Goal: Task Accomplishment & Management: Use online tool/utility

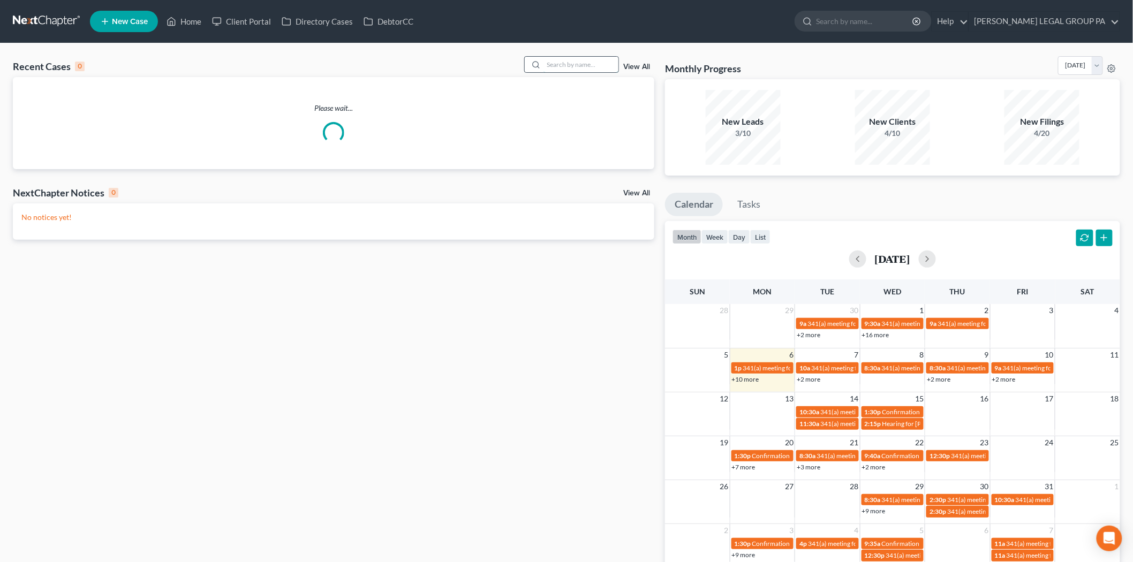
click at [564, 66] on input "search" at bounding box center [581, 65] width 75 height 16
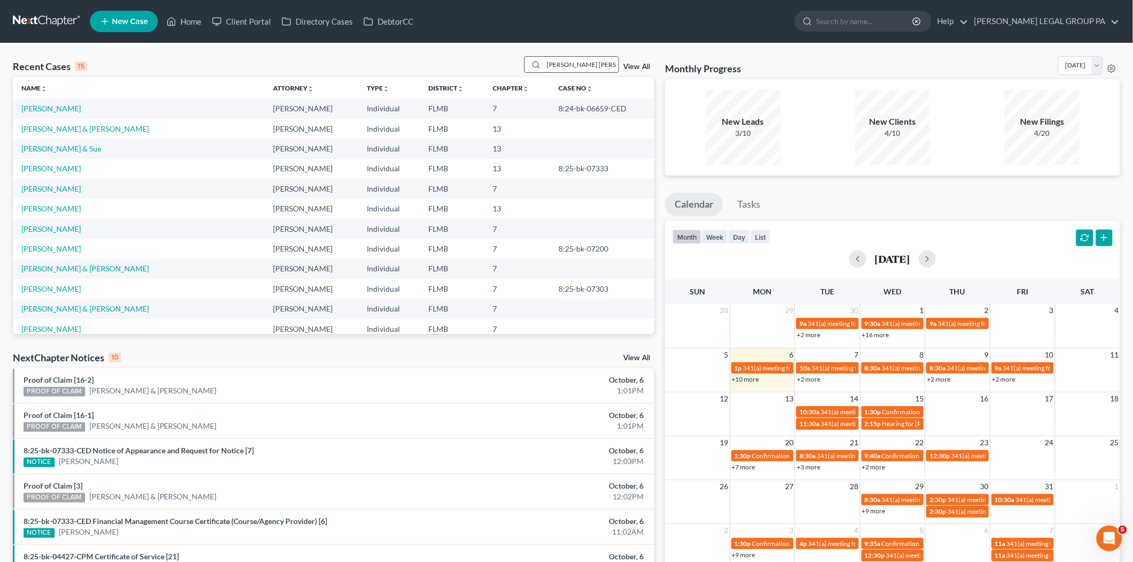
type input "steven smi"
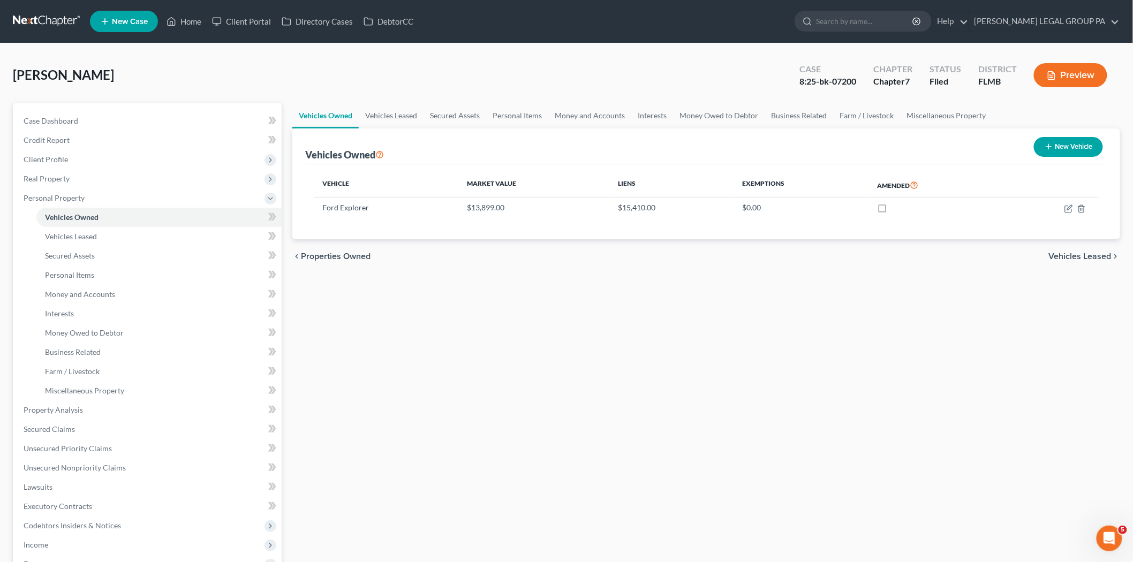
click at [66, 21] on link at bounding box center [47, 21] width 69 height 19
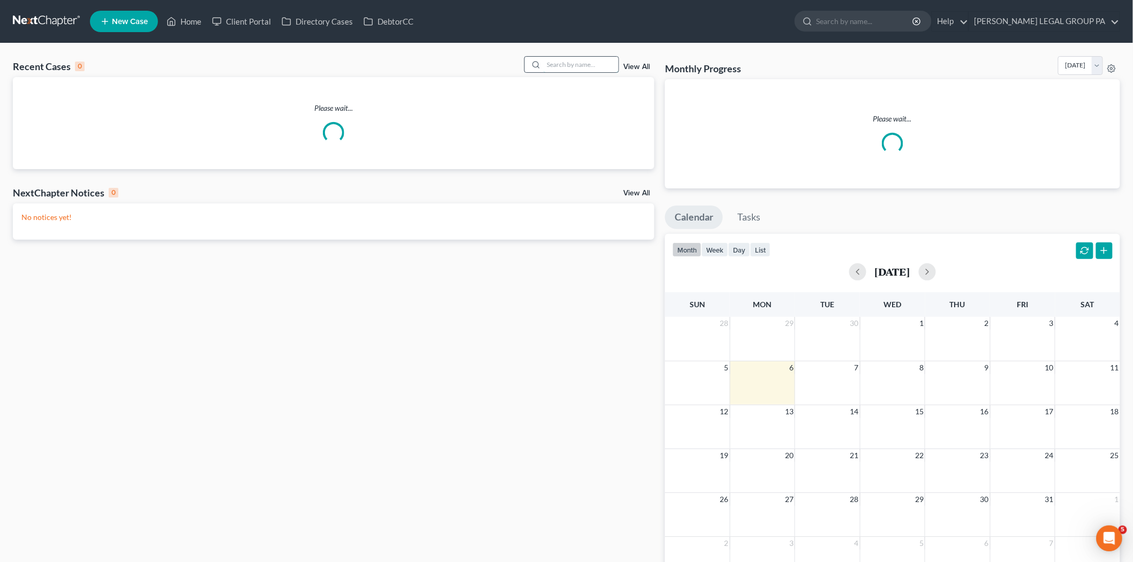
click at [571, 61] on input "search" at bounding box center [581, 65] width 75 height 16
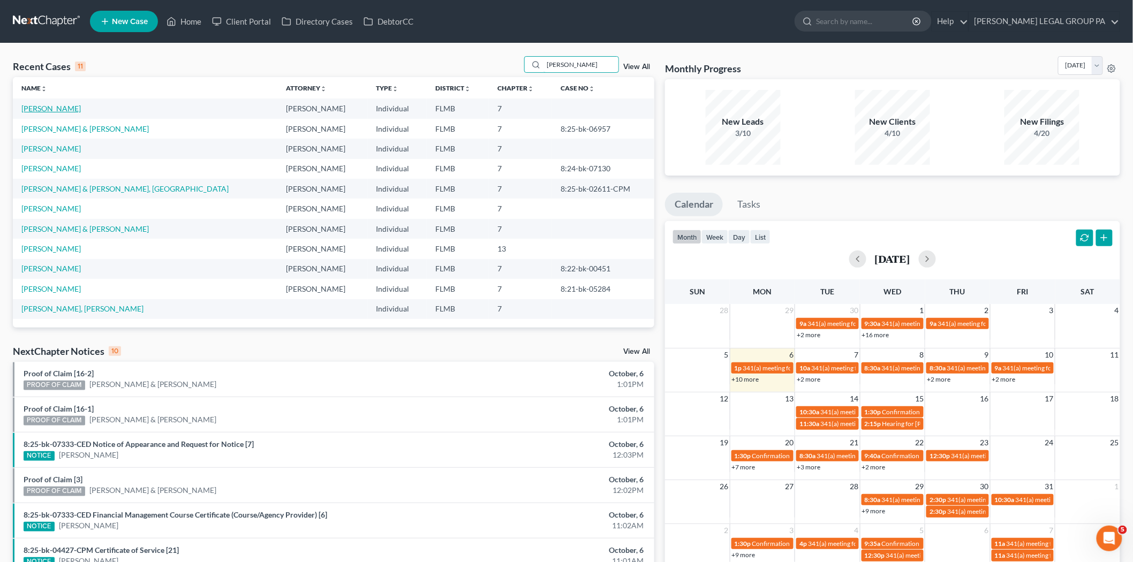
type input "smith"
click at [49, 109] on link "Smith, Steven" at bounding box center [50, 108] width 59 height 9
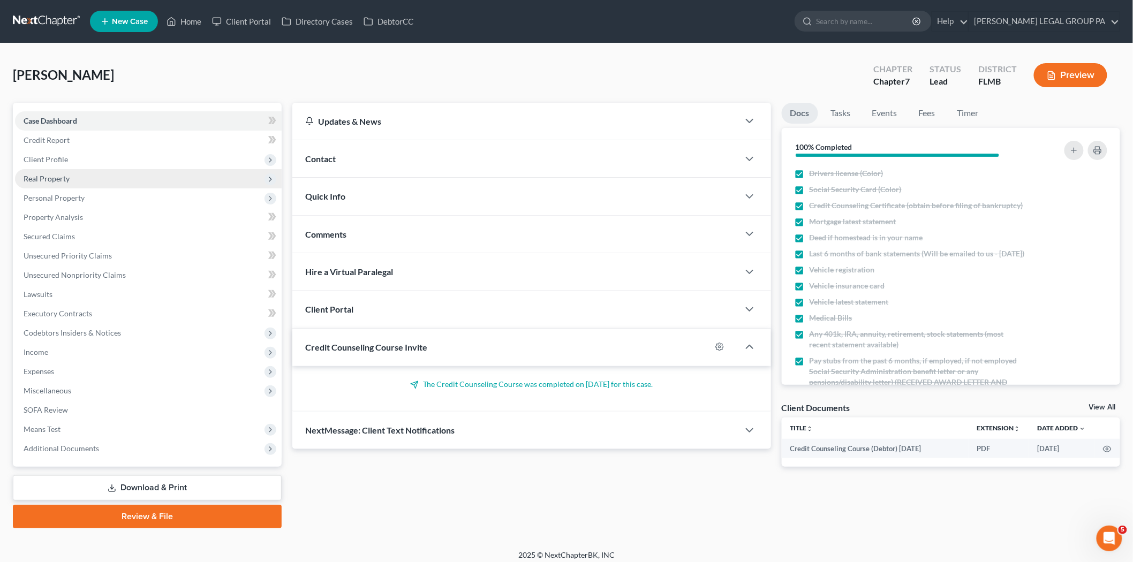
click at [59, 181] on span "Real Property" at bounding box center [47, 178] width 46 height 9
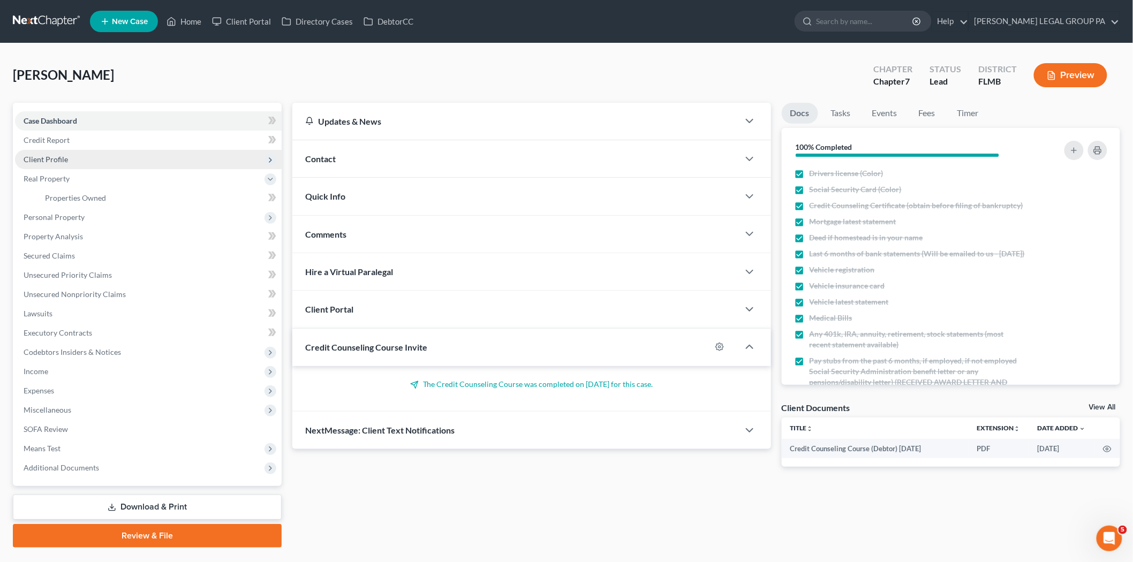
click at [54, 161] on span "Client Profile" at bounding box center [46, 159] width 44 height 9
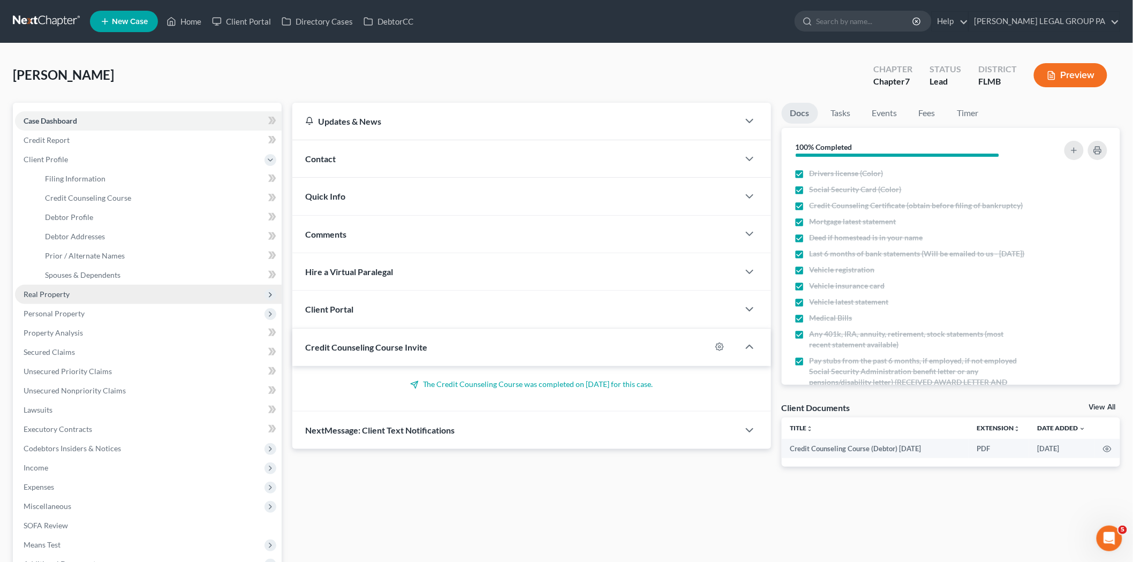
click at [57, 291] on span "Real Property" at bounding box center [47, 294] width 46 height 9
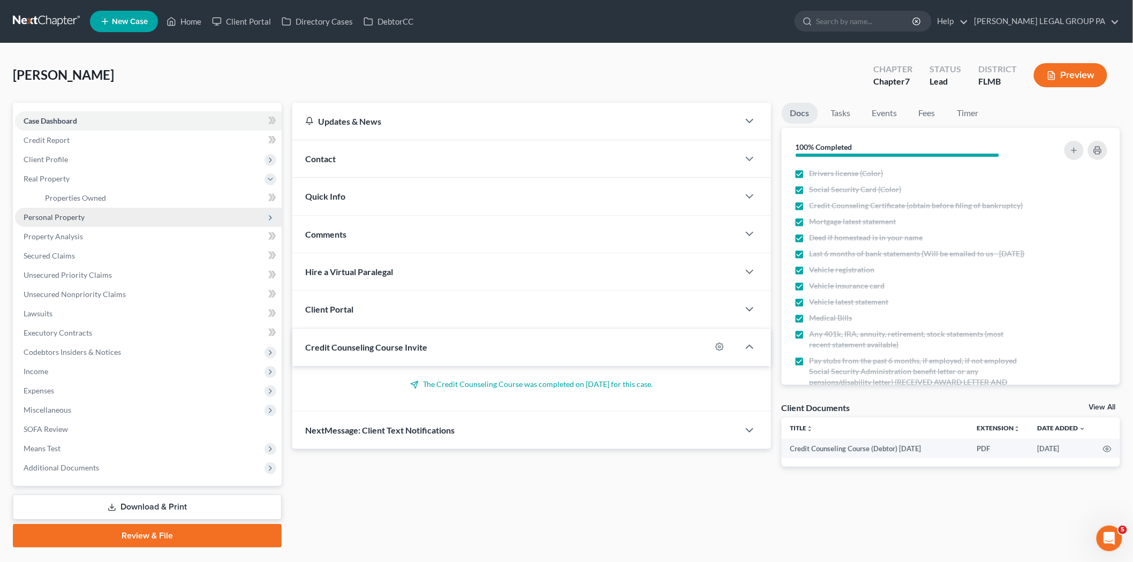
click at [54, 217] on span "Personal Property" at bounding box center [54, 217] width 61 height 9
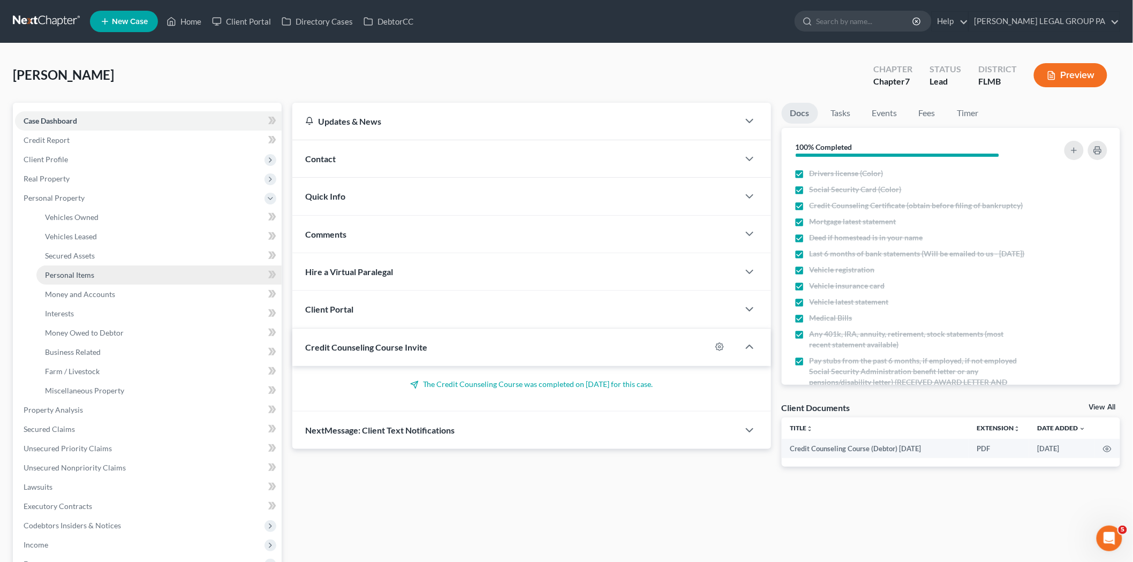
click at [77, 269] on link "Personal Items" at bounding box center [158, 275] width 245 height 19
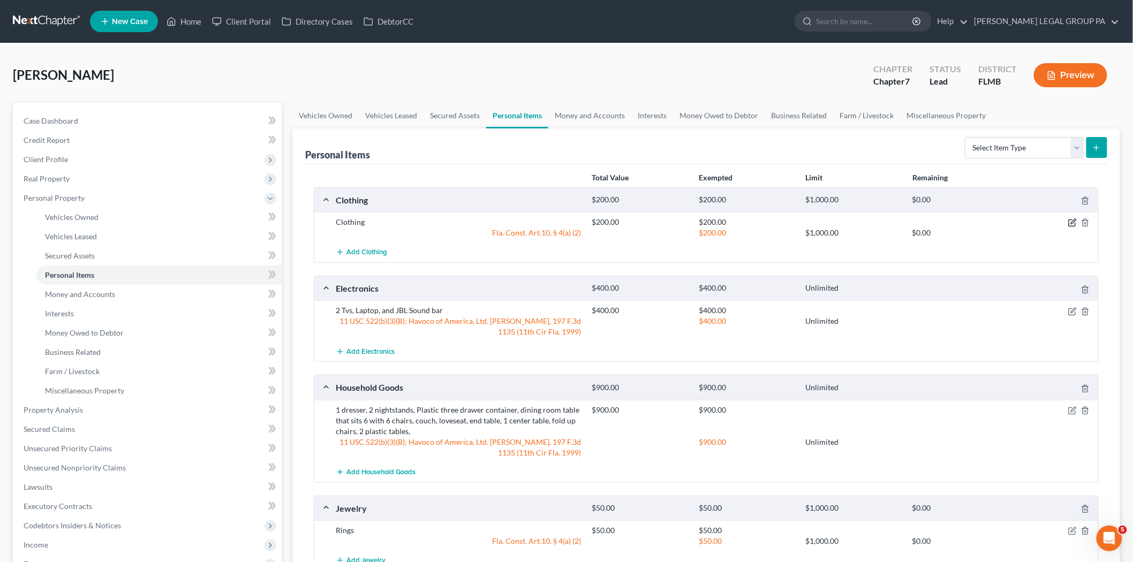
click at [1071, 221] on icon "button" at bounding box center [1073, 223] width 9 height 9
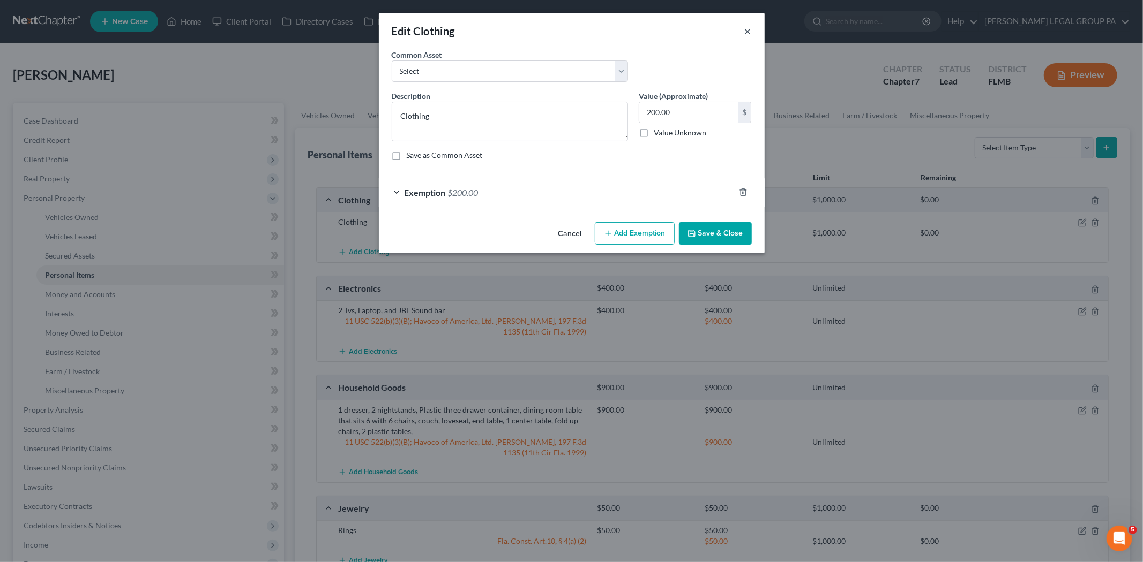
click at [750, 33] on button "×" at bounding box center [747, 31] width 7 height 13
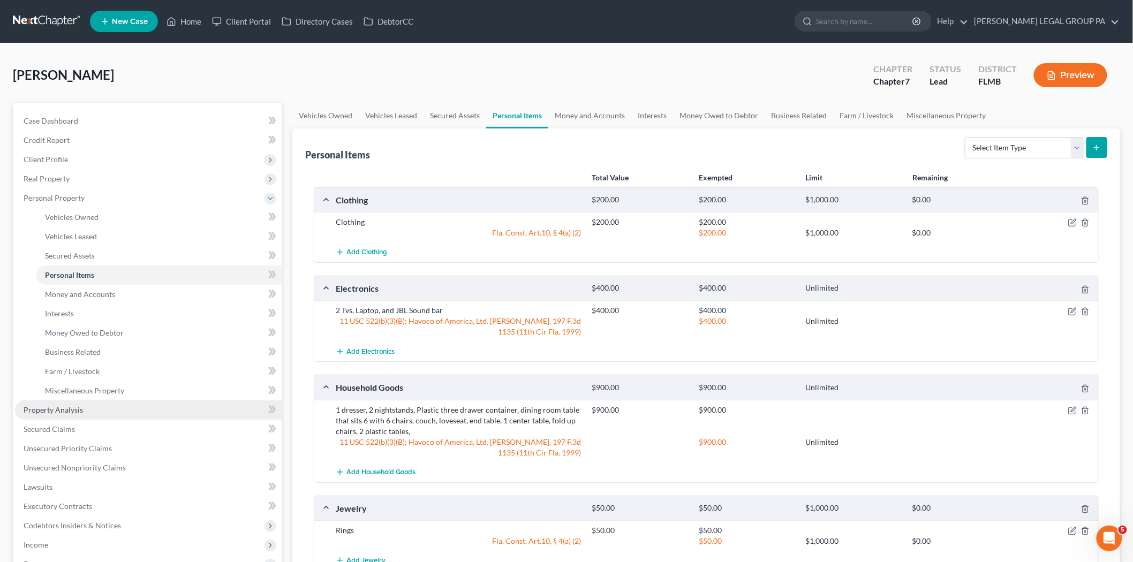
click at [66, 406] on span "Property Analysis" at bounding box center [53, 410] width 59 height 9
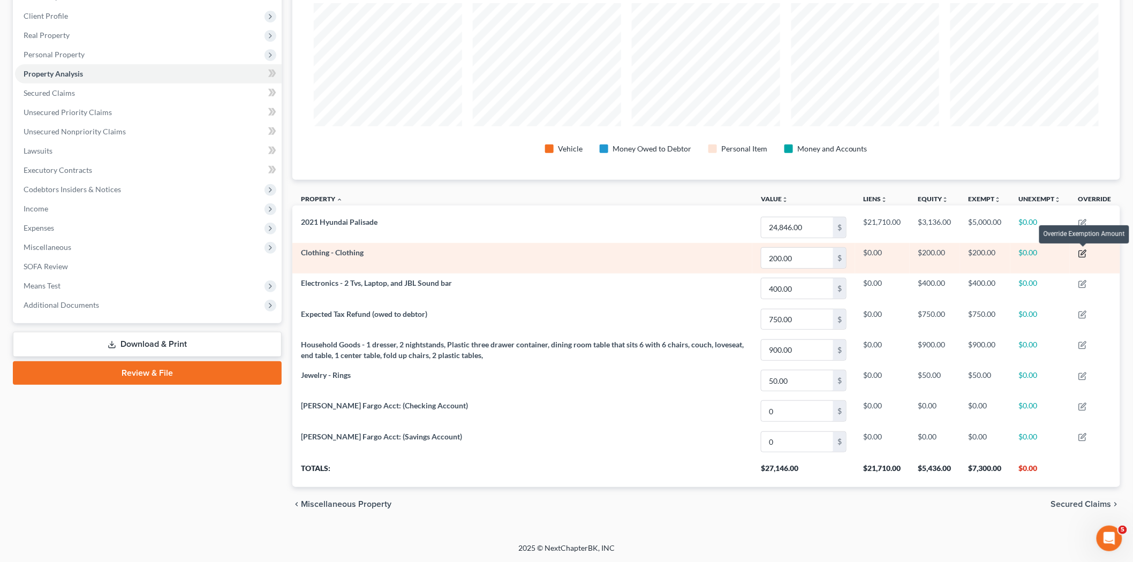
click at [1080, 251] on icon "button" at bounding box center [1082, 254] width 6 height 6
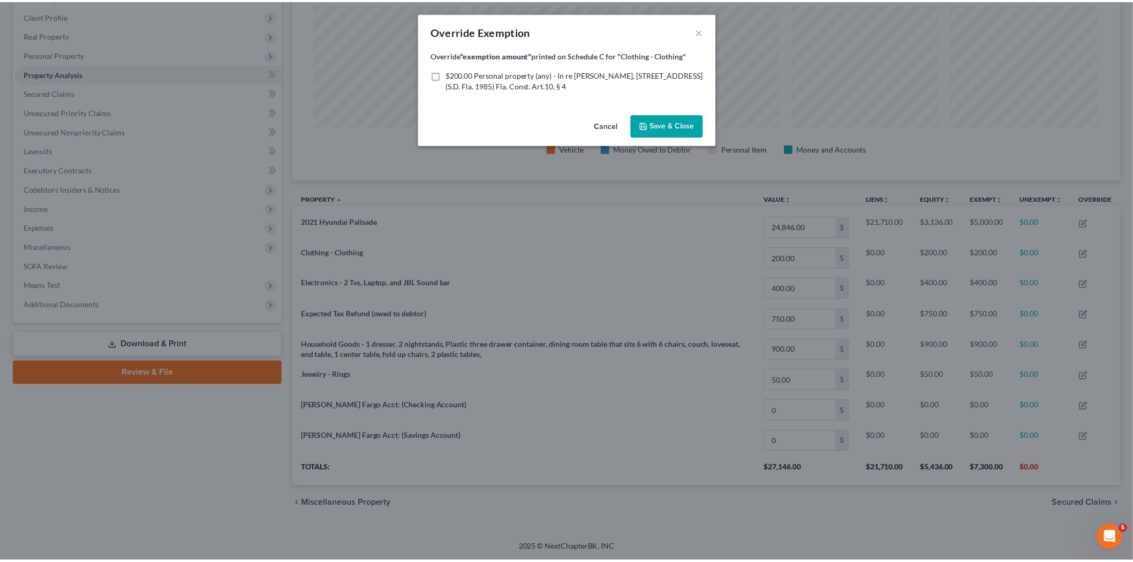
scroll to position [222, 835]
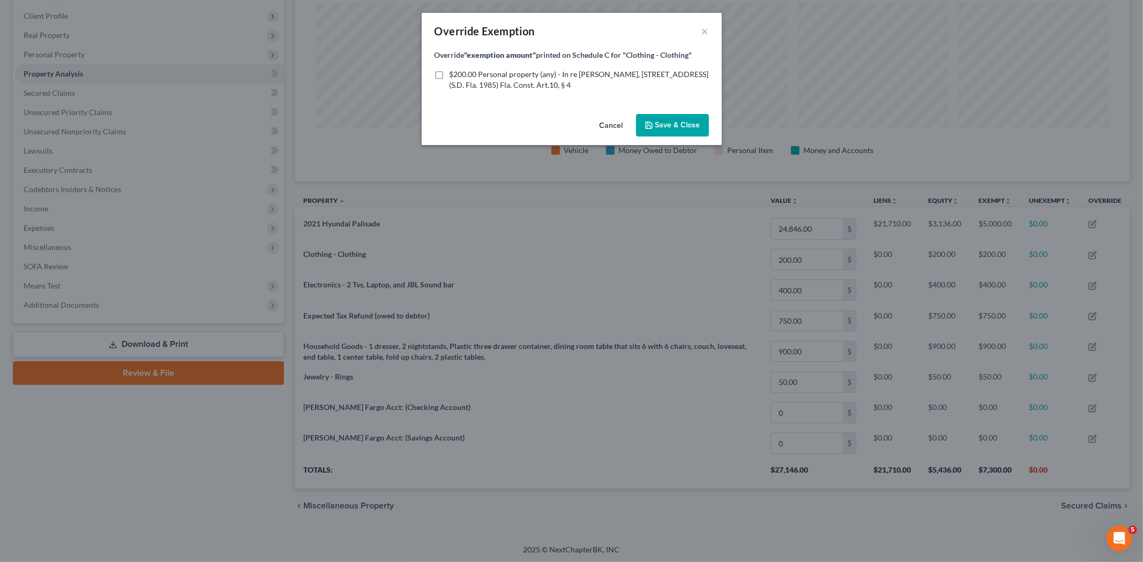
click at [611, 124] on button "Cancel" at bounding box center [611, 125] width 41 height 21
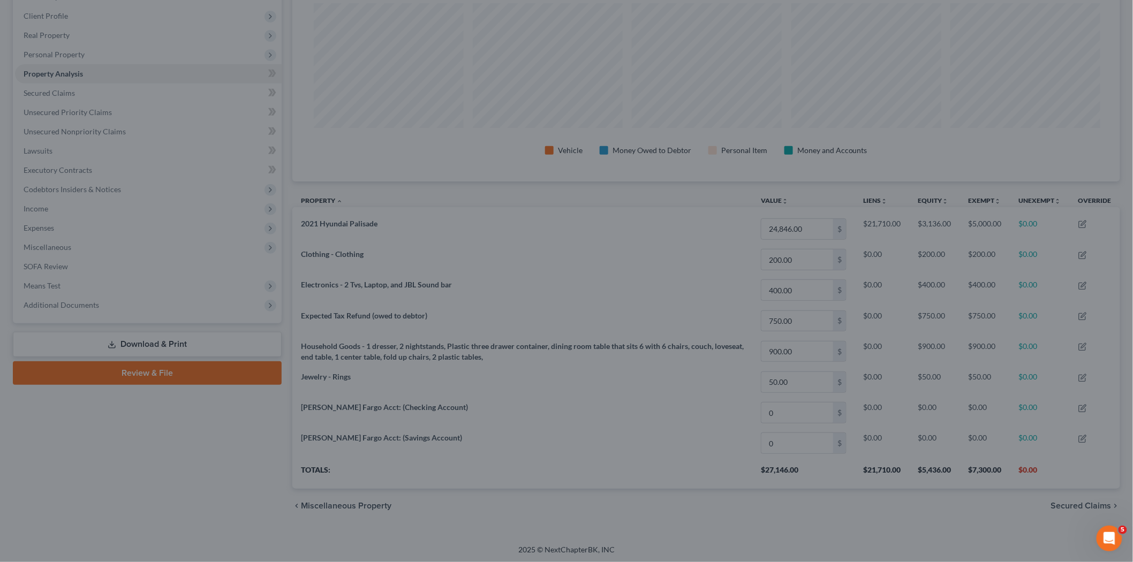
scroll to position [535453, 534846]
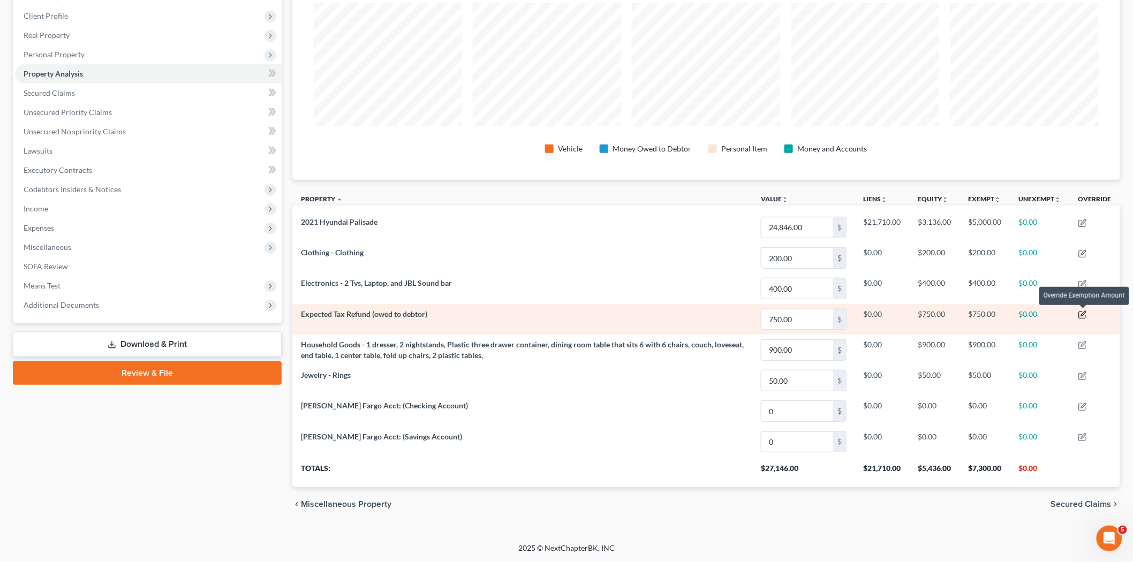
click at [1083, 316] on icon "button" at bounding box center [1083, 315] width 9 height 9
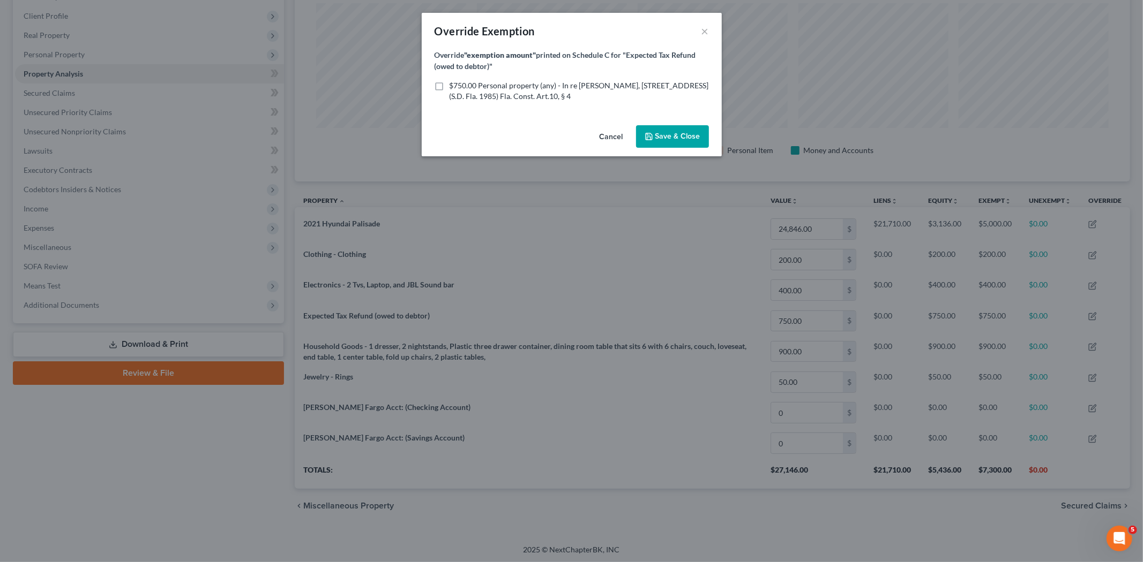
click at [474, 93] on span "$750.00 Personal property (any) - In re Hawkins, 51 B.R. 348 (S.D. Fla. 1985) F…" at bounding box center [578, 91] width 259 height 20
click at [461, 87] on input "$750.00 Personal property (any) - In re Hawkins, 51 B.R. 348 (S.D. Fla. 1985) F…" at bounding box center [457, 83] width 7 height 7
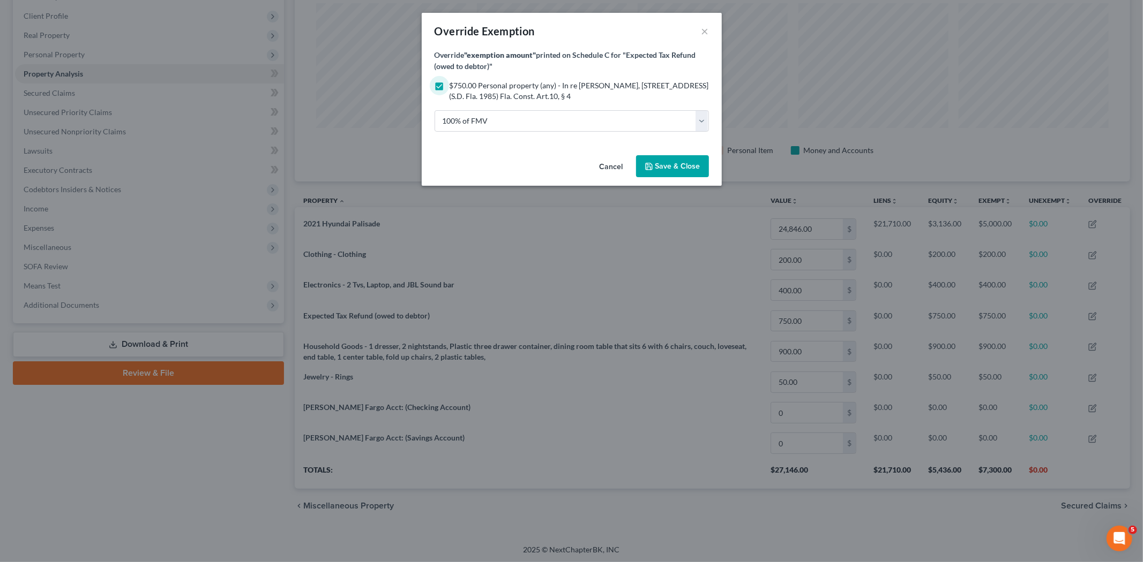
click at [474, 93] on span "$750.00 Personal property (any) - In re Hawkins, 51 B.R. 348 (S.D. Fla. 1985) F…" at bounding box center [578, 91] width 259 height 20
click at [461, 87] on input "$750.00 Personal property (any) - In re Hawkins, 51 B.R. 348 (S.D. Fla. 1985) F…" at bounding box center [457, 83] width 7 height 7
checkbox input "false"
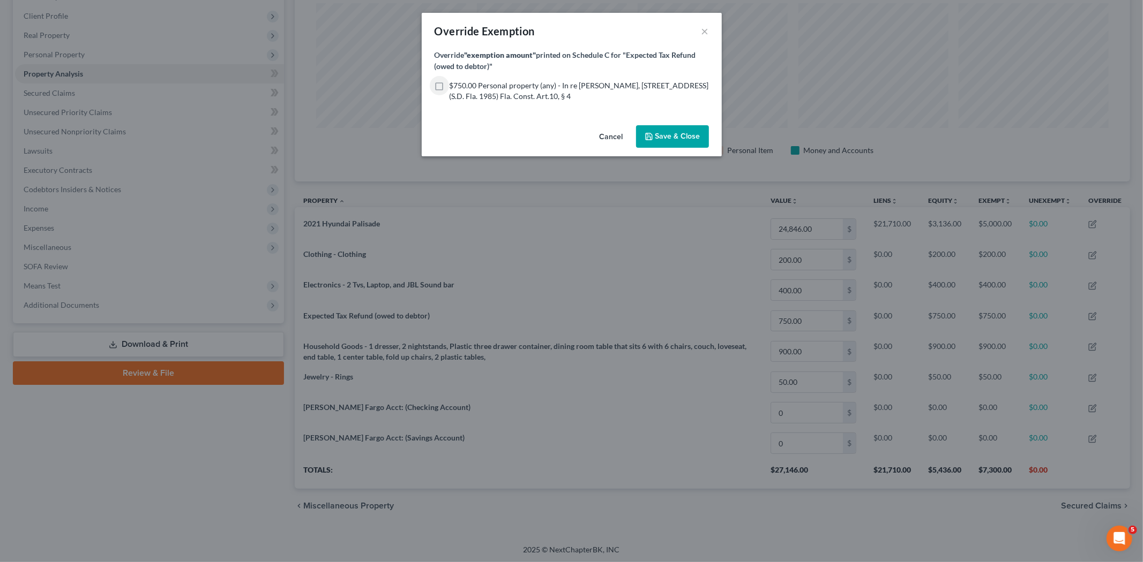
click at [680, 137] on span "Save & Close" at bounding box center [677, 136] width 45 height 9
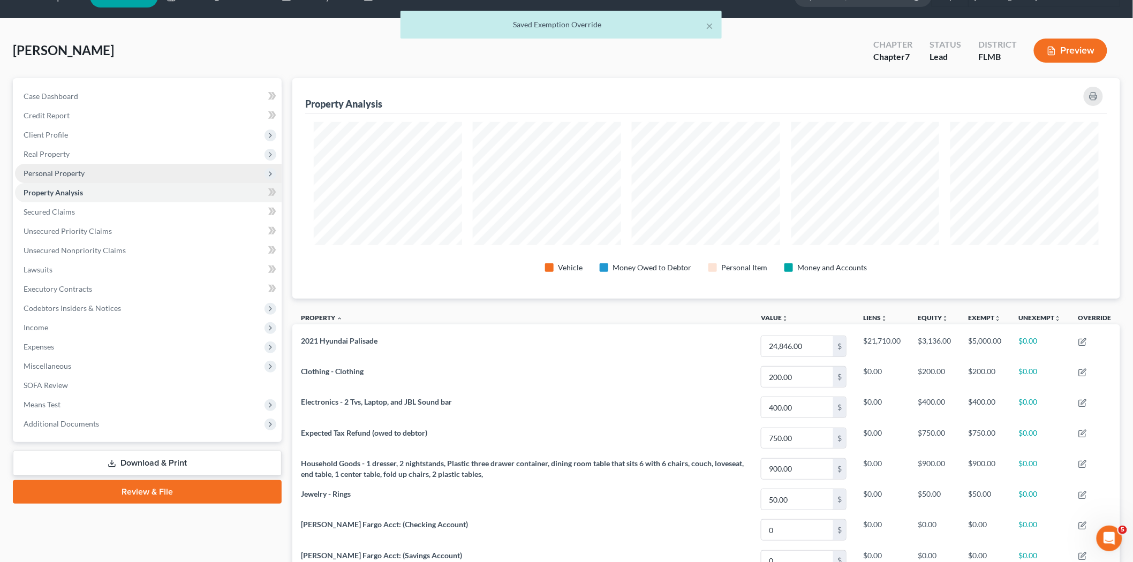
click at [78, 169] on span "Personal Property" at bounding box center [54, 173] width 61 height 9
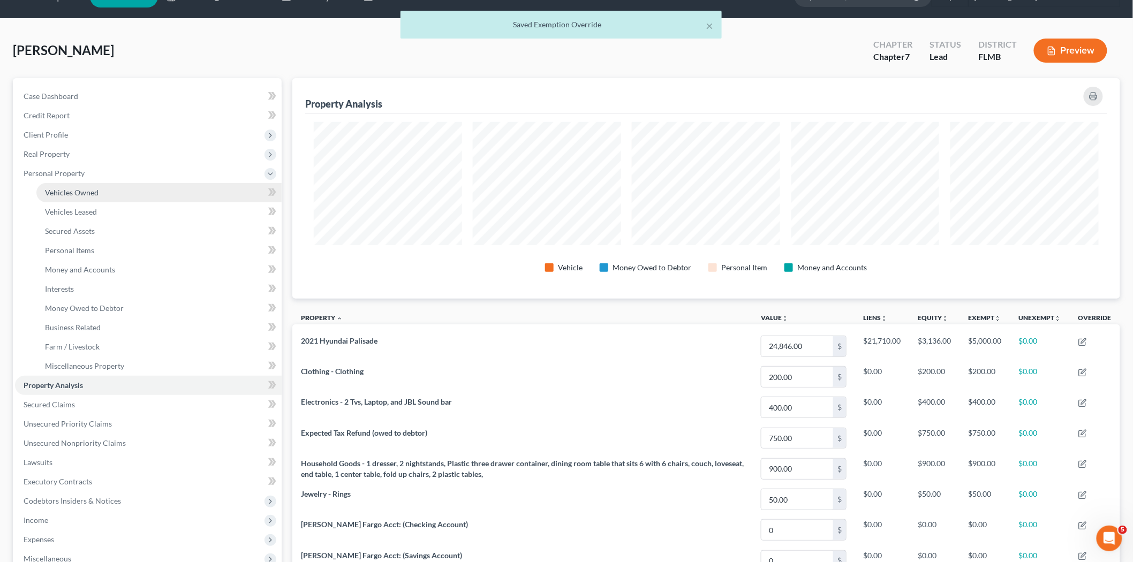
click at [78, 188] on span "Vehicles Owned" at bounding box center [72, 192] width 54 height 9
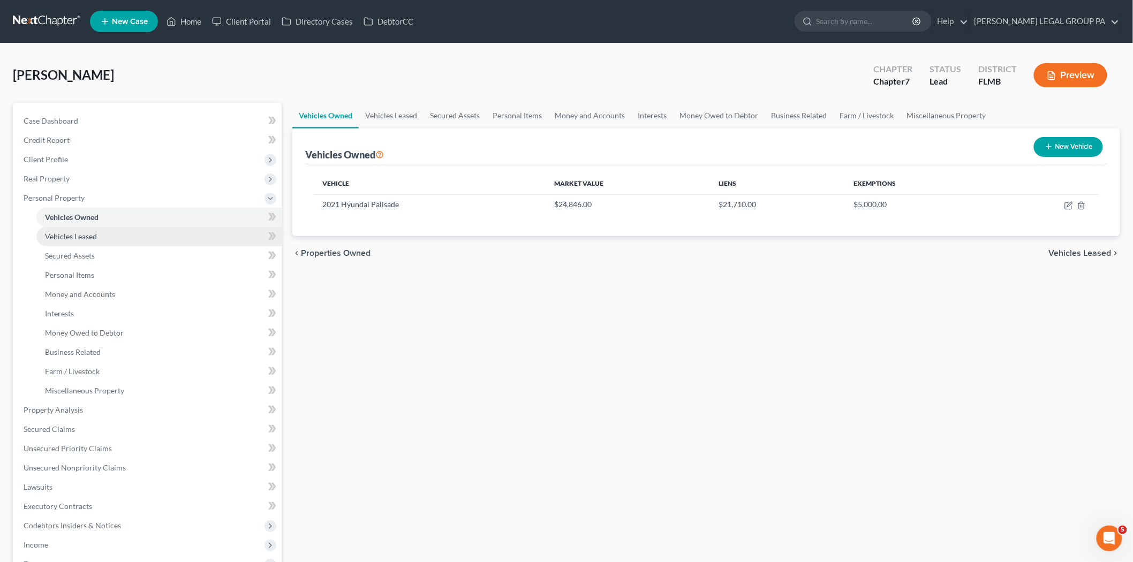
click at [107, 232] on link "Vehicles Leased" at bounding box center [158, 236] width 245 height 19
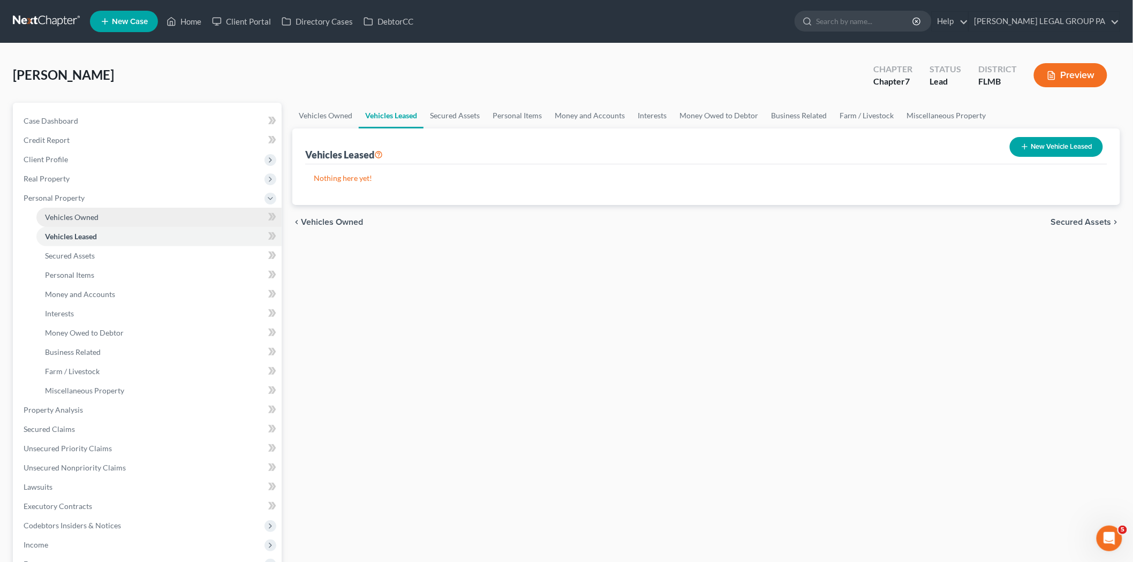
click at [87, 213] on span "Vehicles Owned" at bounding box center [72, 217] width 54 height 9
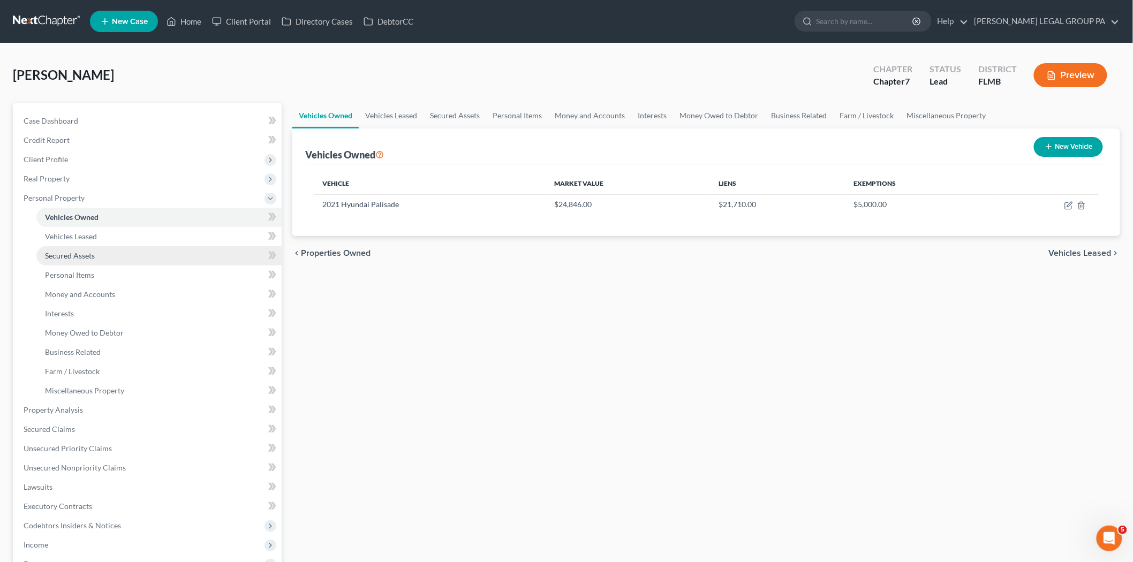
click at [86, 249] on link "Secured Assets" at bounding box center [158, 255] width 245 height 19
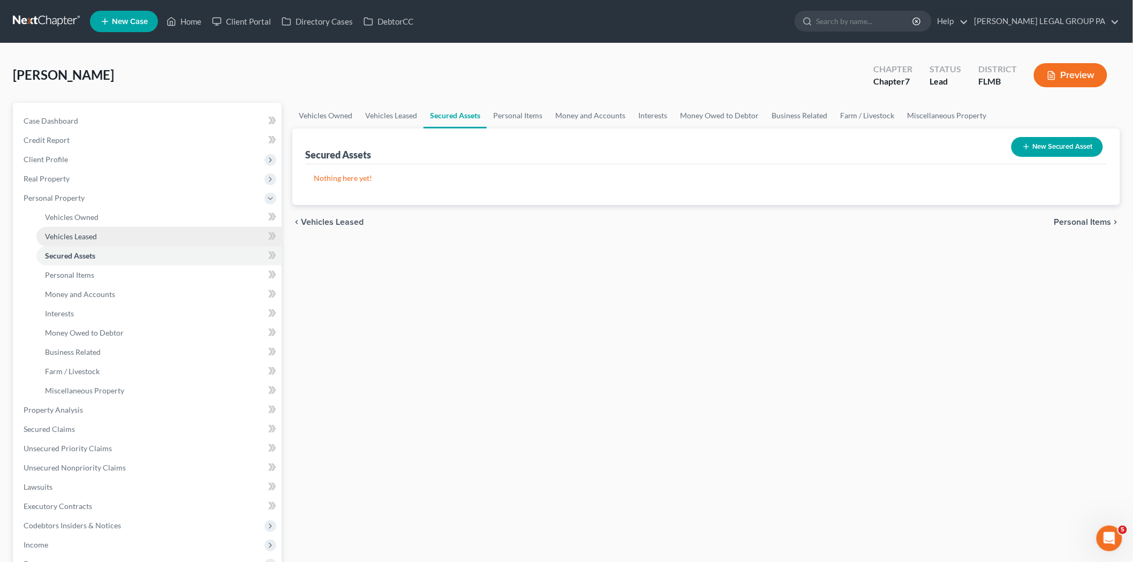
click at [80, 233] on span "Vehicles Leased" at bounding box center [71, 236] width 52 height 9
click at [108, 275] on link "Personal Items" at bounding box center [158, 275] width 245 height 19
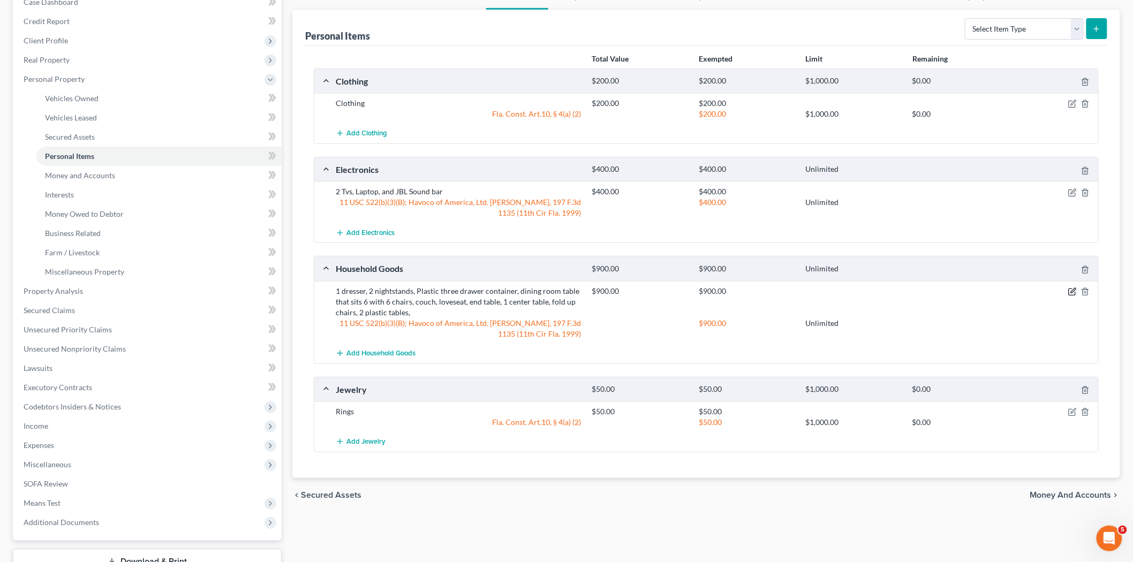
click at [1072, 290] on icon "button" at bounding box center [1073, 292] width 9 height 9
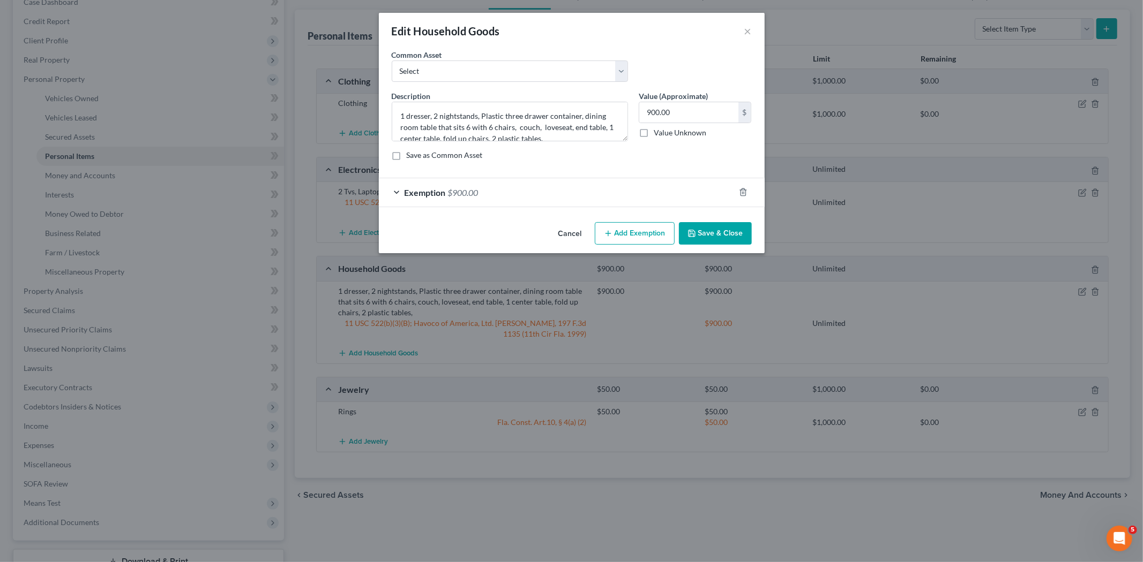
click at [453, 194] on span "$900.00" at bounding box center [463, 192] width 31 height 10
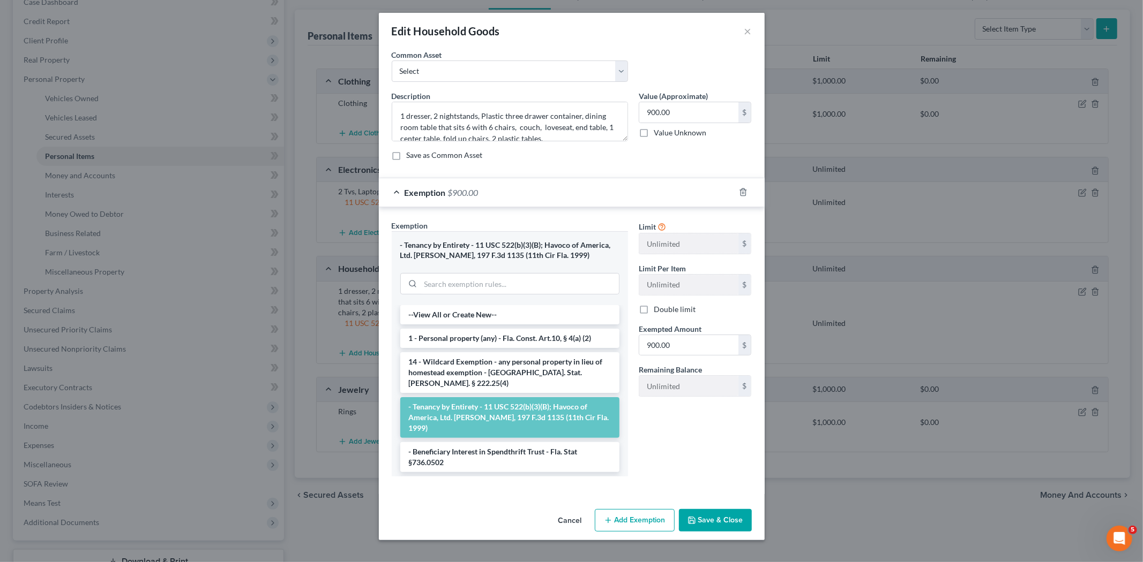
click at [525, 165] on div "Description * 1 dresser, 2 nightstands, Plastic three drawer container, dining …" at bounding box center [571, 130] width 371 height 79
click at [727, 521] on button "Save & Close" at bounding box center [715, 520] width 73 height 22
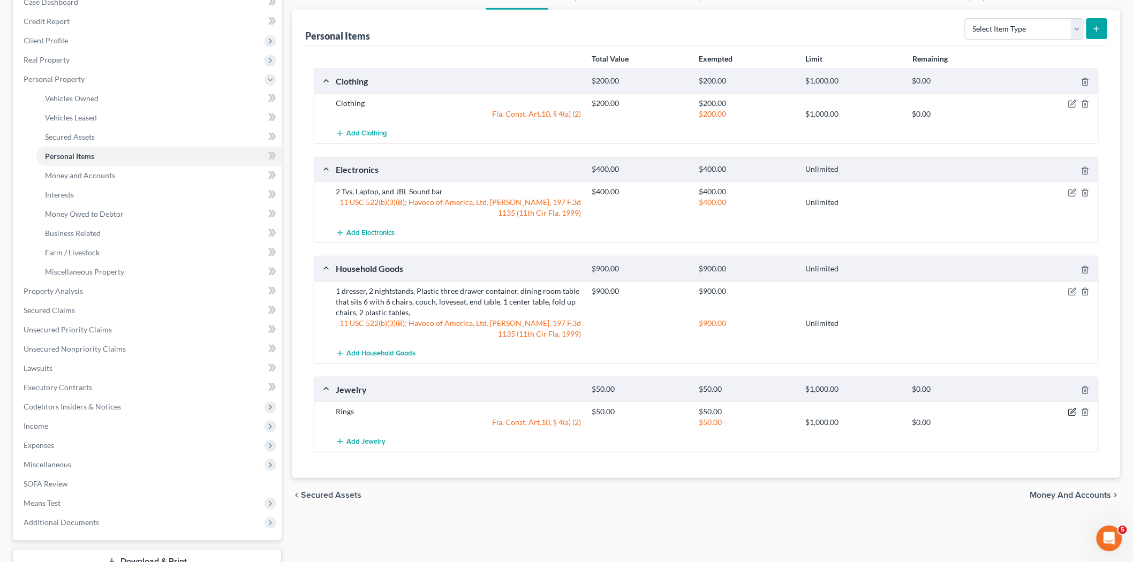
click at [1074, 408] on icon "button" at bounding box center [1073, 412] width 9 height 9
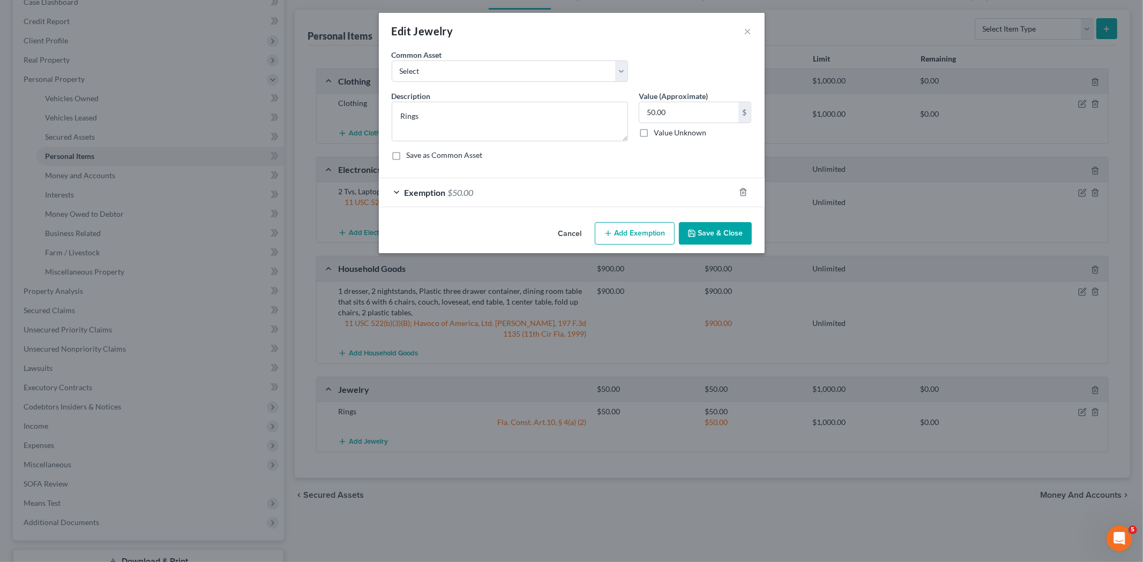
click at [719, 231] on button "Save & Close" at bounding box center [715, 233] width 73 height 22
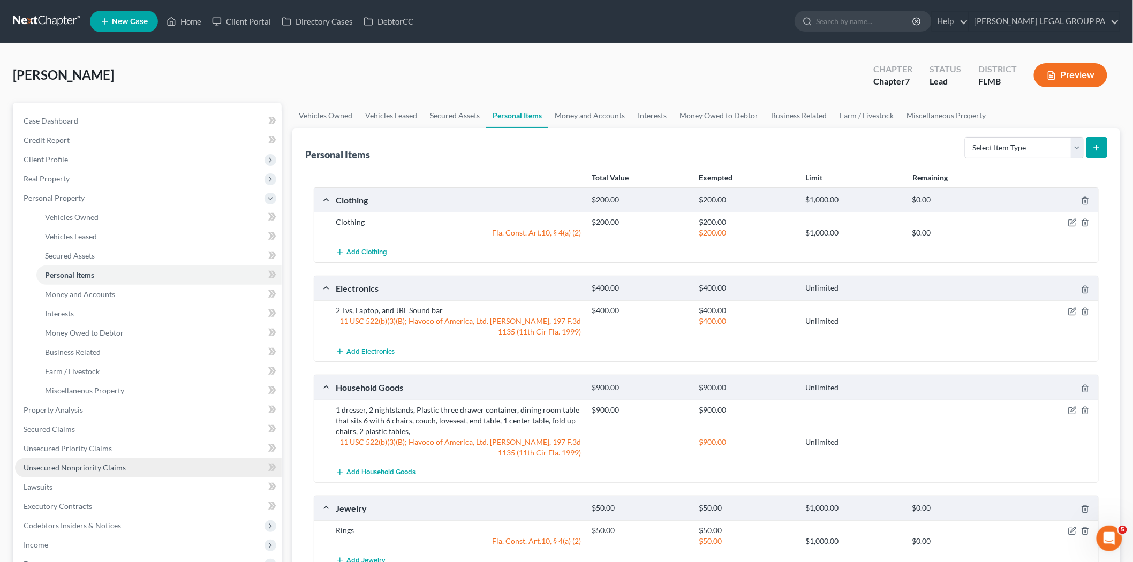
click at [61, 467] on span "Unsecured Nonpriority Claims" at bounding box center [75, 467] width 102 height 9
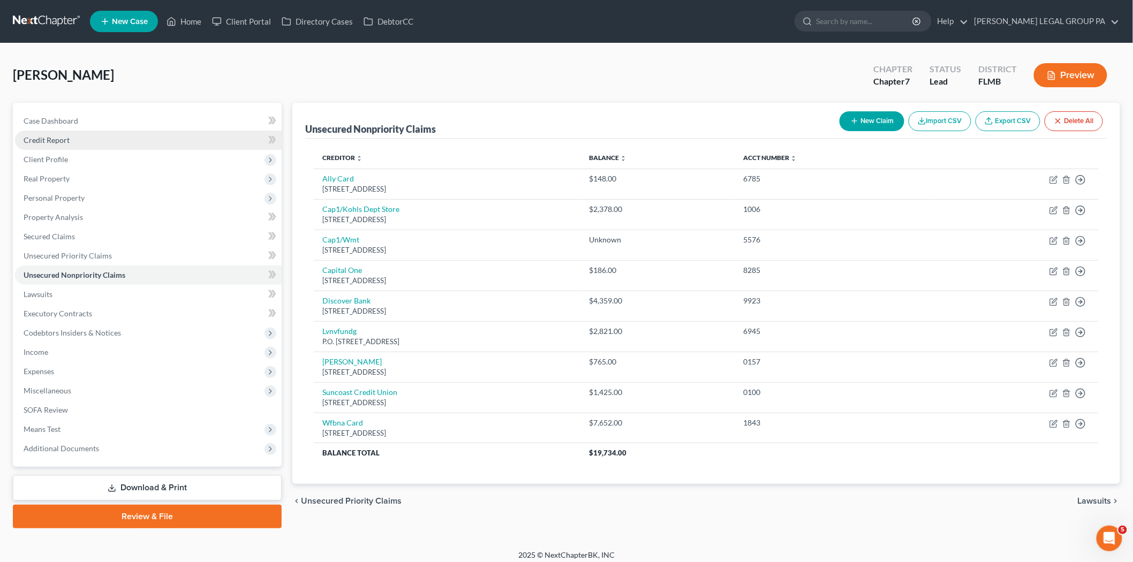
click at [47, 141] on span "Credit Report" at bounding box center [47, 140] width 46 height 9
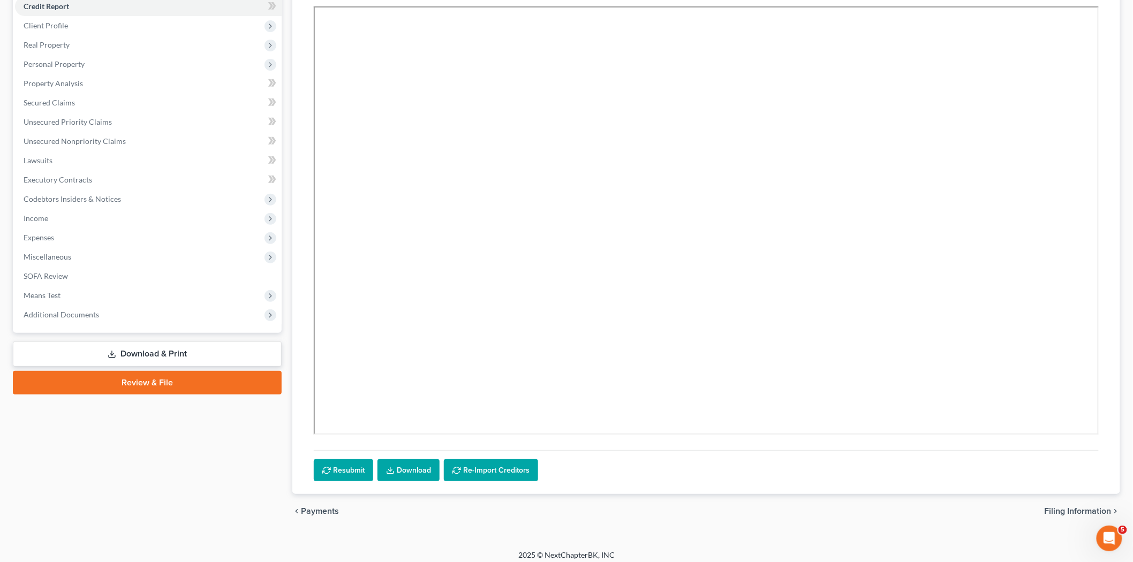
scroll to position [141, 0]
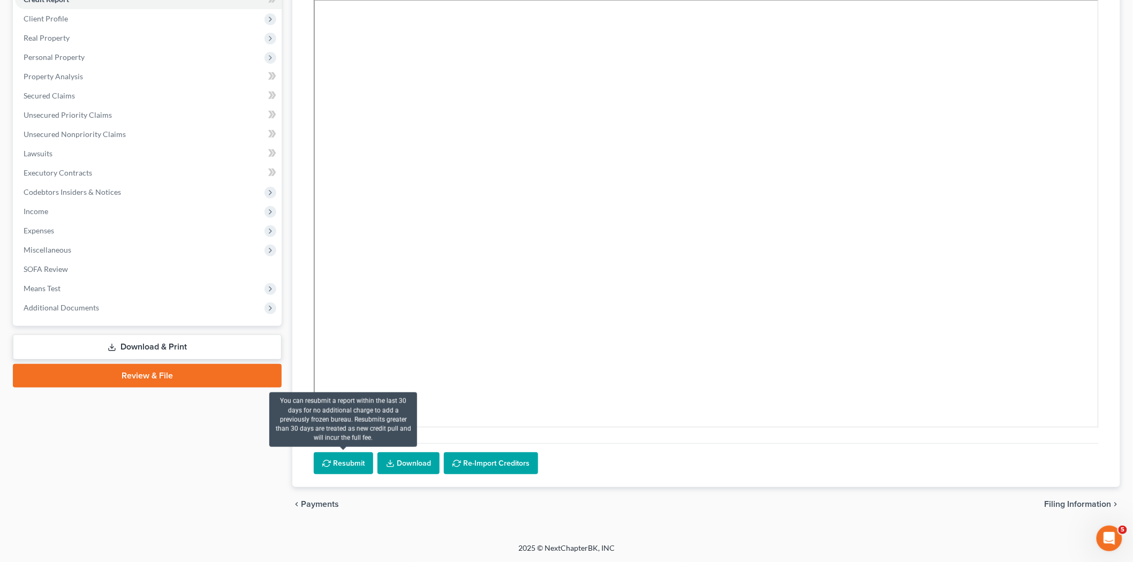
click at [347, 459] on button "Resubmit" at bounding box center [343, 464] width 59 height 22
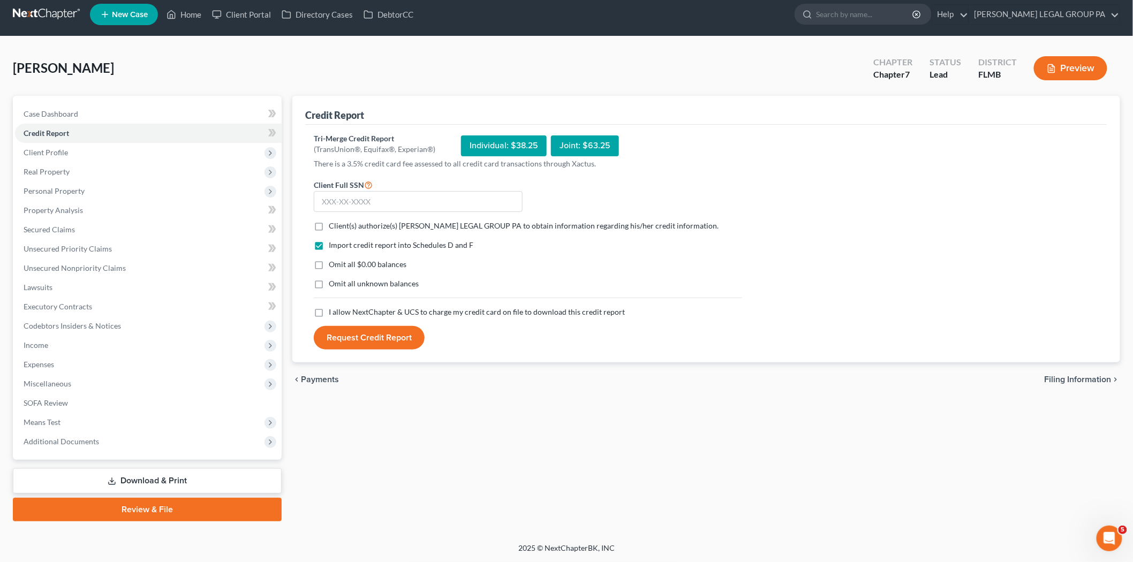
scroll to position [6, 0]
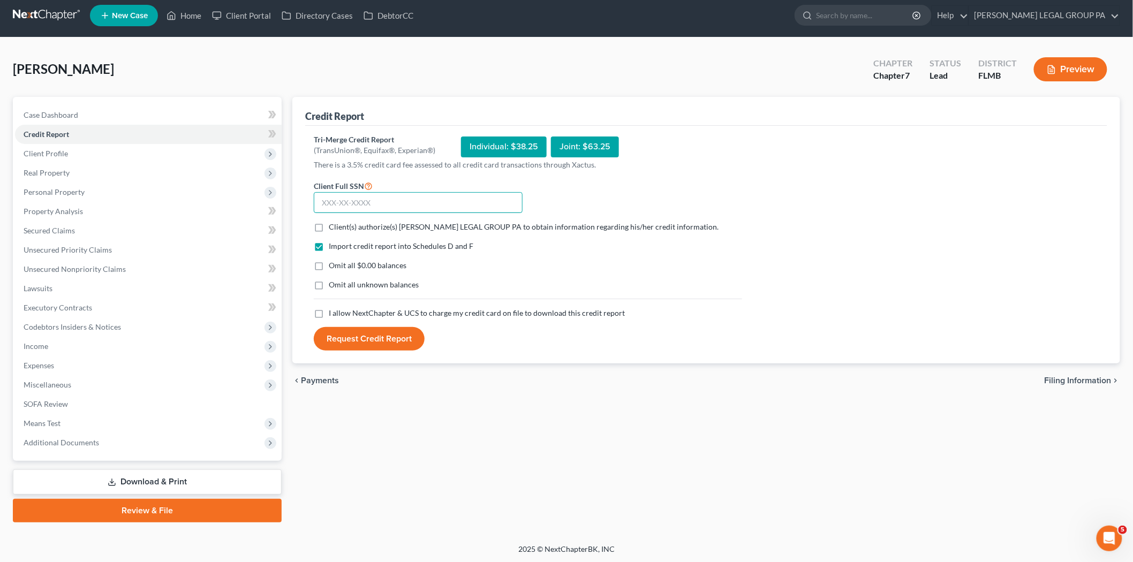
click at [373, 202] on input "text" at bounding box center [418, 202] width 209 height 21
type input "418-92-1555"
click at [333, 227] on span "Client(s) authorize(s) WELLER LEGAL GROUP PA to obtain information regarding hi…" at bounding box center [524, 226] width 390 height 9
click at [333, 227] on input "Client(s) authorize(s) WELLER LEGAL GROUP PA to obtain information regarding hi…" at bounding box center [336, 225] width 7 height 7
checkbox input "true"
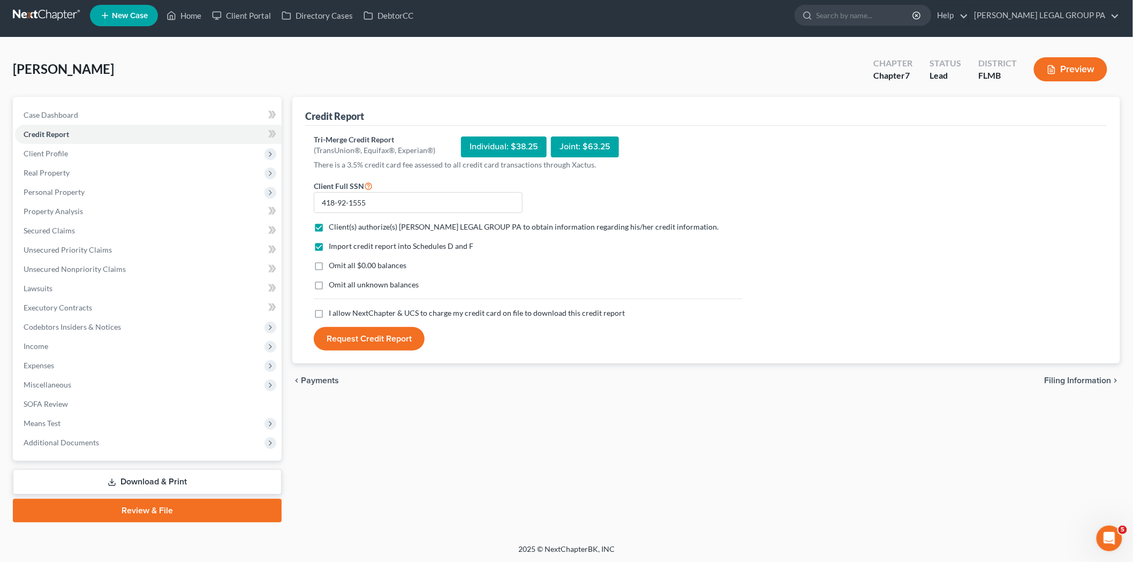
click at [337, 309] on span "I allow NextChapter & UCS to charge my credit card on file to download this cre…" at bounding box center [477, 313] width 296 height 9
click at [337, 308] on input "I allow NextChapter & UCS to charge my credit card on file to download this cre…" at bounding box center [336, 311] width 7 height 7
checkbox input "true"
click at [354, 341] on button "Request Credit Report" at bounding box center [369, 339] width 111 height 24
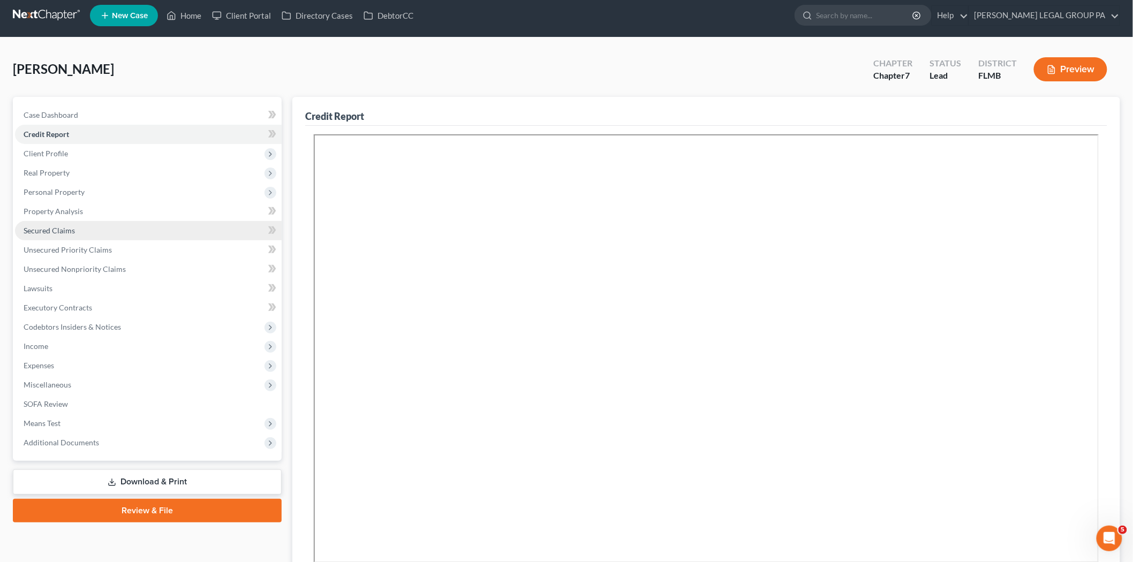
click at [76, 226] on link "Secured Claims" at bounding box center [148, 230] width 267 height 19
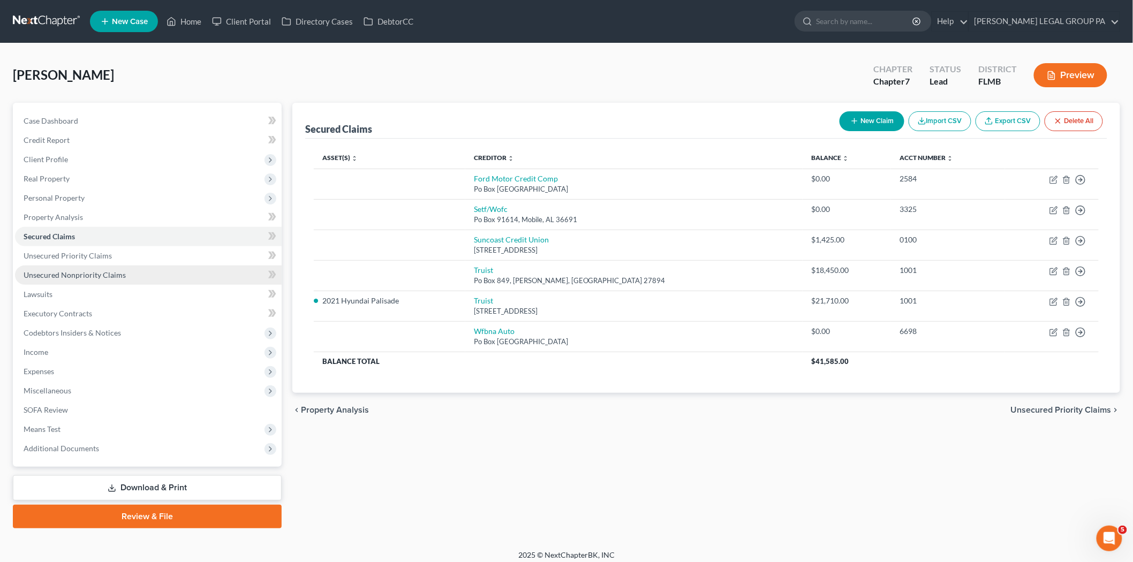
click at [111, 266] on link "Unsecured Nonpriority Claims" at bounding box center [148, 275] width 267 height 19
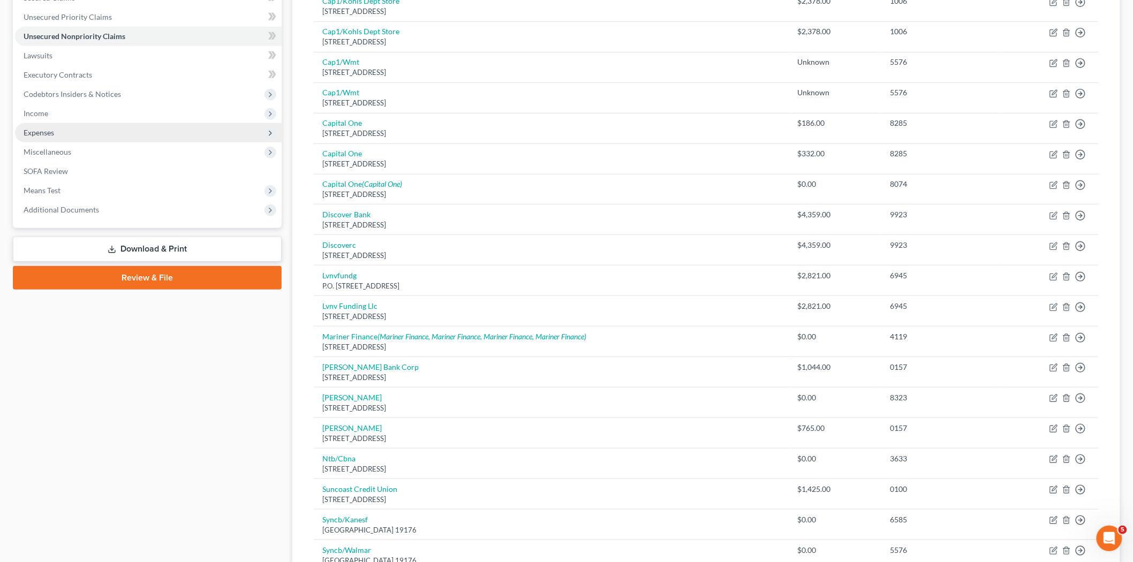
scroll to position [127, 0]
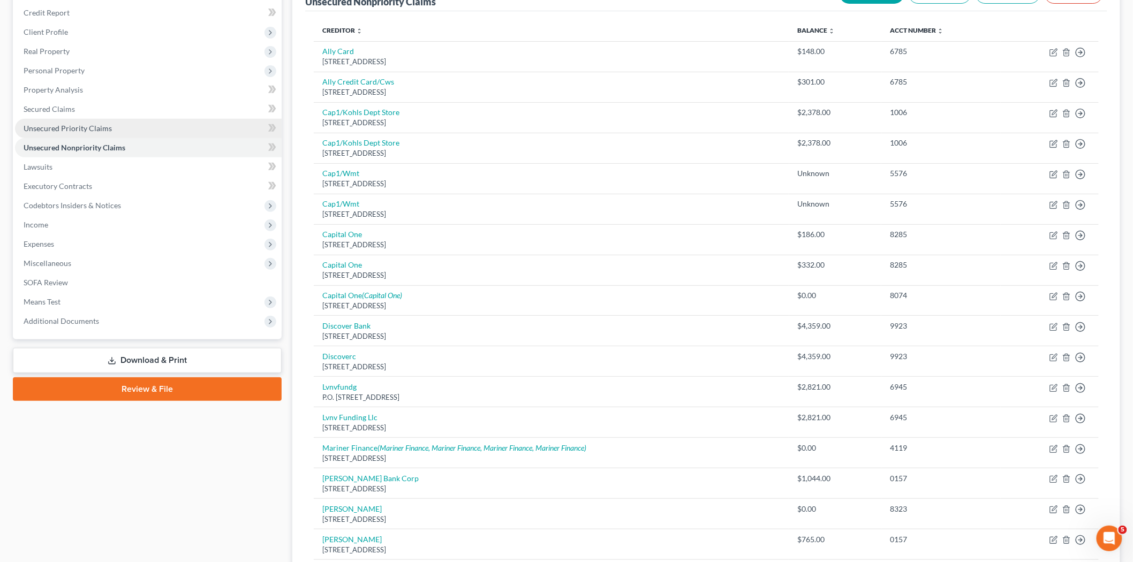
click at [104, 129] on span "Unsecured Priority Claims" at bounding box center [68, 128] width 88 height 9
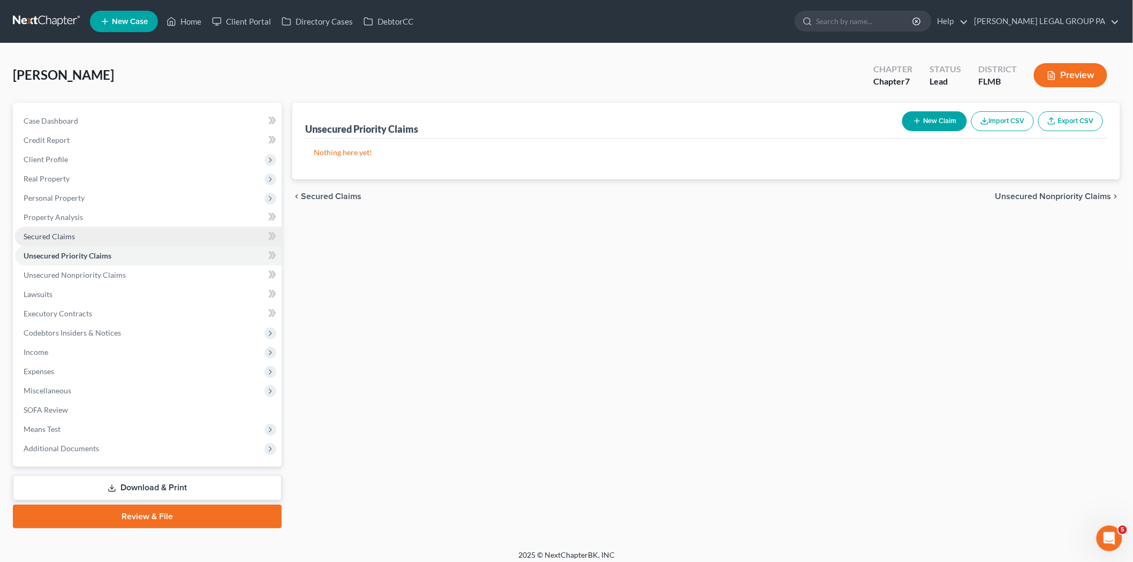
click at [72, 228] on link "Secured Claims" at bounding box center [148, 236] width 267 height 19
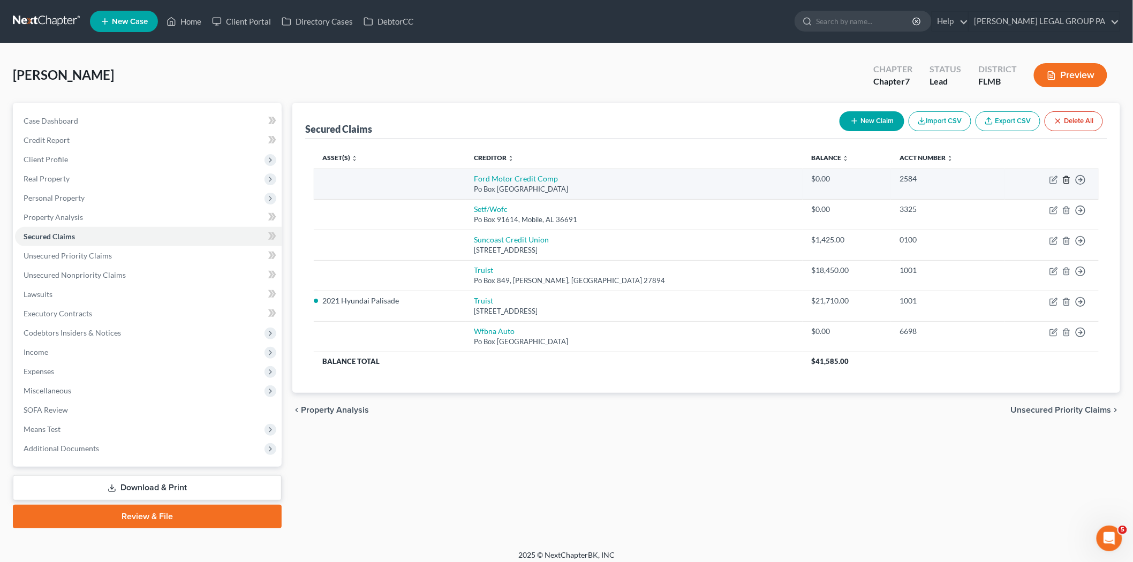
click at [1065, 178] on polyline "button" at bounding box center [1067, 178] width 6 height 0
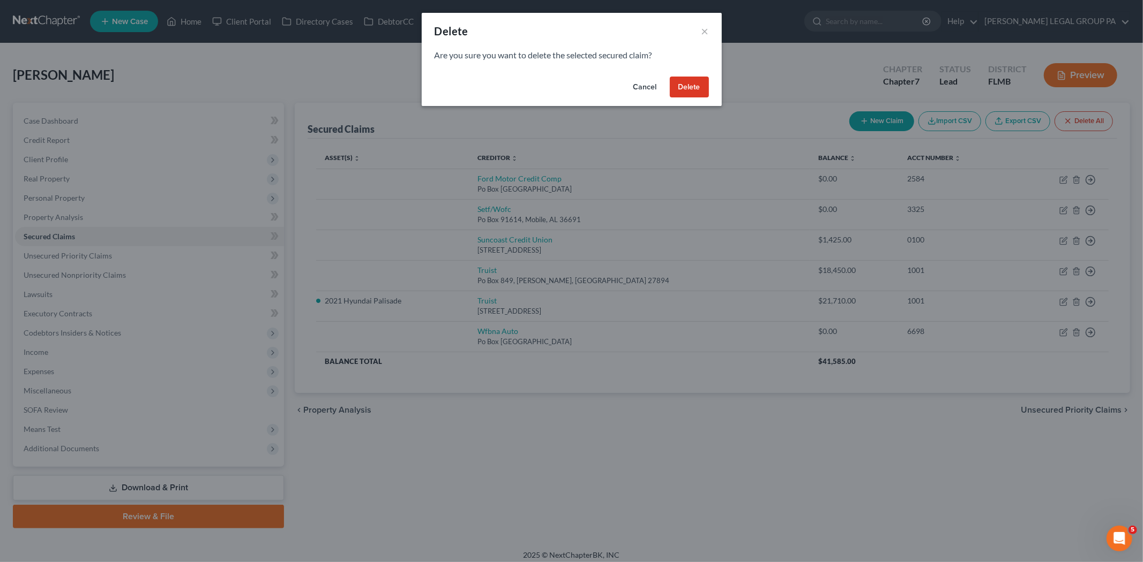
click at [698, 86] on button "Delete" at bounding box center [689, 87] width 39 height 21
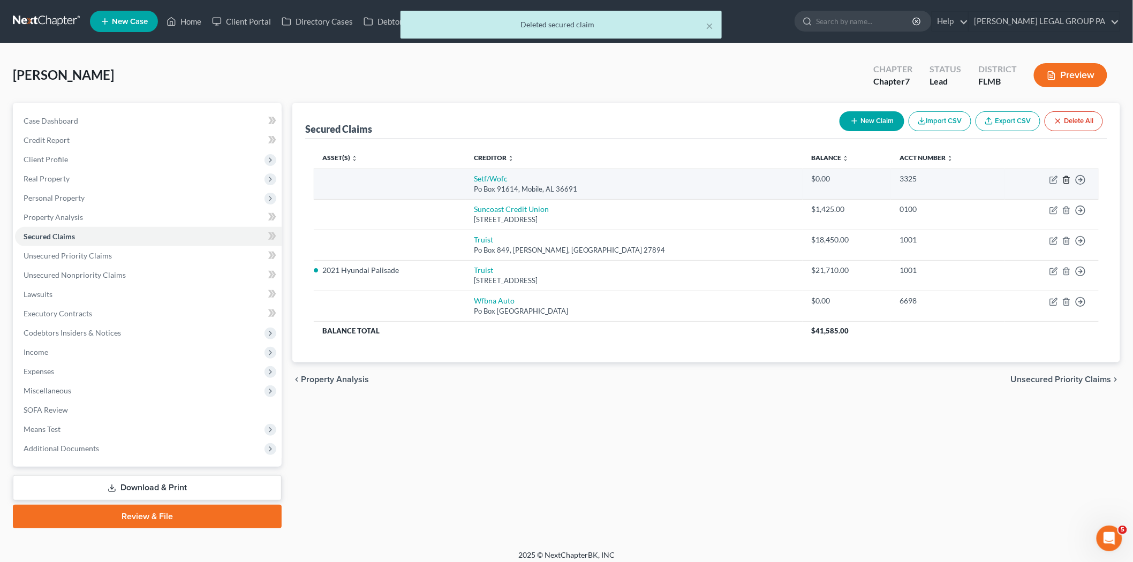
click at [1067, 181] on icon "button" at bounding box center [1067, 180] width 9 height 9
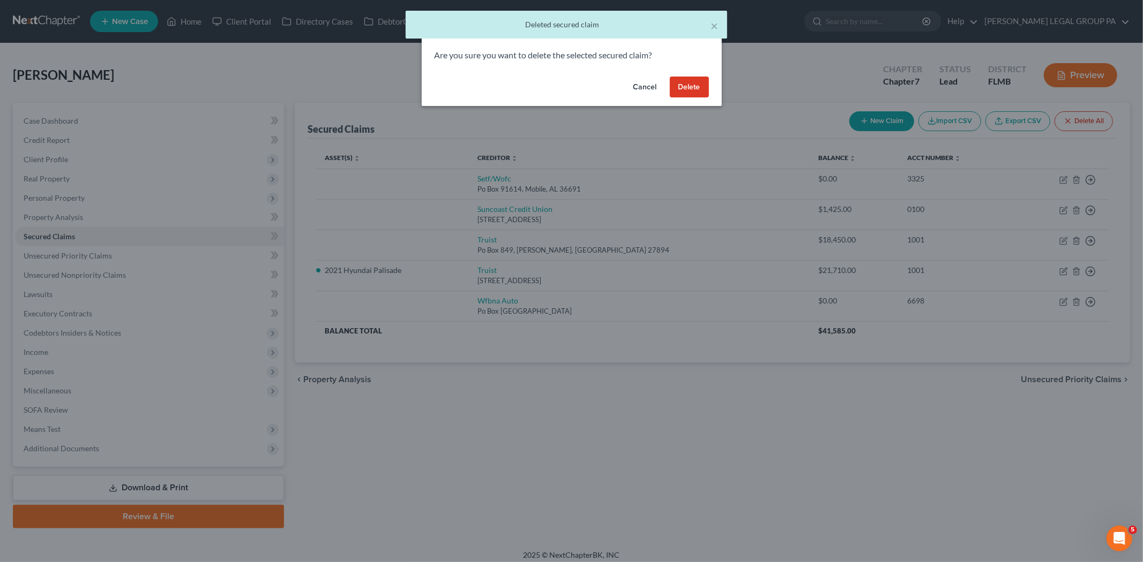
click at [694, 87] on button "Delete" at bounding box center [689, 87] width 39 height 21
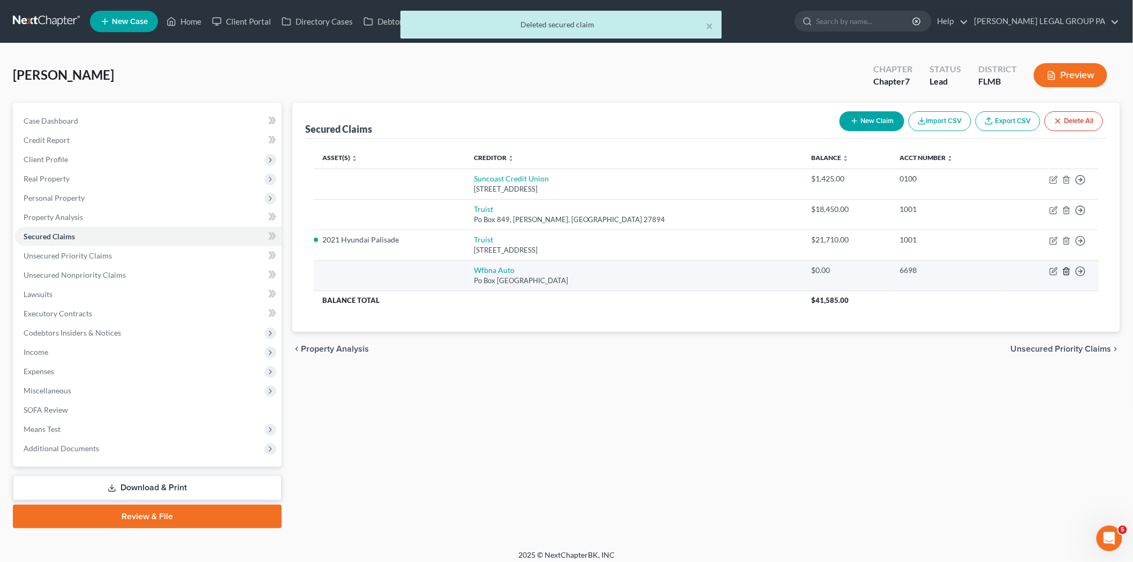
click at [1066, 269] on icon "button" at bounding box center [1067, 271] width 9 height 9
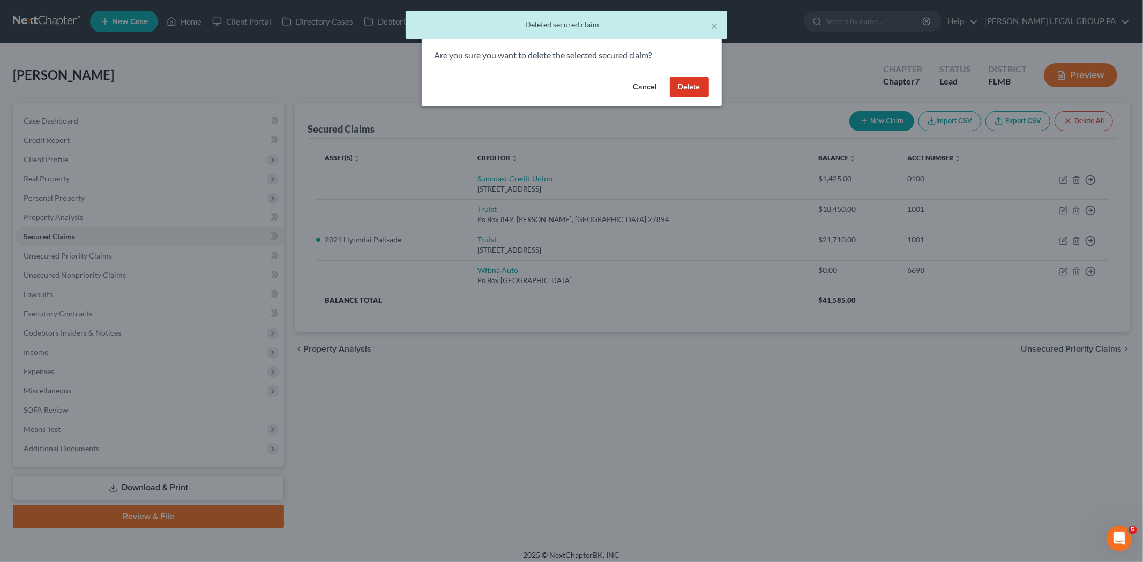
click at [693, 82] on button "Delete" at bounding box center [689, 87] width 39 height 21
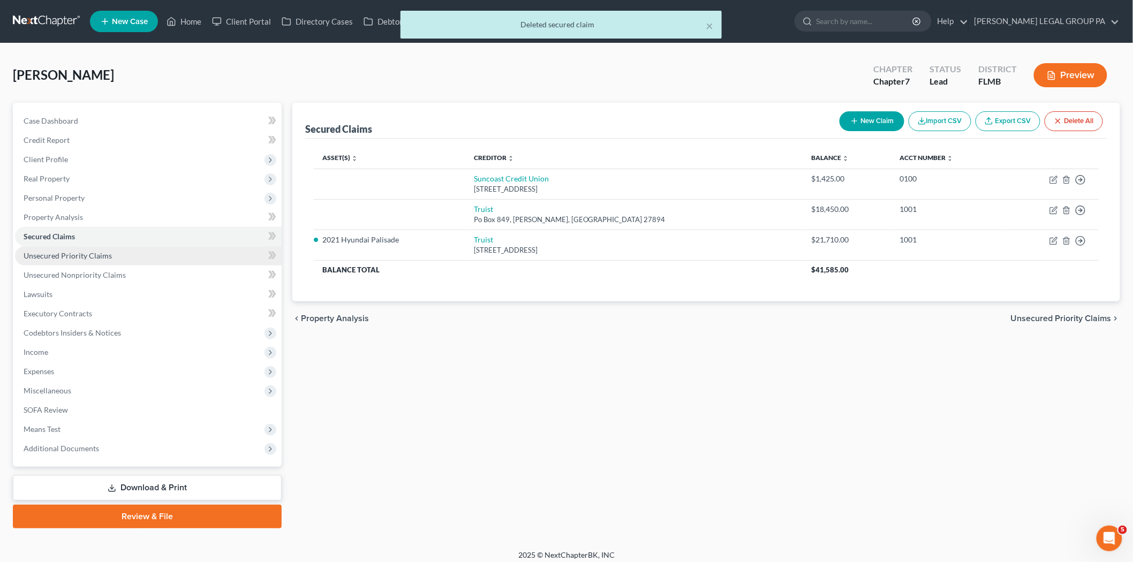
click at [70, 257] on span "Unsecured Priority Claims" at bounding box center [68, 255] width 88 height 9
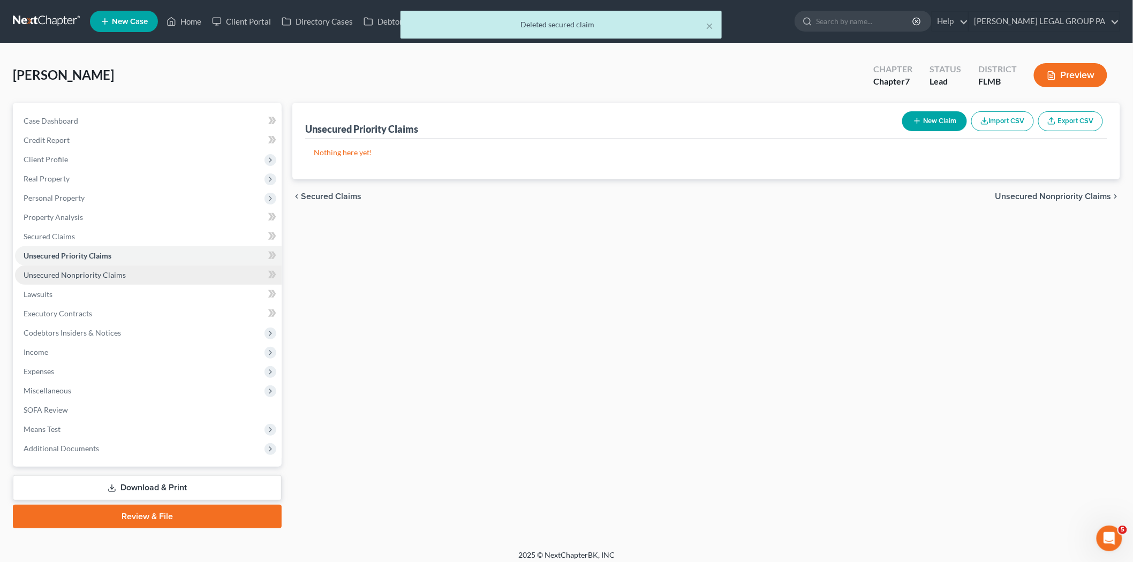
click at [73, 274] on span "Unsecured Nonpriority Claims" at bounding box center [75, 275] width 102 height 9
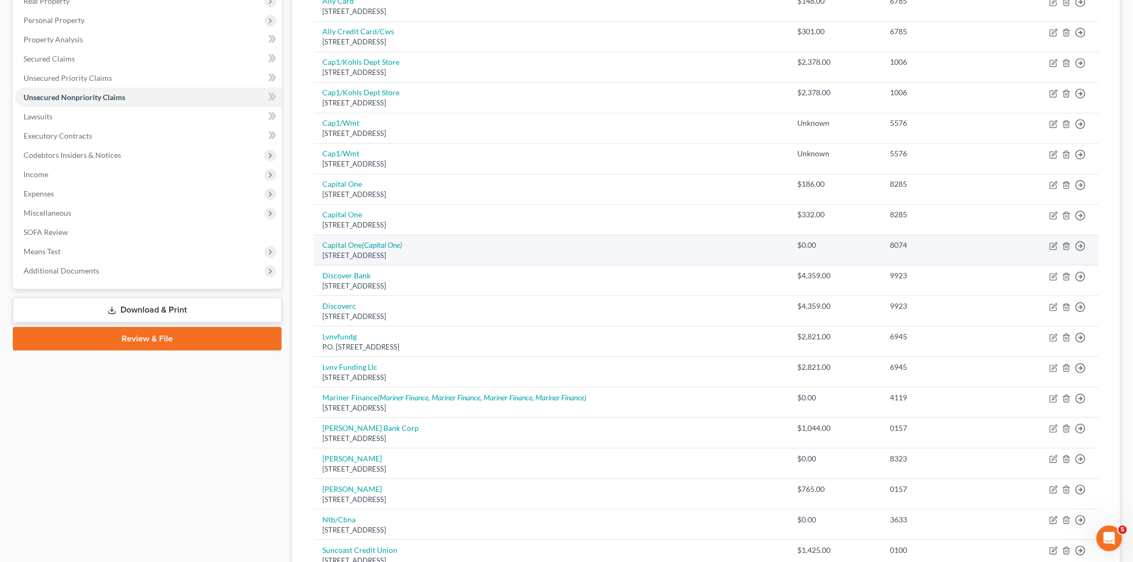
scroll to position [178, 0]
click at [1066, 245] on icon "button" at bounding box center [1067, 246] width 9 height 9
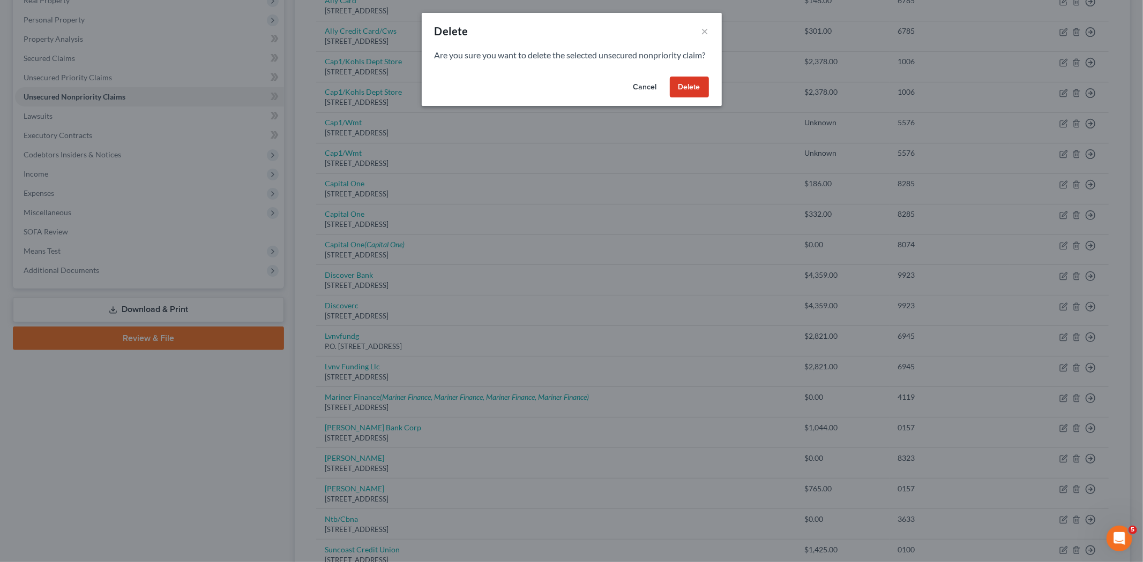
click at [684, 97] on button "Delete" at bounding box center [689, 87] width 39 height 21
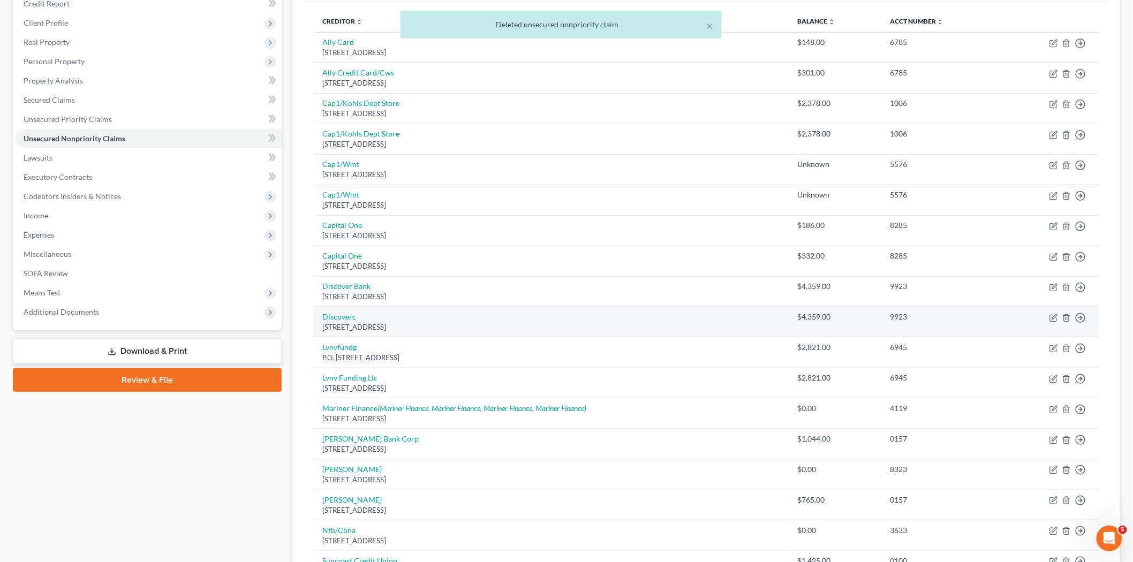
scroll to position [59, 0]
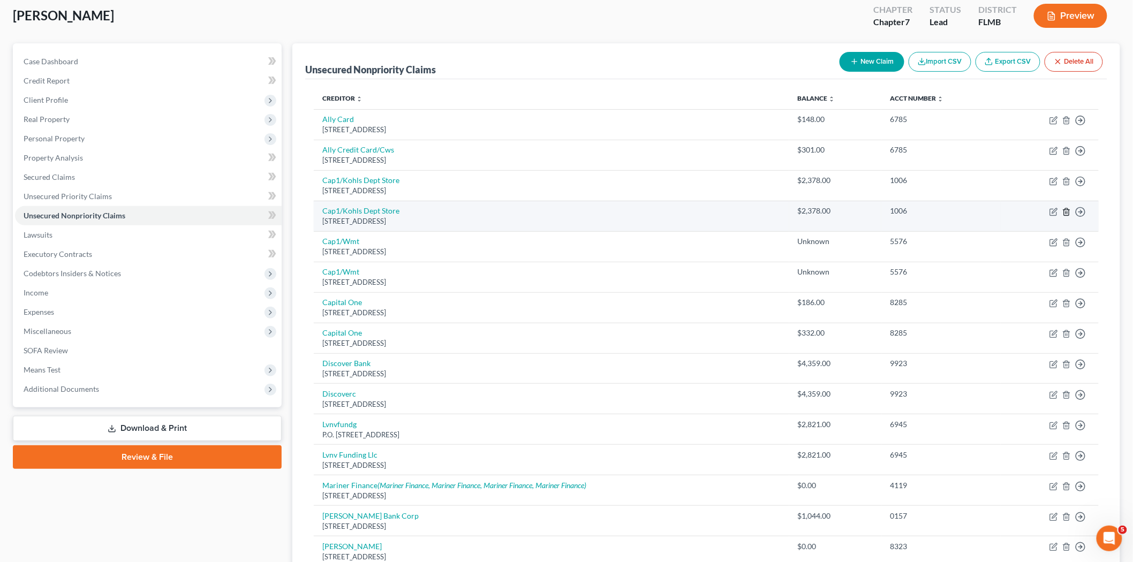
click at [1071, 212] on icon "button" at bounding box center [1067, 212] width 9 height 9
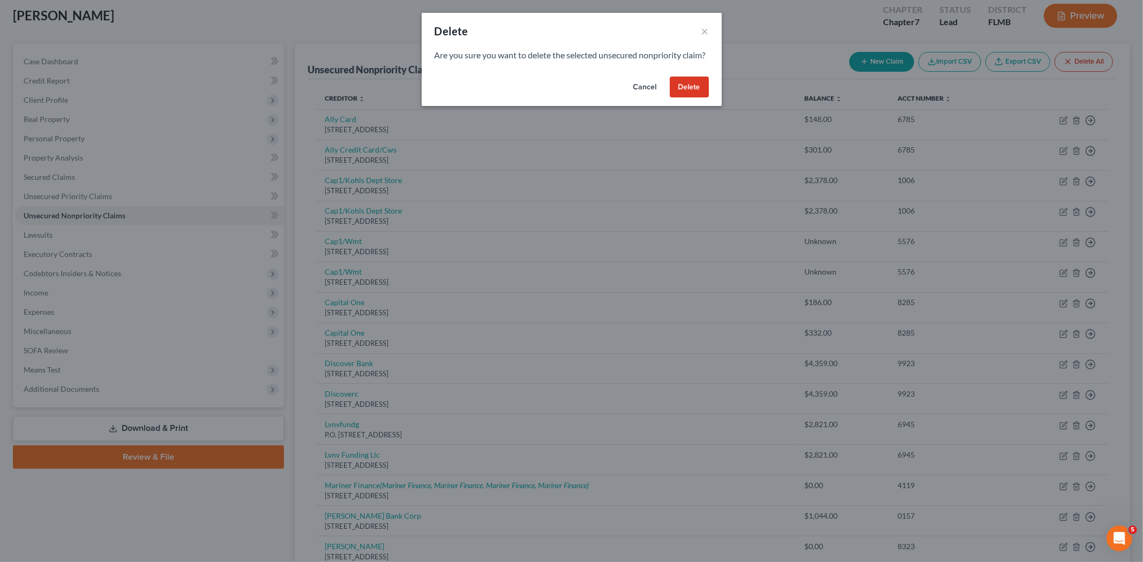
click at [689, 98] on button "Delete" at bounding box center [689, 87] width 39 height 21
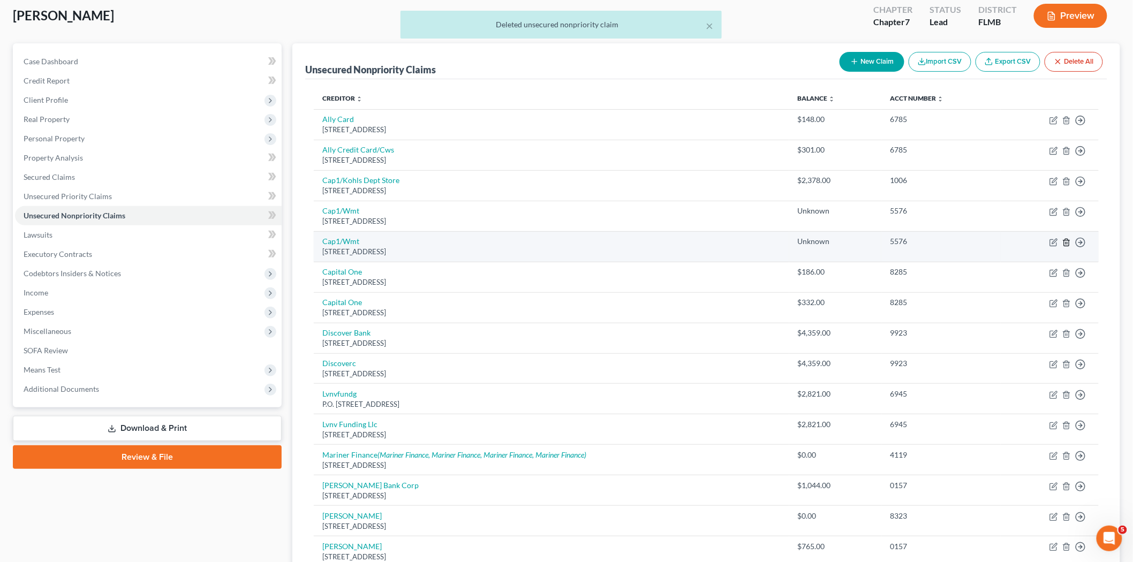
click at [1068, 244] on icon "button" at bounding box center [1067, 242] width 9 height 9
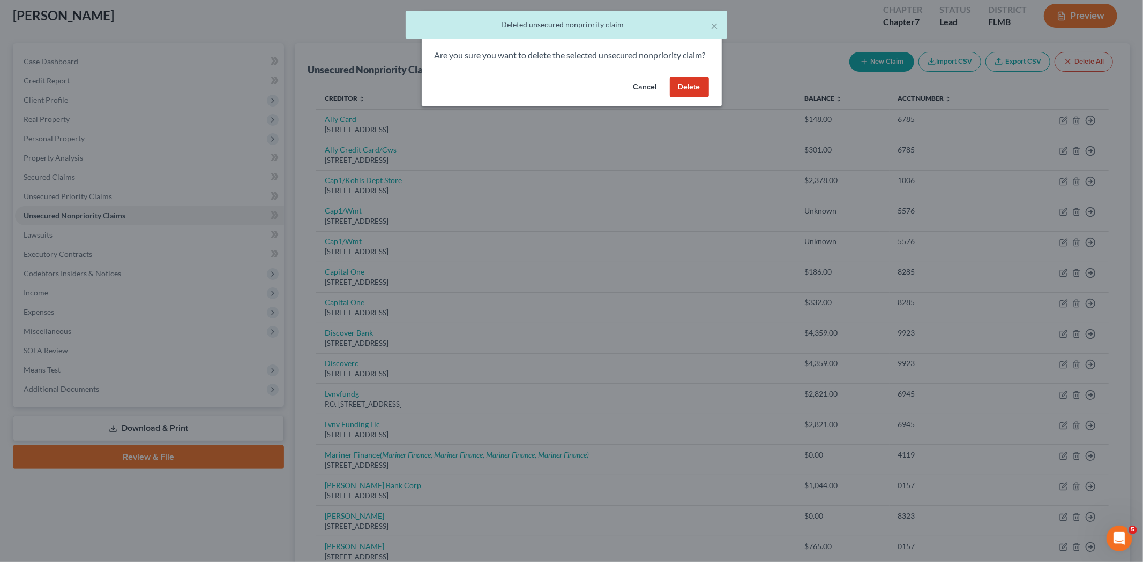
click at [693, 98] on button "Delete" at bounding box center [689, 87] width 39 height 21
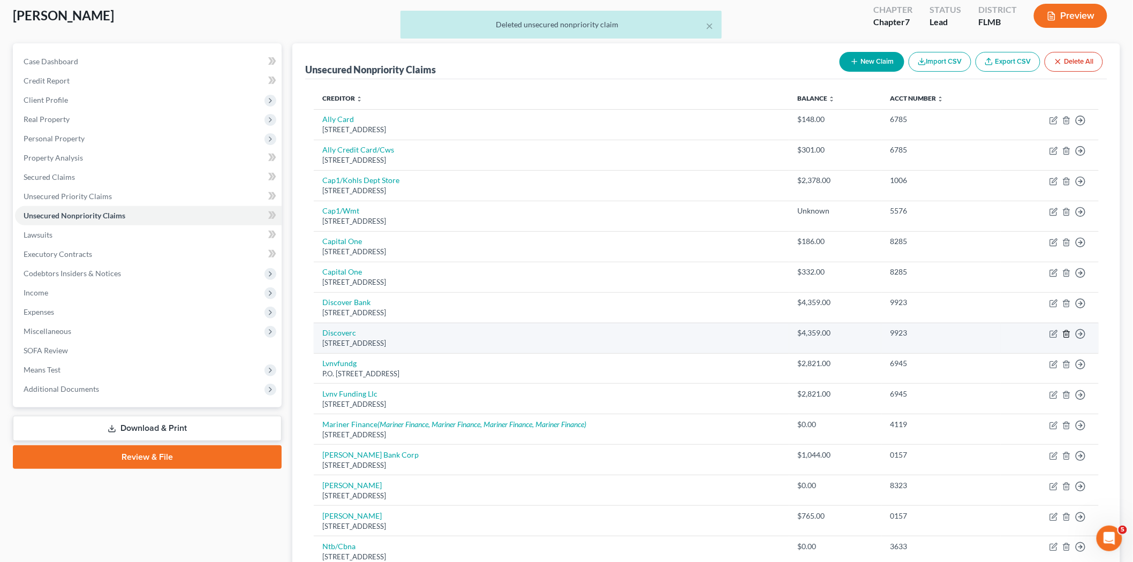
click at [1070, 334] on icon "button" at bounding box center [1067, 334] width 9 height 9
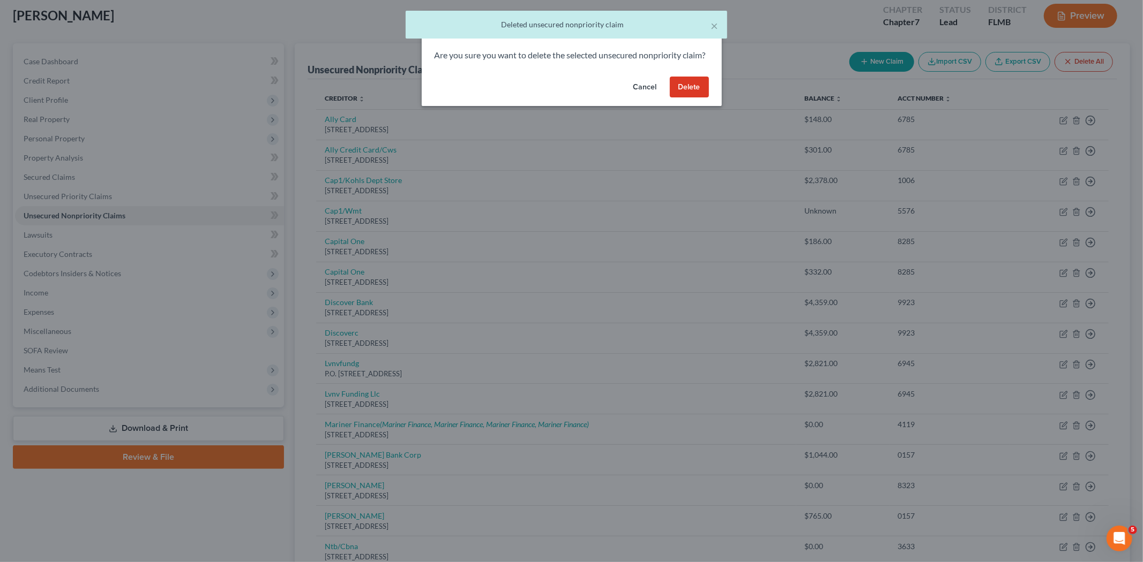
click at [678, 93] on button "Delete" at bounding box center [689, 87] width 39 height 21
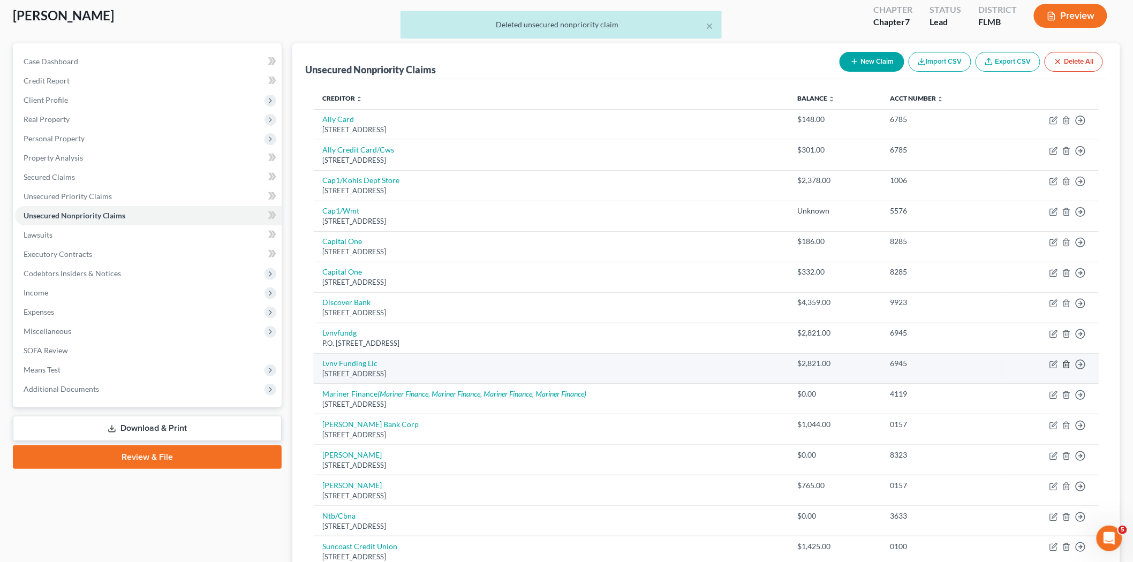
click at [1067, 363] on icon "button" at bounding box center [1067, 365] width 9 height 9
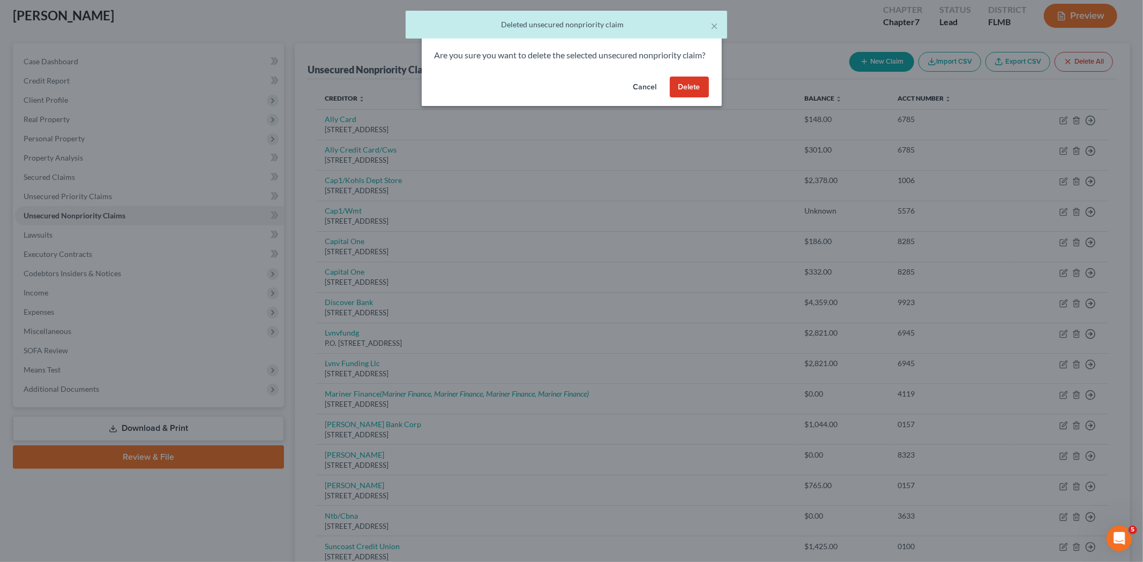
click at [687, 97] on button "Delete" at bounding box center [689, 87] width 39 height 21
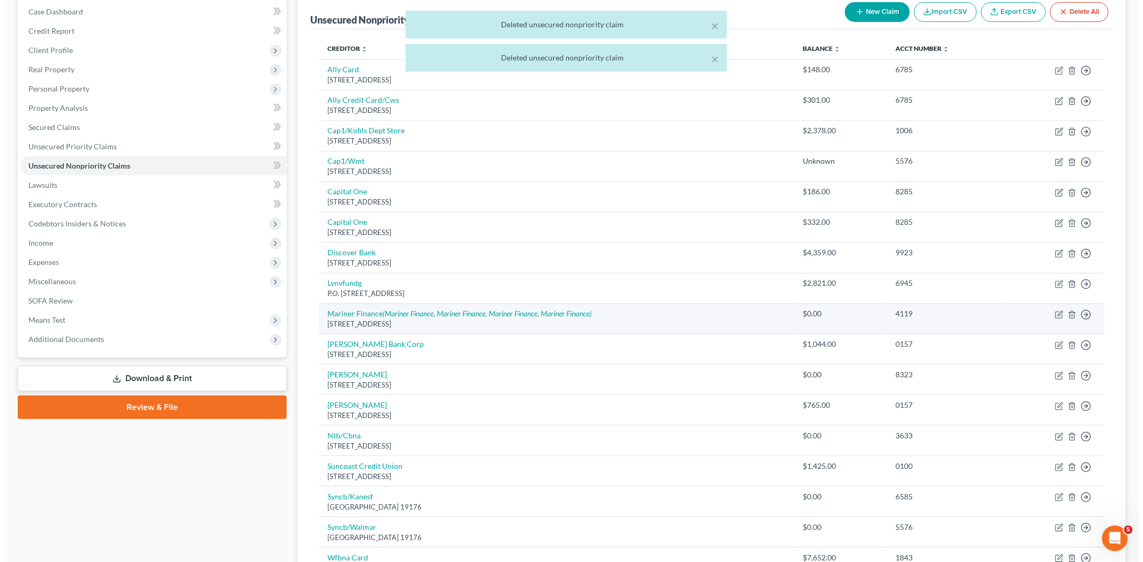
scroll to position [178, 0]
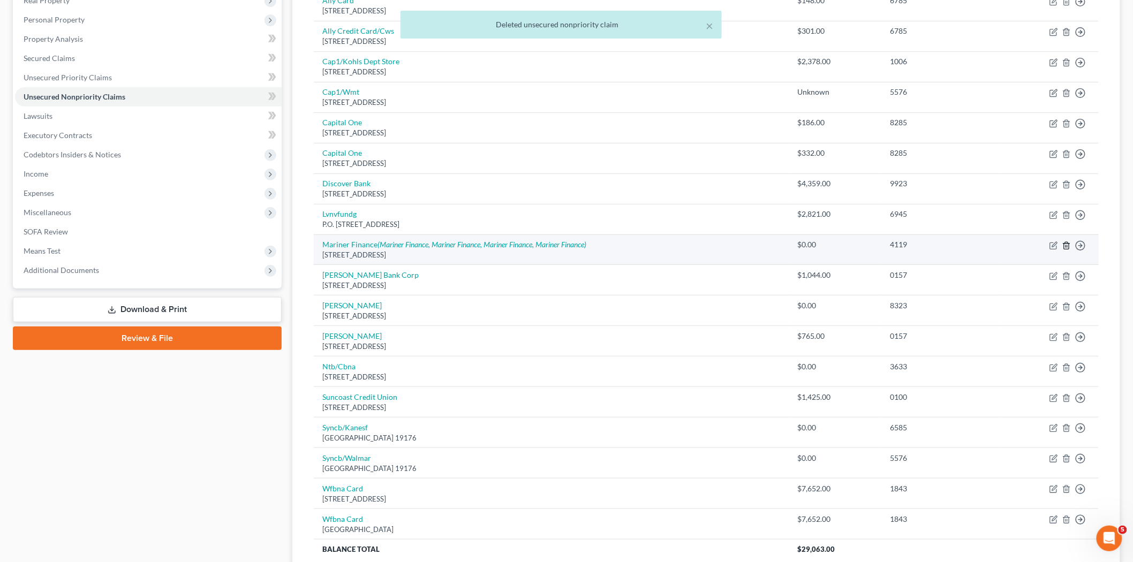
click at [1067, 246] on line "button" at bounding box center [1067, 246] width 0 height 2
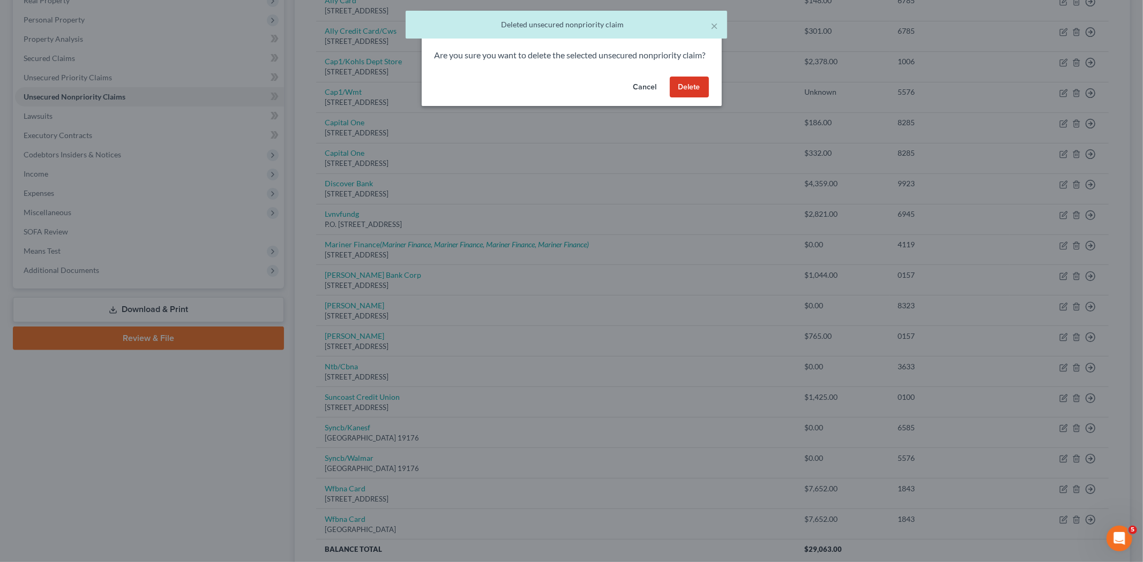
click at [687, 97] on button "Delete" at bounding box center [689, 87] width 39 height 21
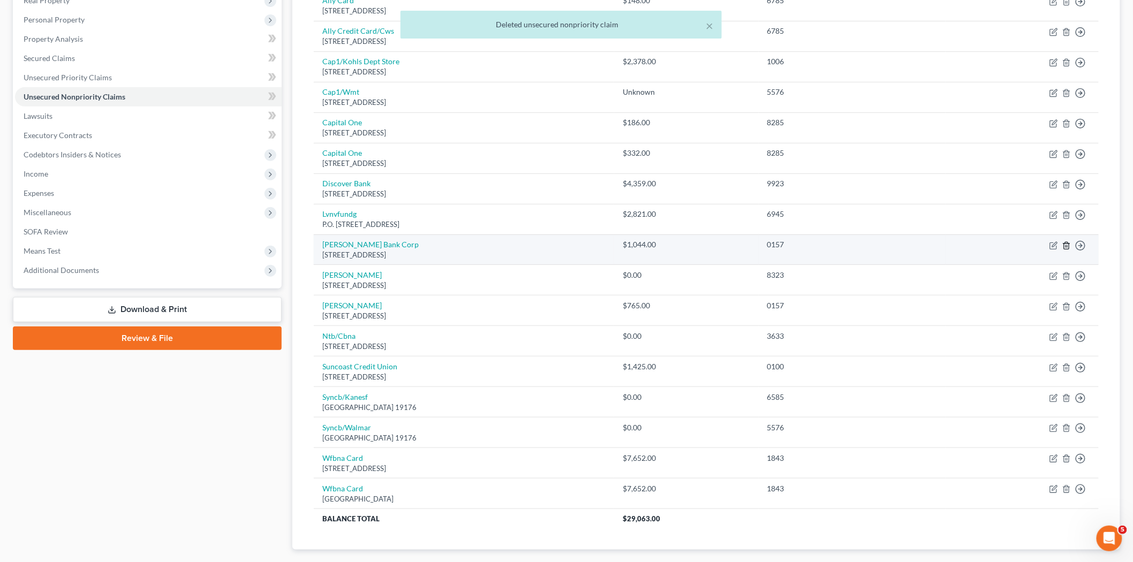
click at [1067, 245] on line "button" at bounding box center [1067, 246] width 0 height 2
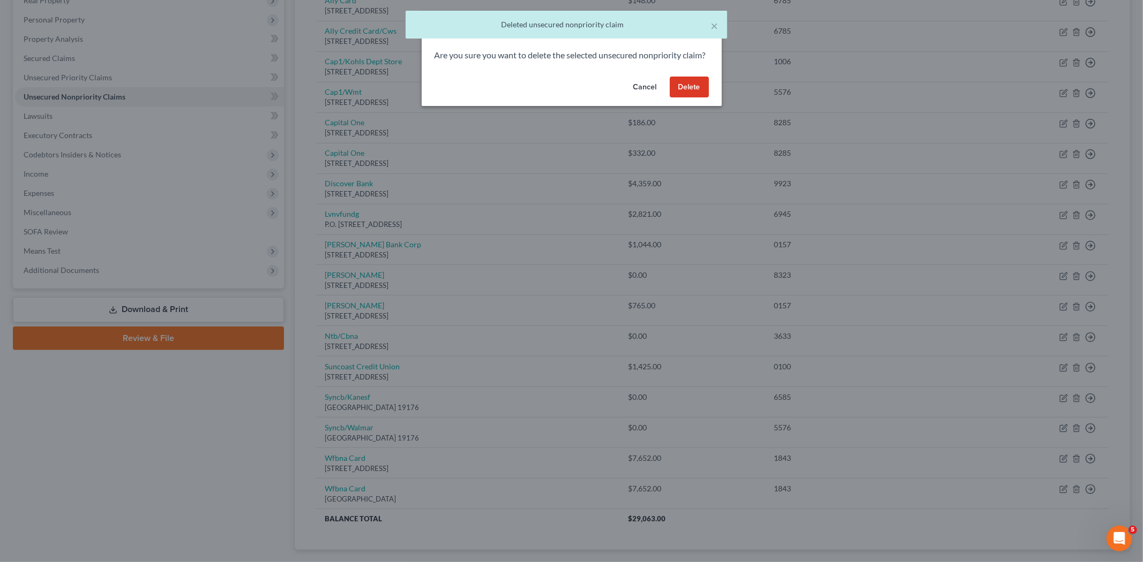
click at [639, 97] on button "Cancel" at bounding box center [645, 87] width 41 height 21
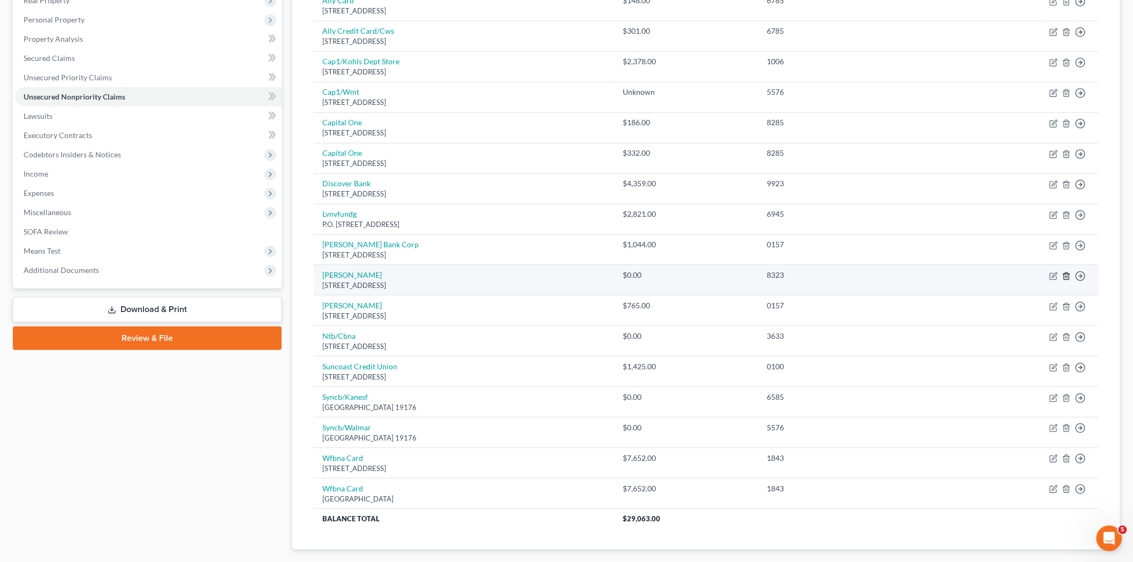
click at [1069, 274] on polyline "button" at bounding box center [1067, 274] width 6 height 0
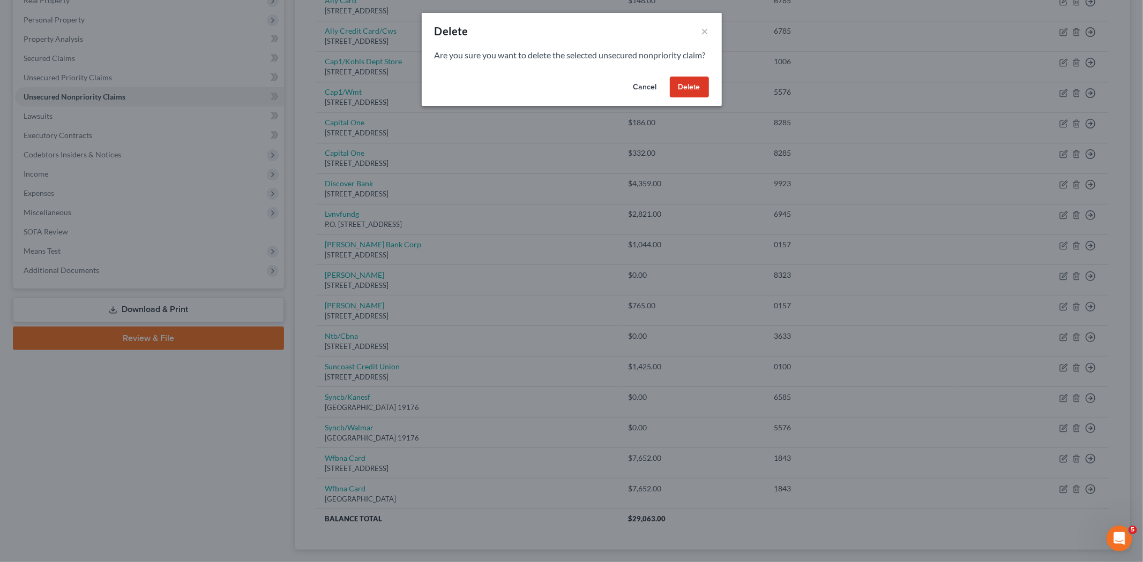
click at [698, 98] on button "Delete" at bounding box center [689, 87] width 39 height 21
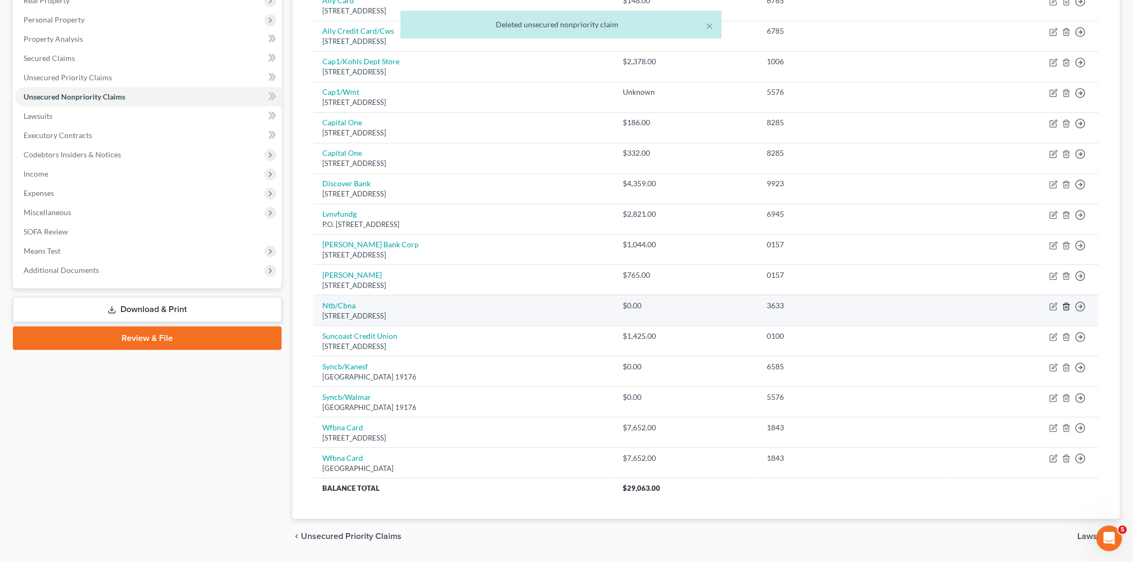
click at [1063, 304] on icon "button" at bounding box center [1067, 307] width 9 height 9
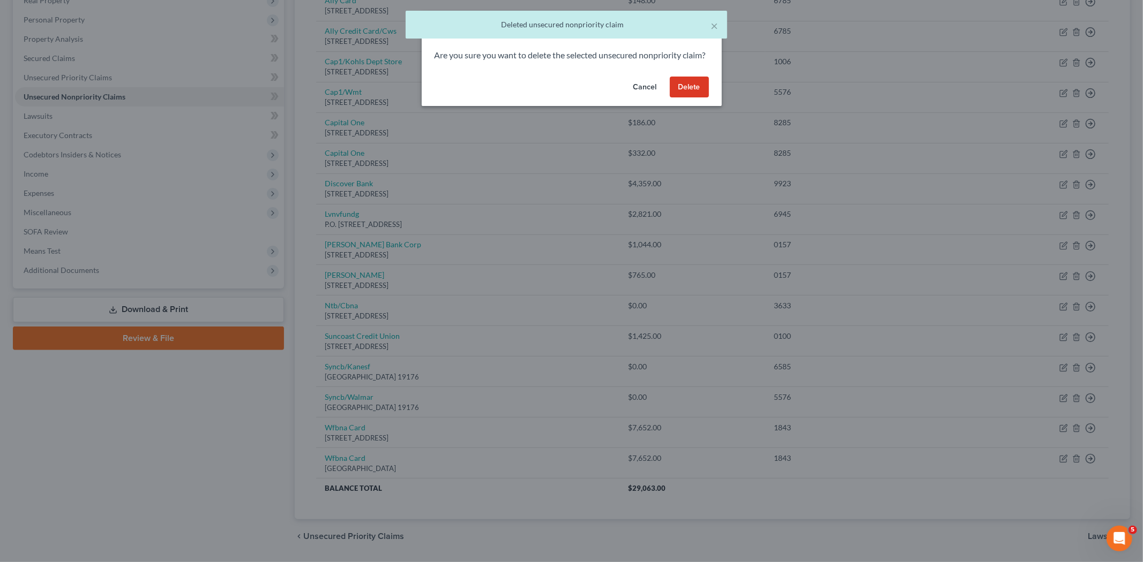
click at [689, 98] on button "Delete" at bounding box center [689, 87] width 39 height 21
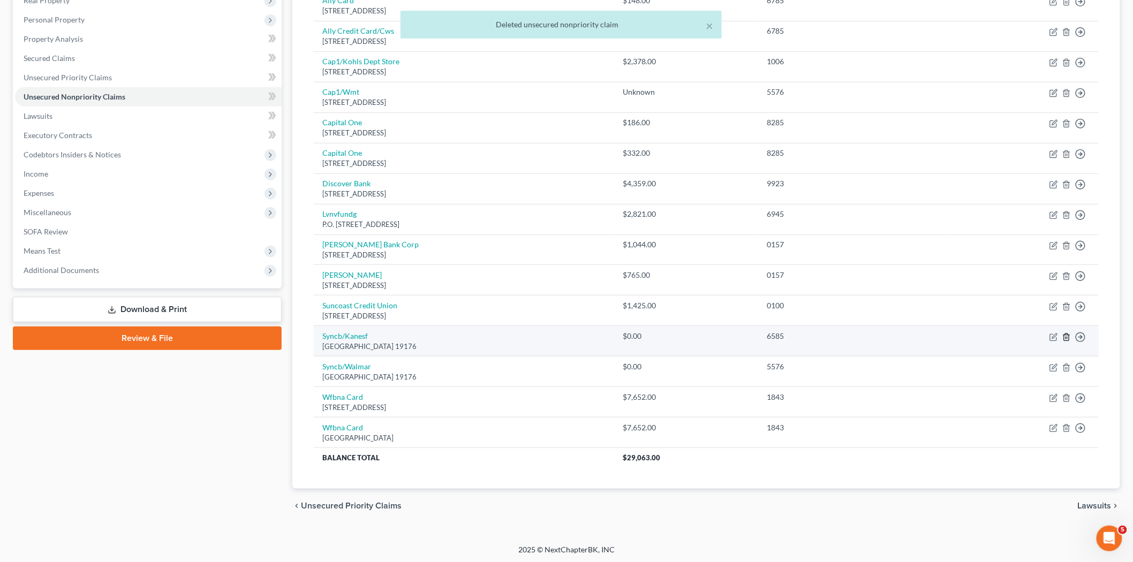
click at [1069, 339] on icon "button" at bounding box center [1067, 337] width 9 height 9
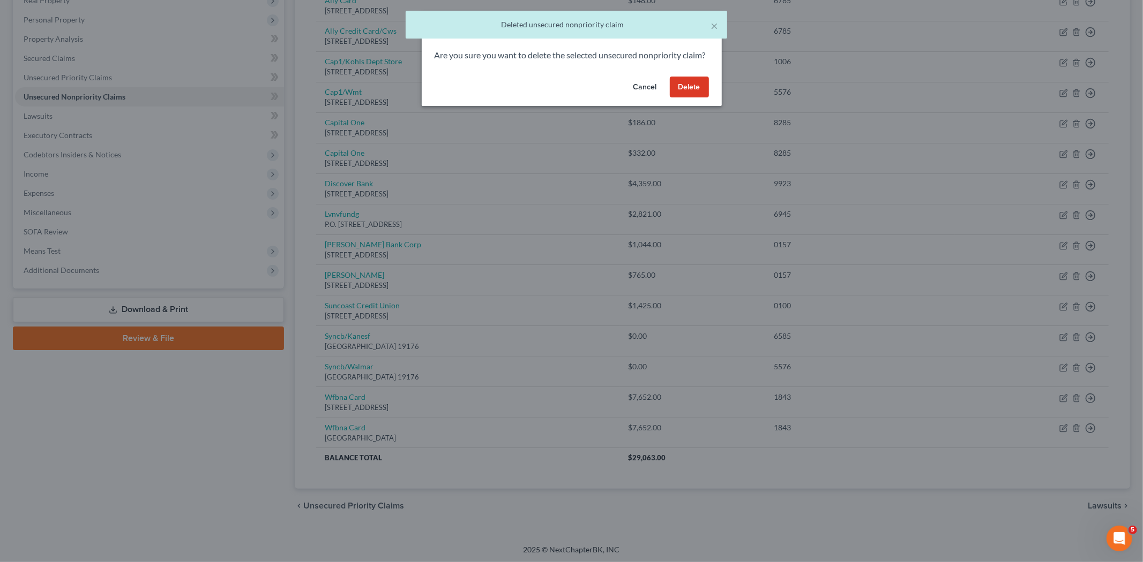
click at [693, 94] on button "Delete" at bounding box center [689, 87] width 39 height 21
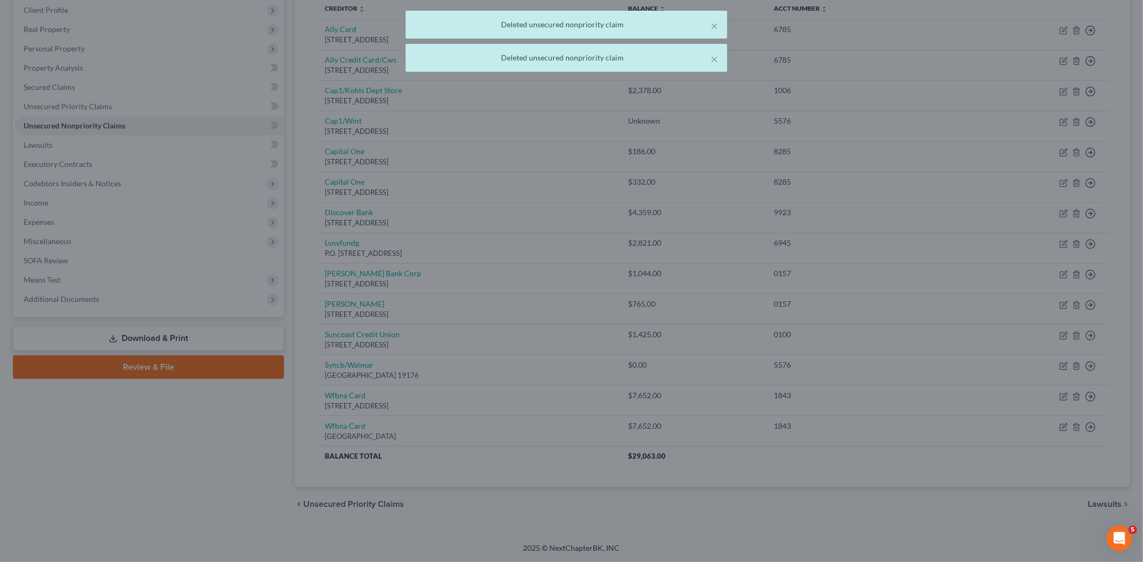
scroll to position [150, 0]
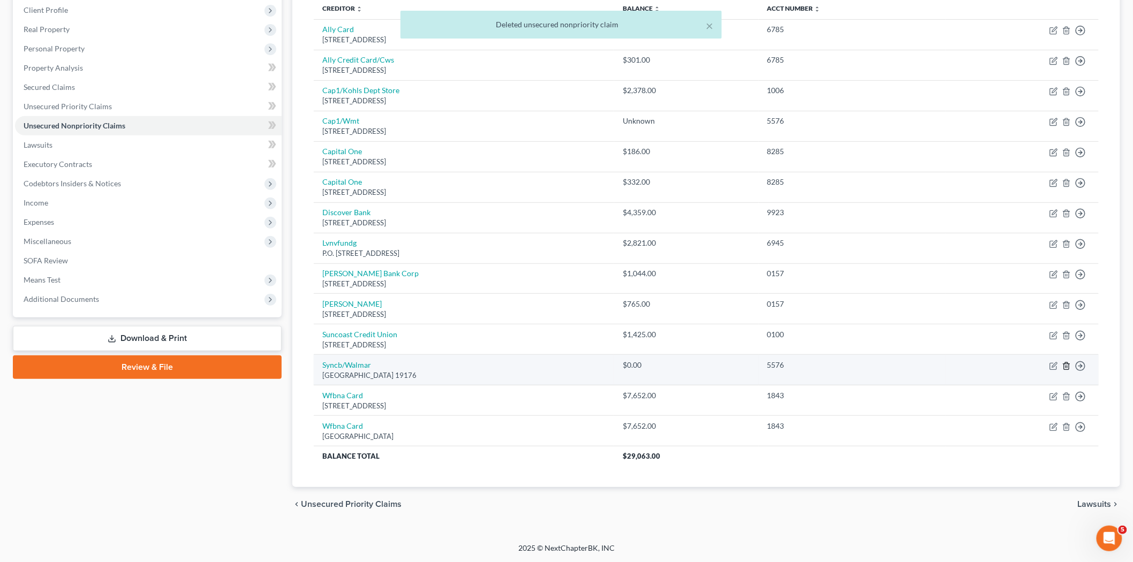
click at [1065, 365] on icon "button" at bounding box center [1067, 366] width 9 height 9
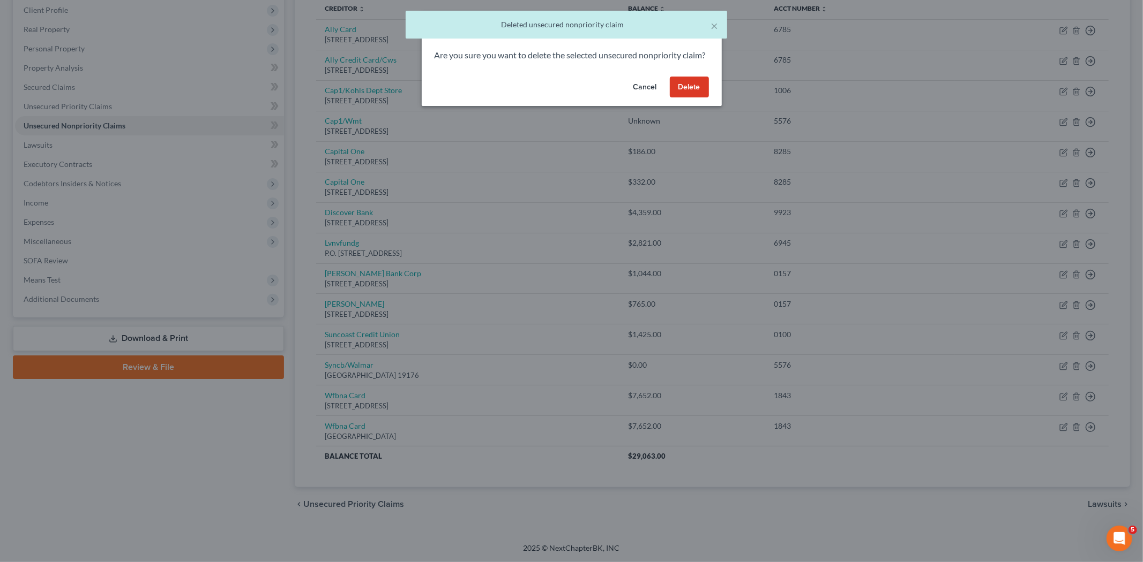
click at [692, 98] on button "Delete" at bounding box center [689, 87] width 39 height 21
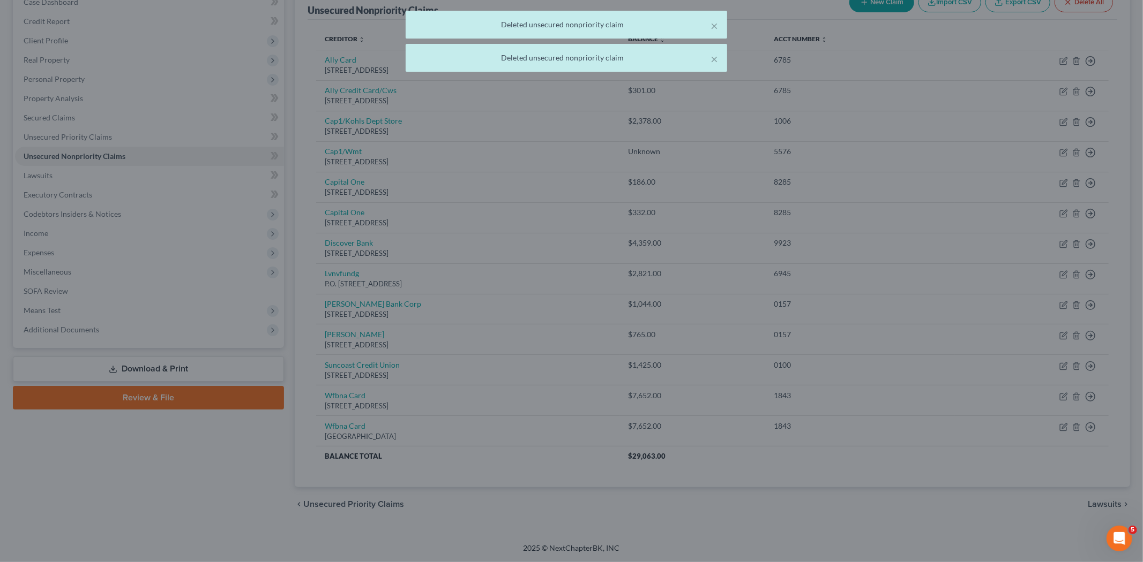
scroll to position [119, 0]
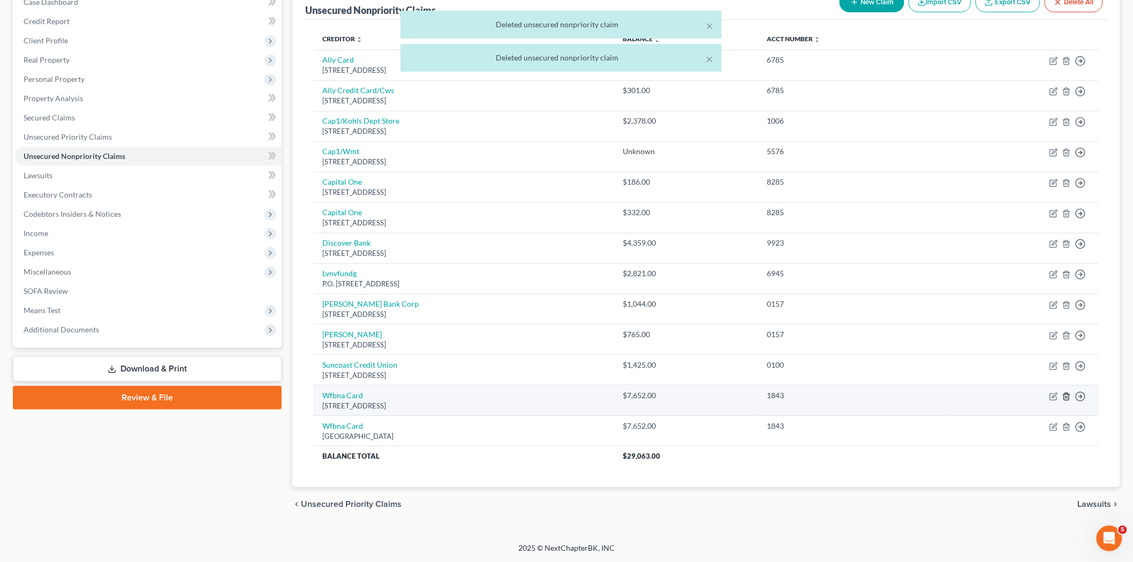
click at [1064, 394] on icon "button" at bounding box center [1067, 397] width 9 height 9
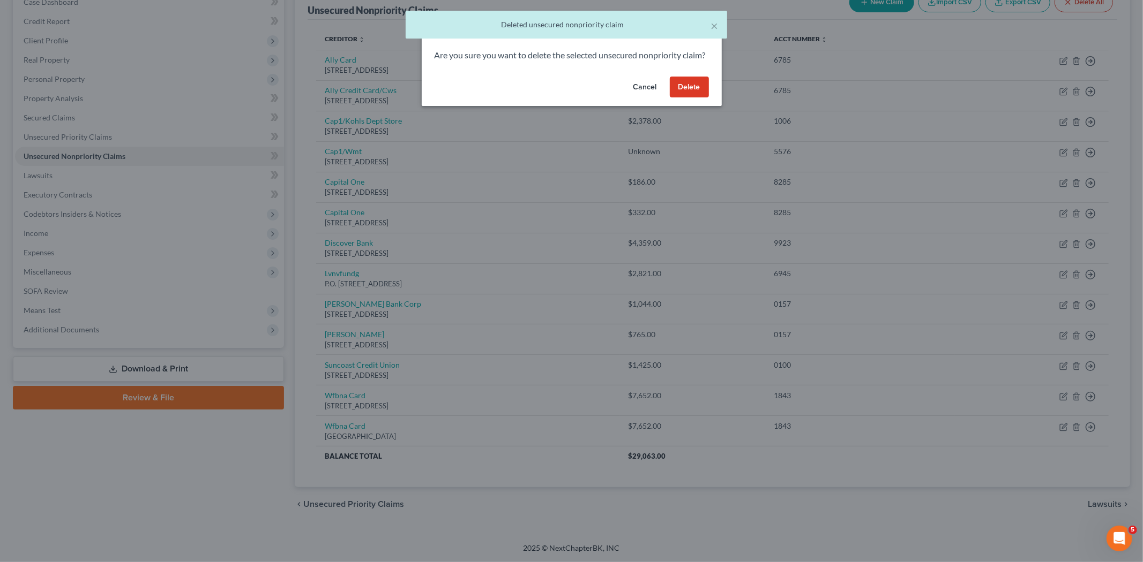
click at [694, 97] on button "Delete" at bounding box center [689, 87] width 39 height 21
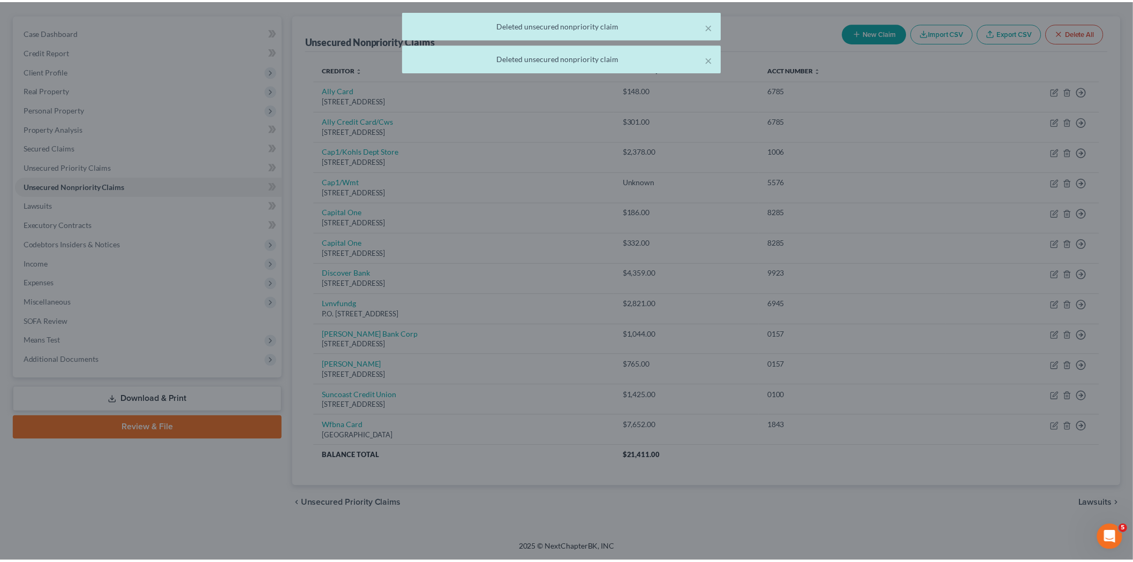
scroll to position [89, 0]
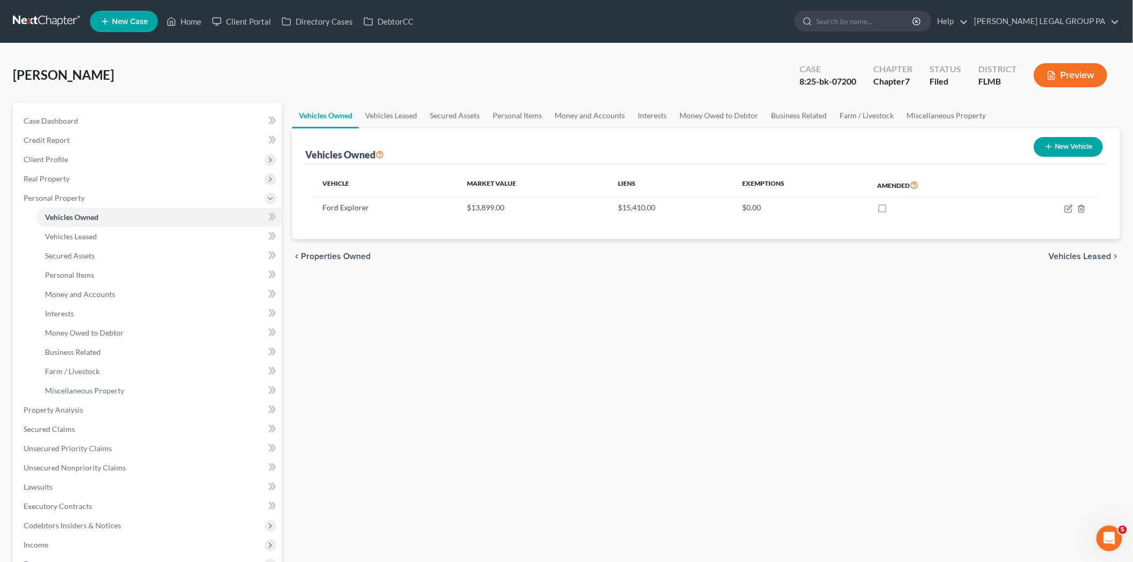
click at [49, 17] on link at bounding box center [47, 21] width 69 height 19
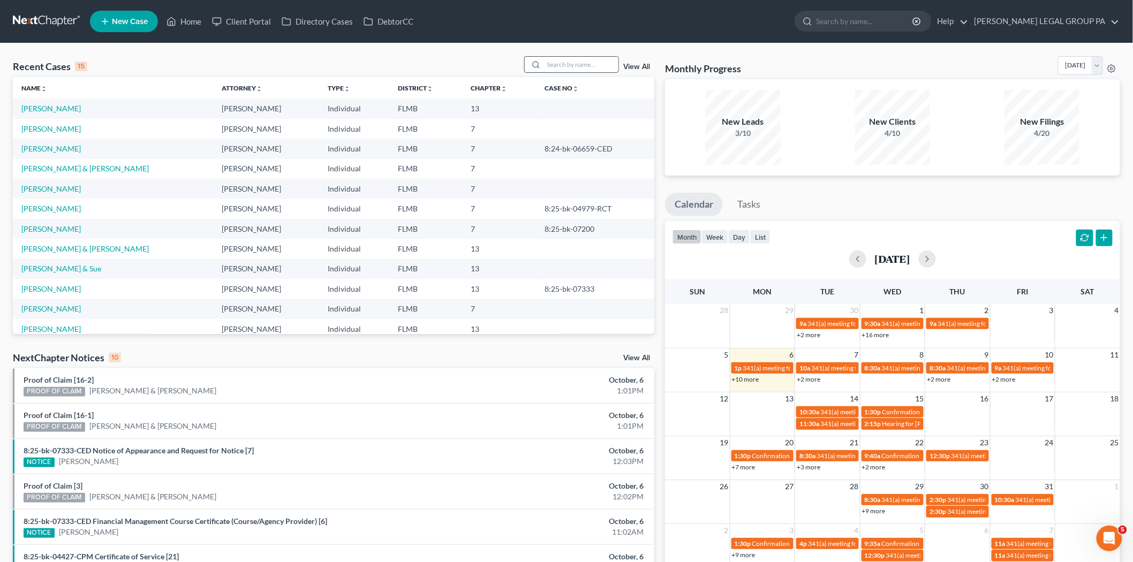
click at [588, 61] on input "search" at bounding box center [581, 65] width 75 height 16
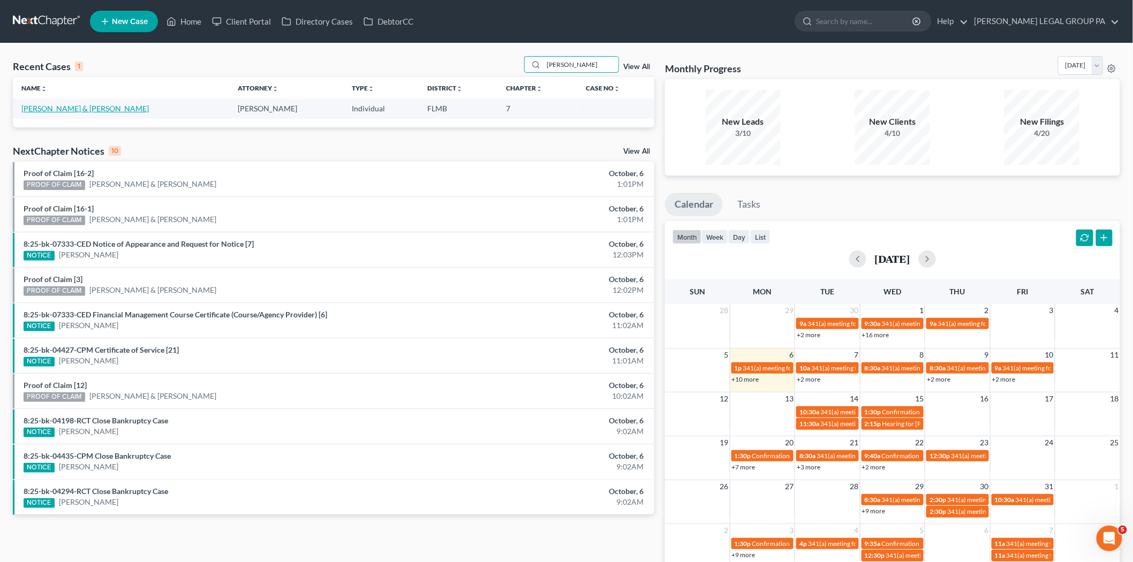
type input "raucci"
click at [40, 109] on link "Raucci, George & Jacqueline" at bounding box center [84, 108] width 127 height 9
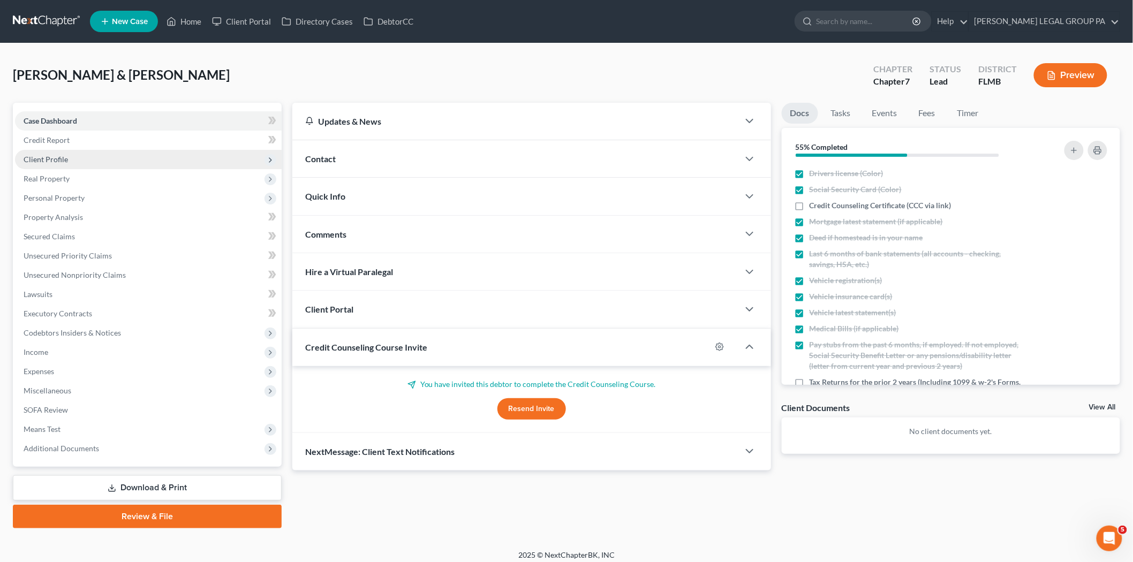
click at [70, 150] on span "Client Profile" at bounding box center [148, 159] width 267 height 19
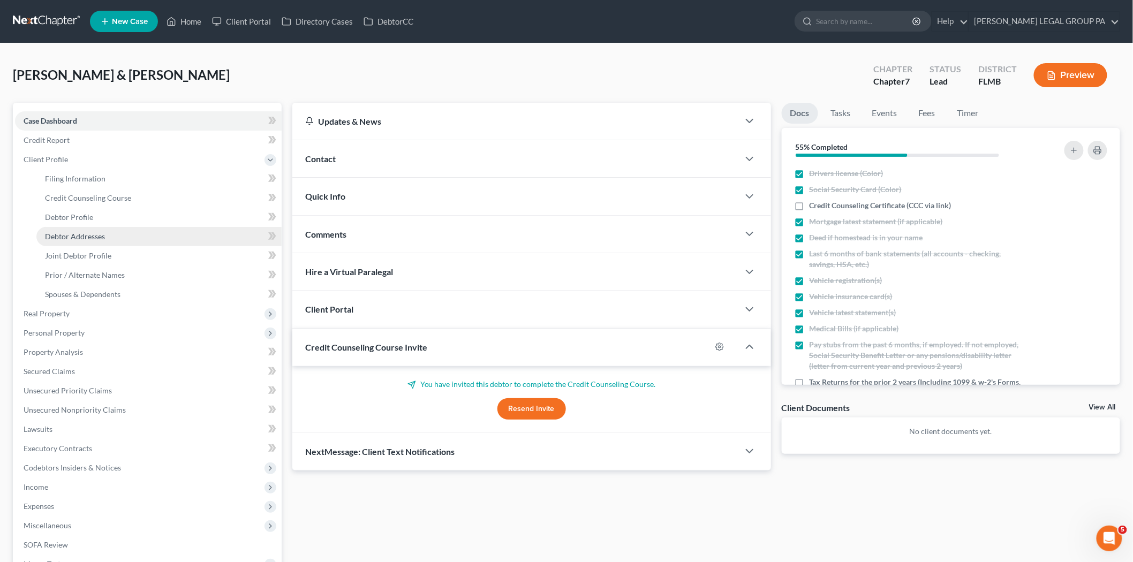
click at [92, 234] on span "Debtor Addresses" at bounding box center [75, 236] width 60 height 9
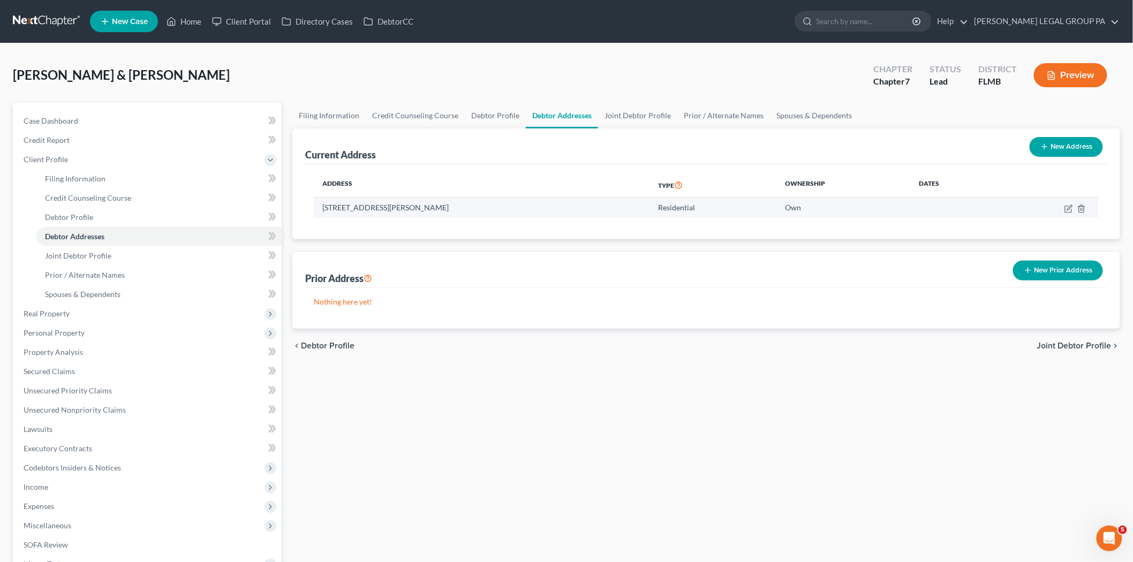
click at [1064, 208] on td at bounding box center [1049, 208] width 100 height 20
click at [1069, 207] on icon "button" at bounding box center [1070, 207] width 5 height 5
select select "9"
select select "0"
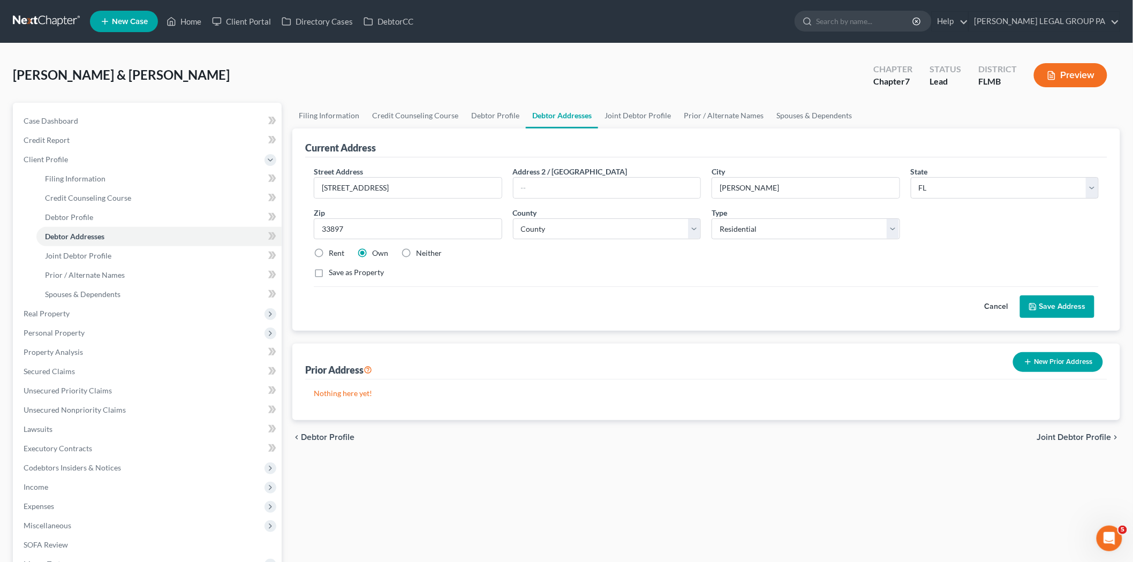
click at [1056, 84] on button "Preview" at bounding box center [1070, 75] width 73 height 24
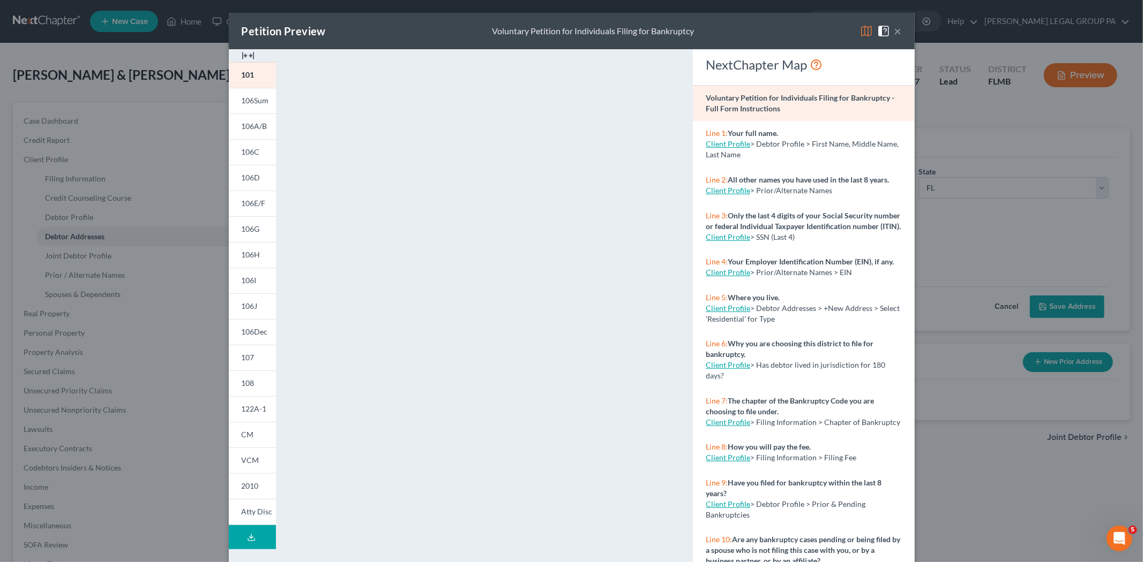
click at [894, 36] on button "×" at bounding box center [897, 31] width 7 height 13
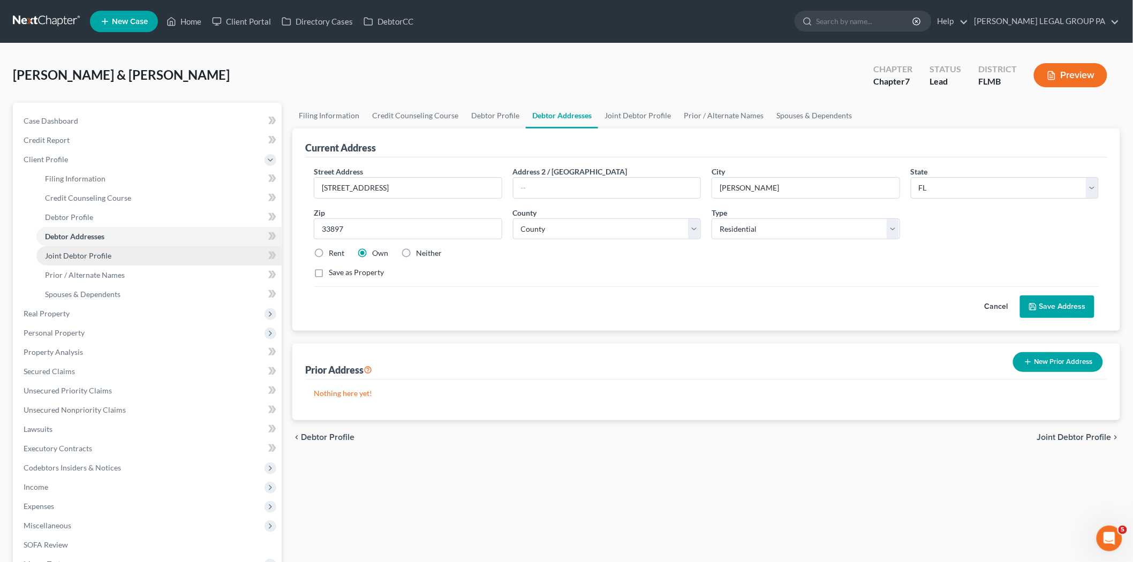
click at [82, 256] on span "Joint Debtor Profile" at bounding box center [78, 255] width 66 height 9
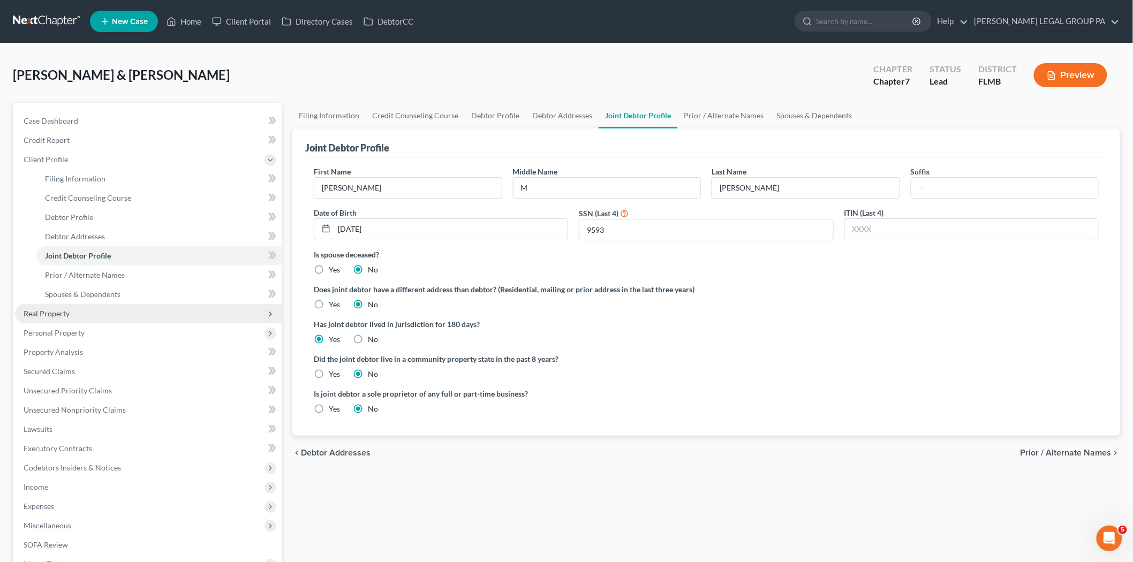
click at [84, 317] on span "Real Property" at bounding box center [148, 313] width 267 height 19
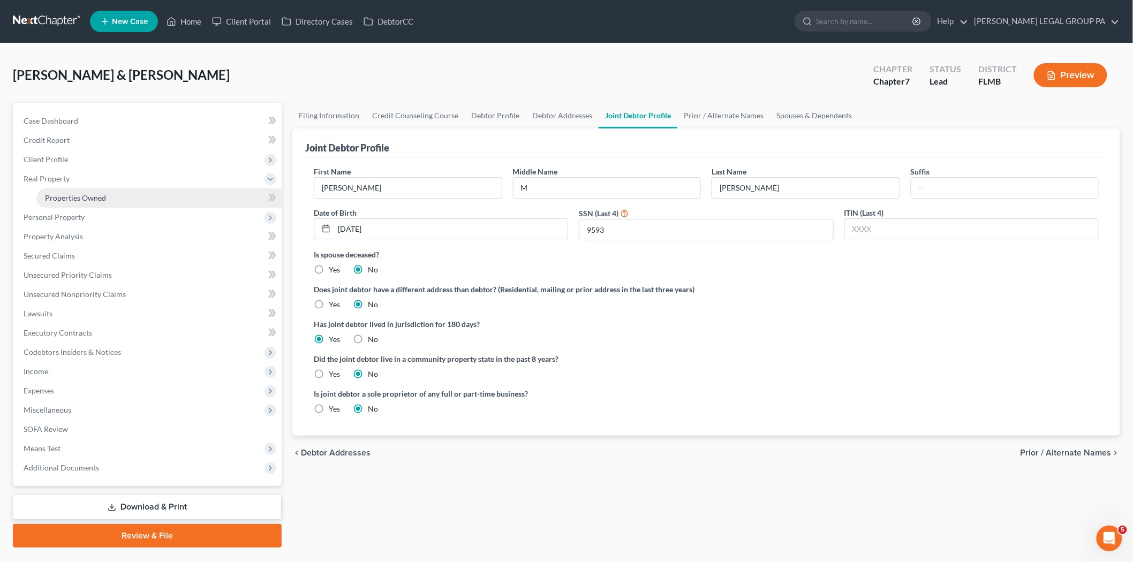
click at [97, 198] on span "Properties Owned" at bounding box center [75, 197] width 61 height 9
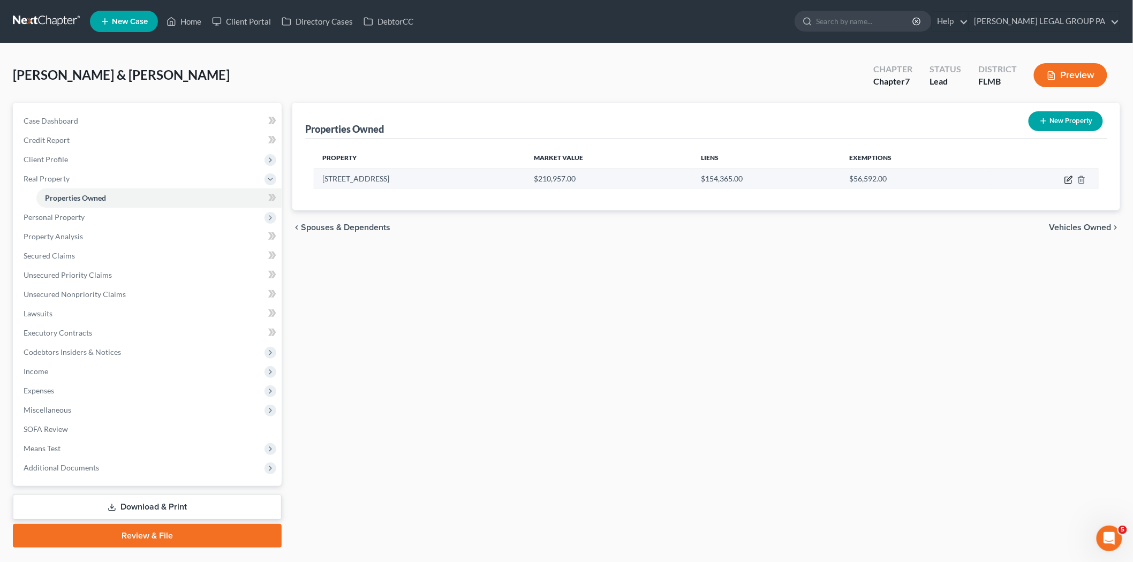
click at [1070, 180] on icon "button" at bounding box center [1069, 180] width 9 height 9
select select "9"
select select "52"
select select "2"
select select "0"
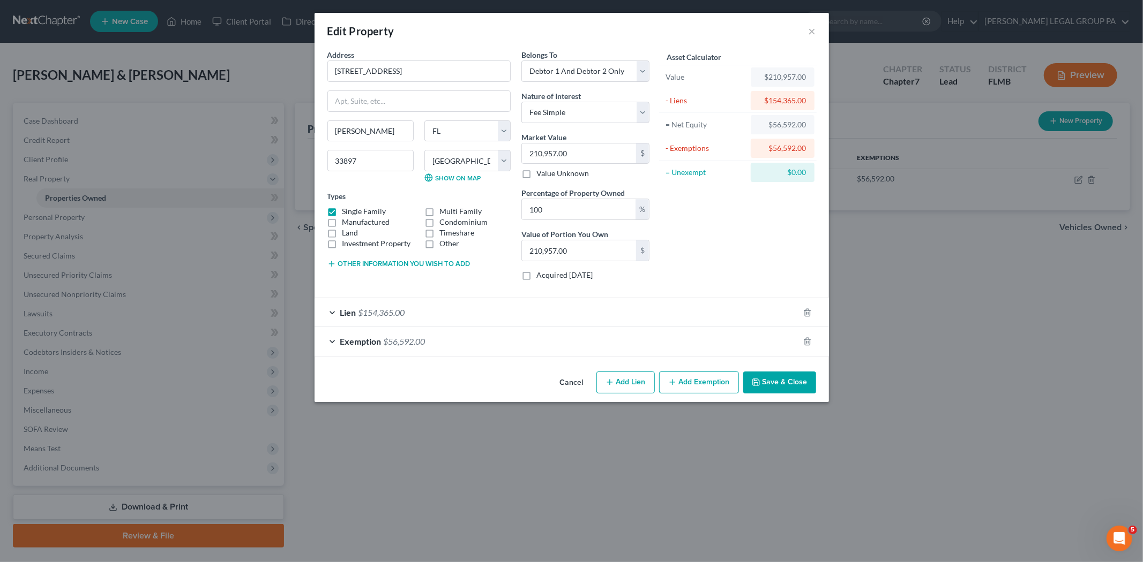
click at [767, 380] on button "Save & Close" at bounding box center [779, 383] width 73 height 22
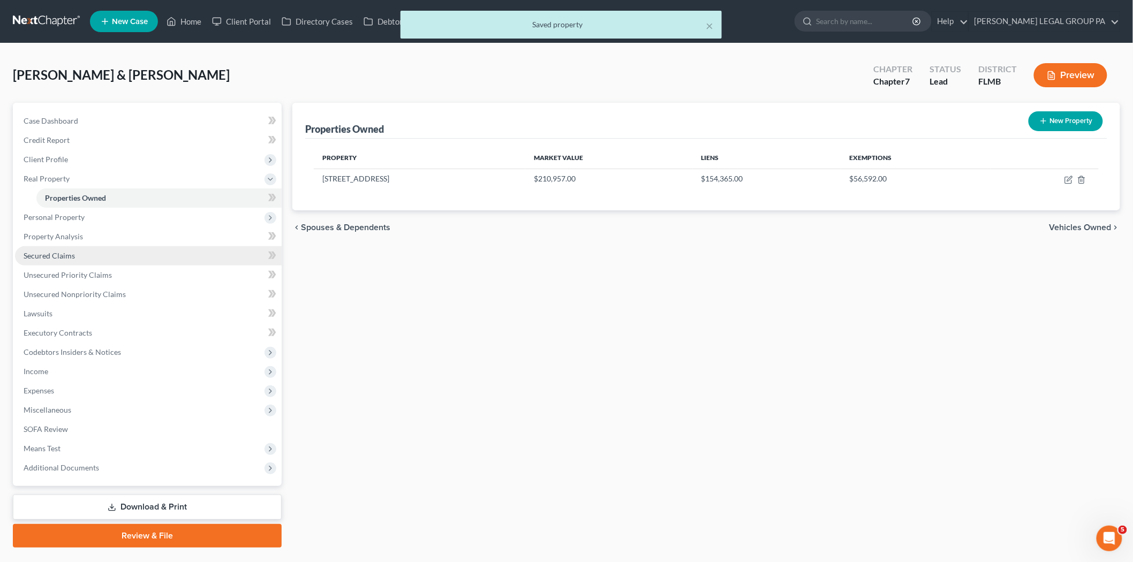
click at [93, 256] on link "Secured Claims" at bounding box center [148, 255] width 267 height 19
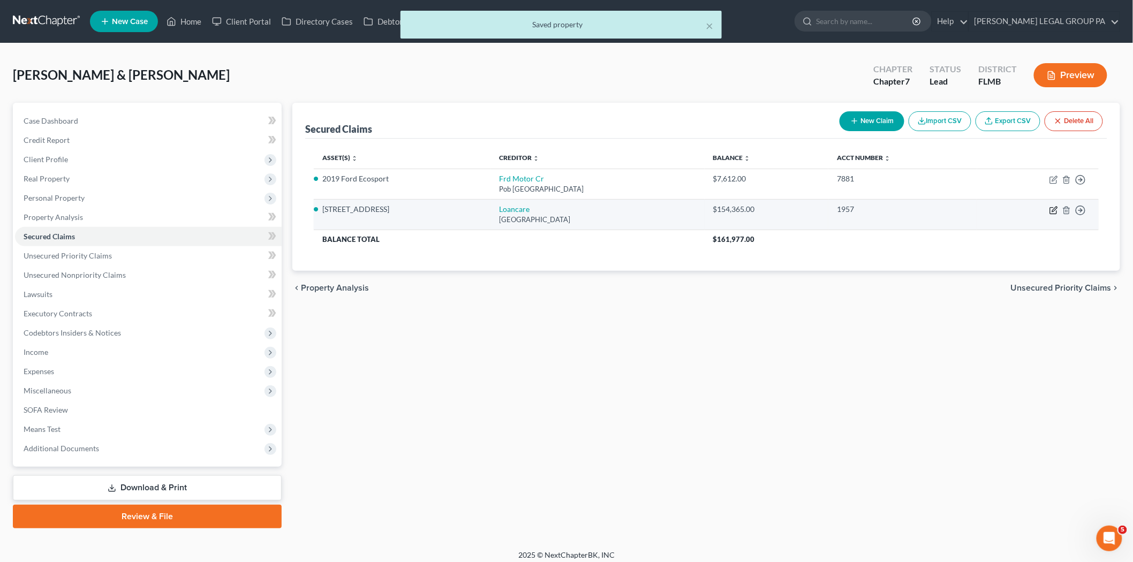
click at [1056, 211] on icon "button" at bounding box center [1054, 210] width 9 height 9
select select "48"
select select "2"
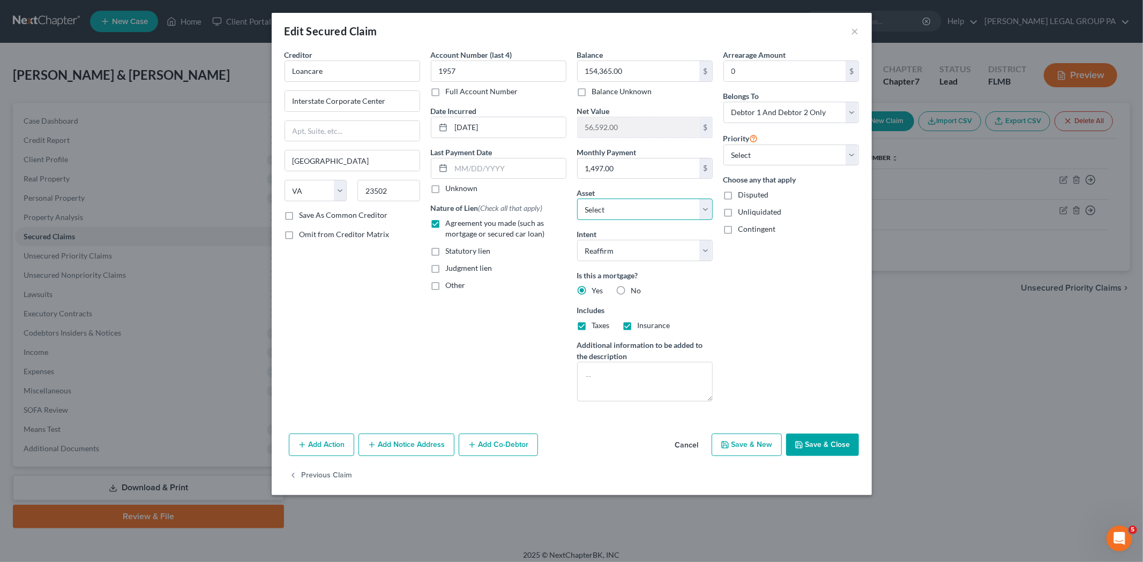
click at [665, 207] on select "Select Other Multiple Assets Clothing - All Clothing - $100.0 2019 Ford Ecospor…" at bounding box center [645, 209] width 136 height 21
click at [577, 199] on select "Select Other Multiple Assets Clothing - All Clothing - $100.0 2019 Ford Ecospor…" at bounding box center [645, 209] width 136 height 21
click at [799, 440] on button "Save & Close" at bounding box center [822, 445] width 73 height 22
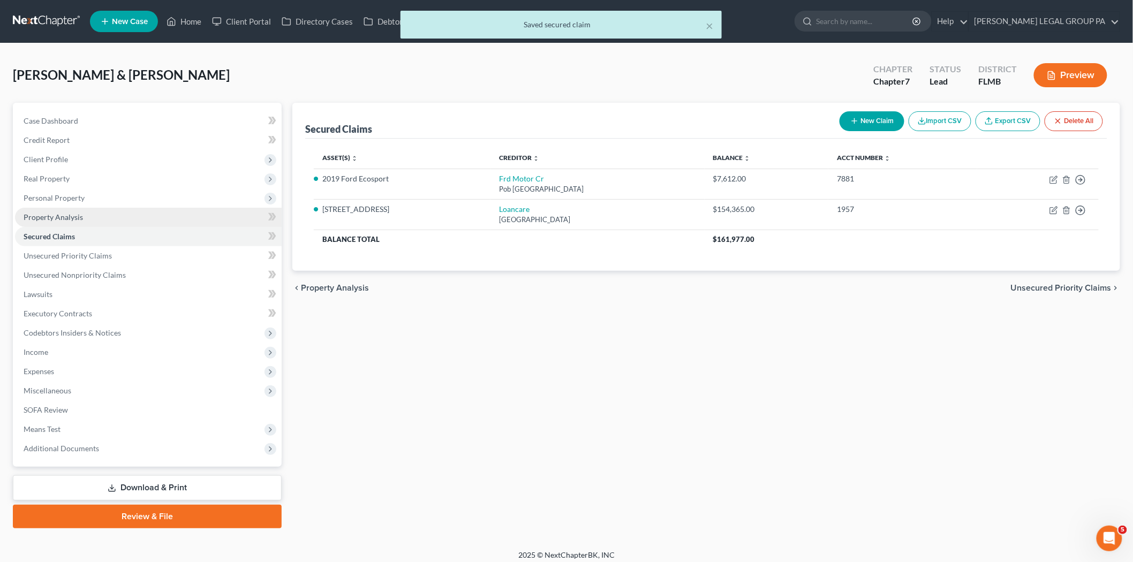
click at [80, 211] on link "Property Analysis" at bounding box center [148, 217] width 267 height 19
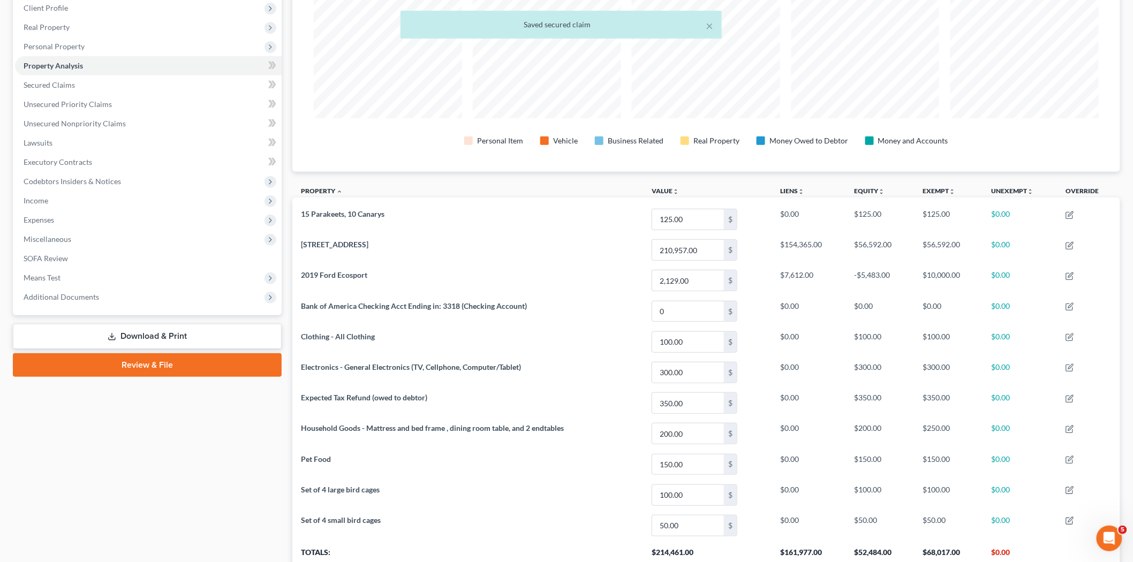
scroll to position [57, 0]
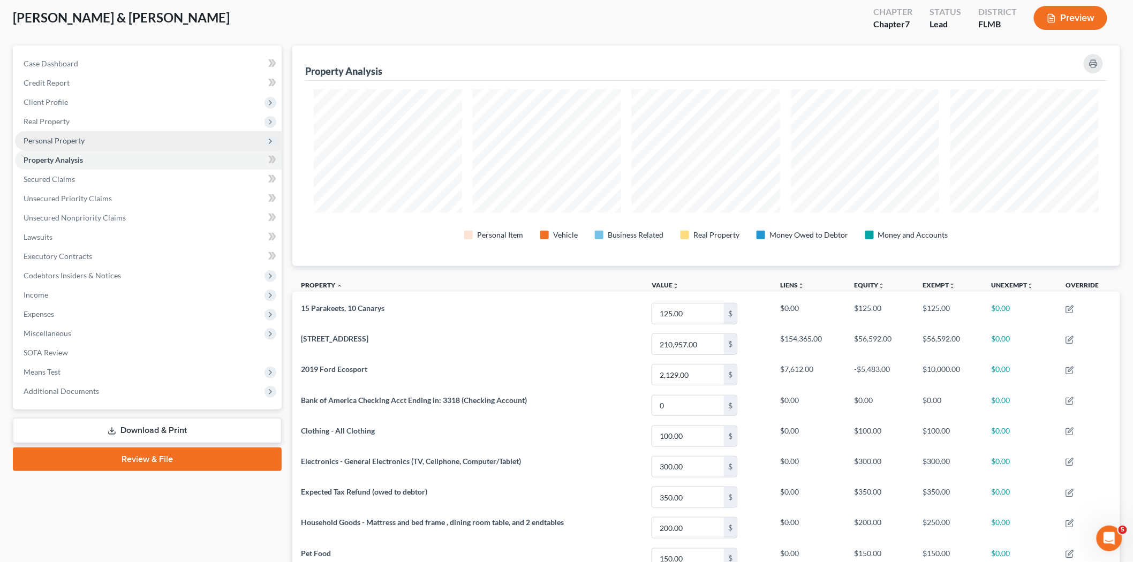
click at [70, 136] on span "Personal Property" at bounding box center [54, 140] width 61 height 9
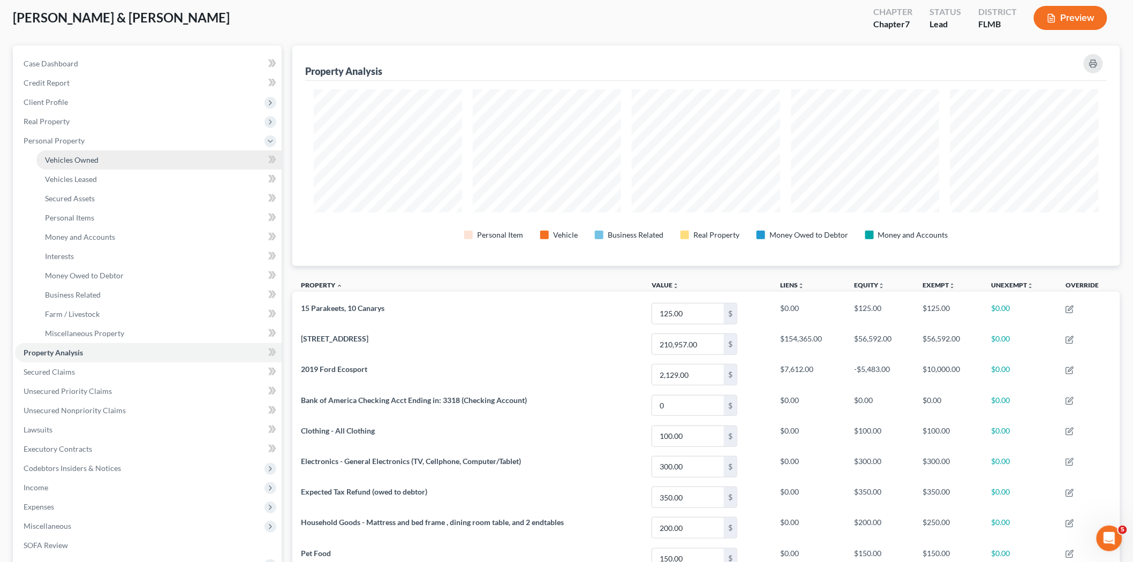
click at [88, 161] on span "Vehicles Owned" at bounding box center [72, 159] width 54 height 9
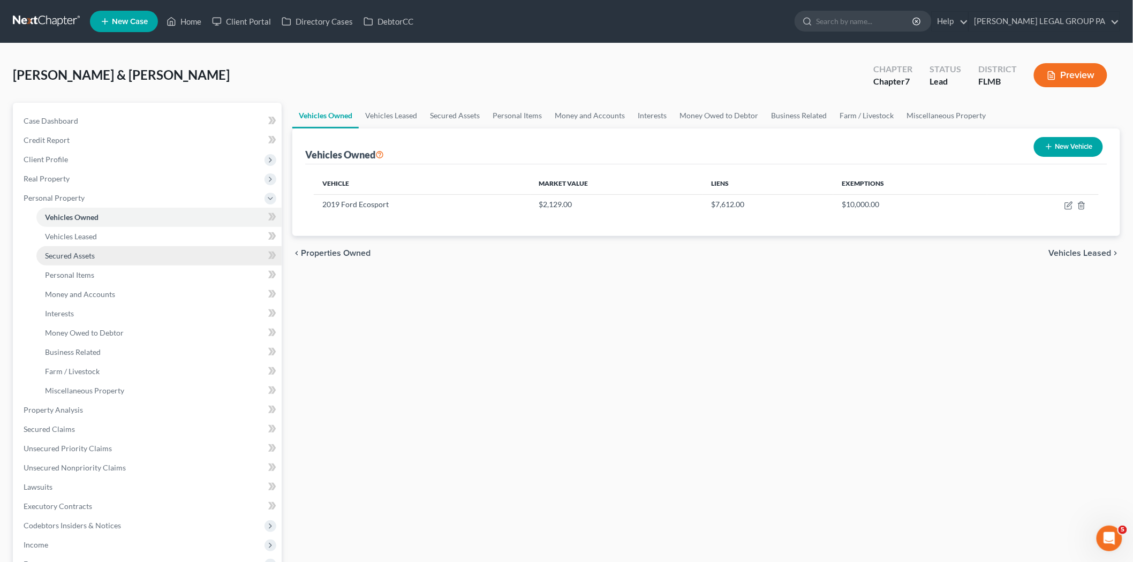
click at [154, 253] on link "Secured Assets" at bounding box center [158, 255] width 245 height 19
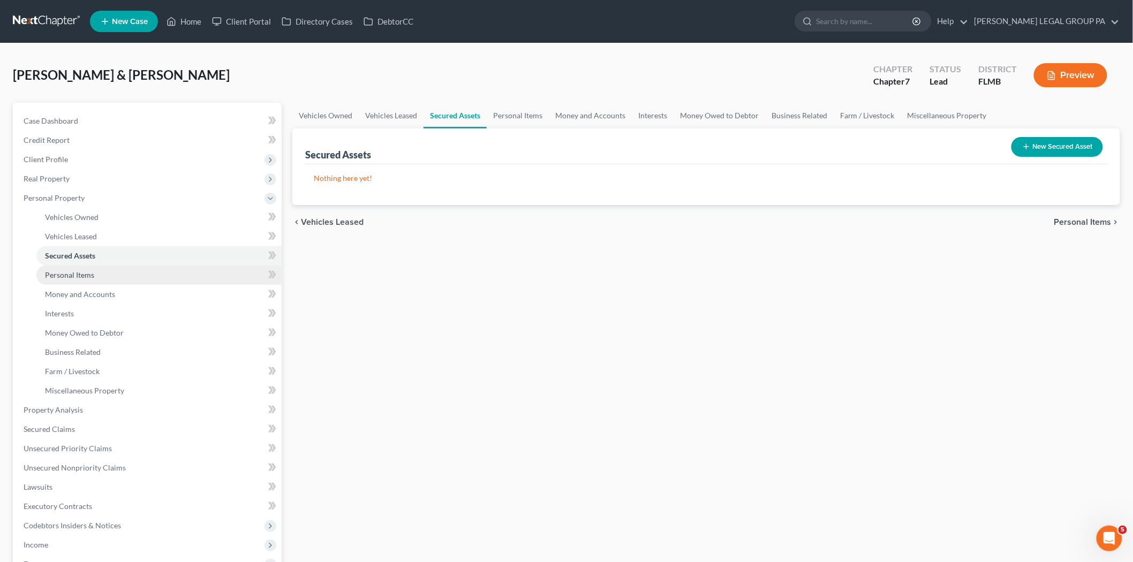
click at [121, 271] on link "Personal Items" at bounding box center [158, 275] width 245 height 19
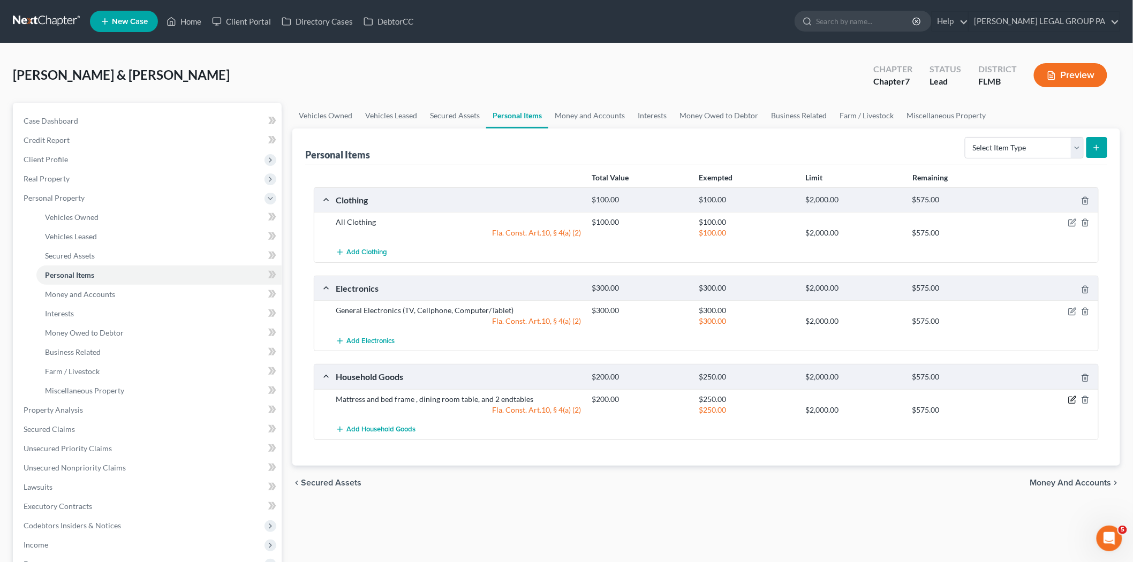
click at [1069, 399] on icon "button" at bounding box center [1072, 400] width 6 height 6
select select "2"
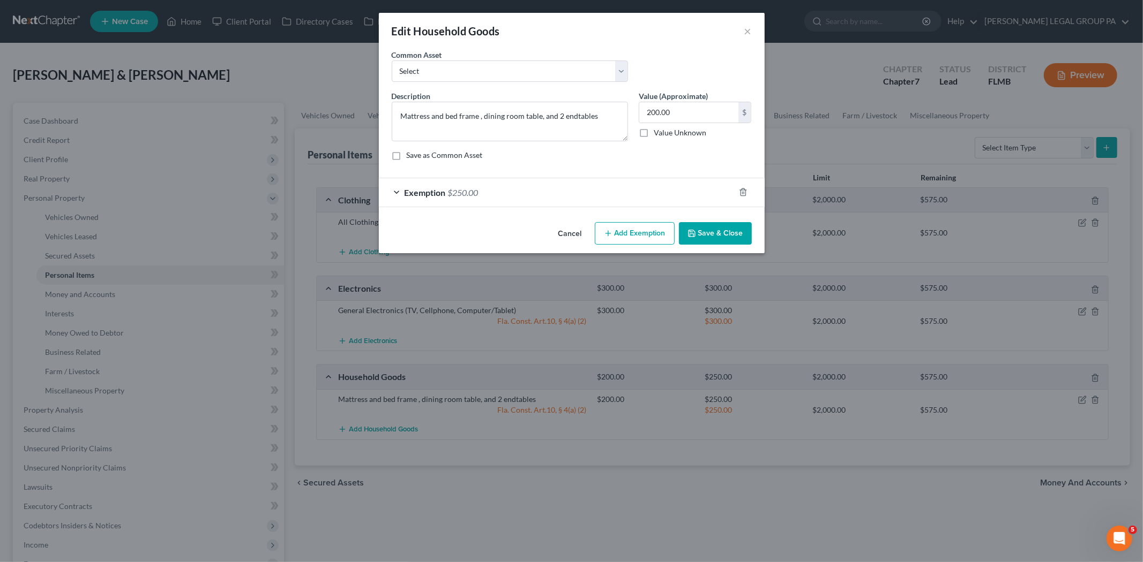
checkbox input "true"
click at [662, 200] on div "Exemption $250.00" at bounding box center [557, 192] width 356 height 28
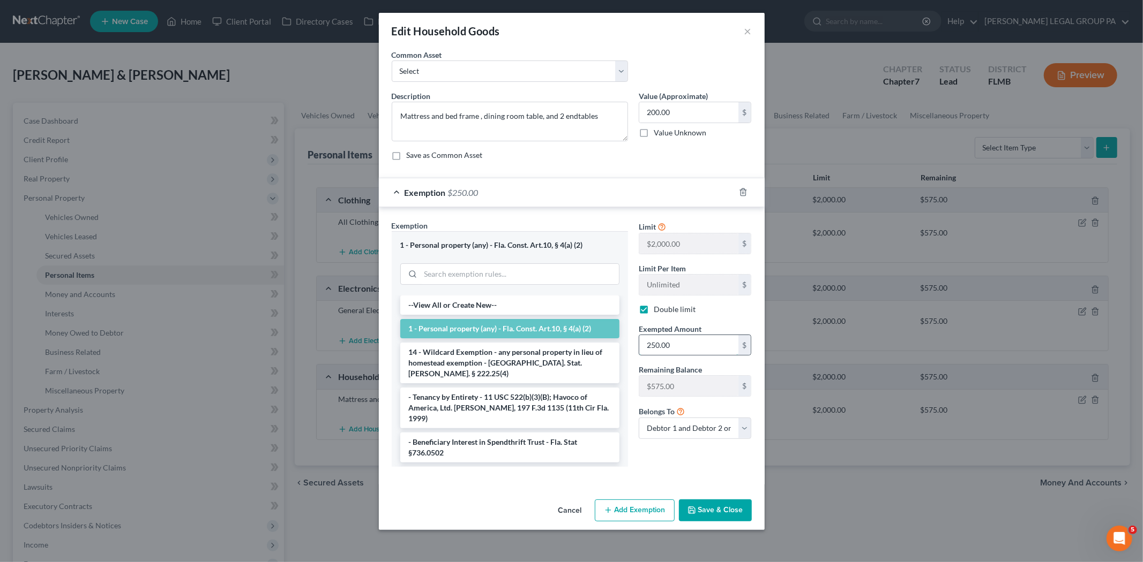
click at [681, 345] on input "250.00" at bounding box center [688, 345] width 99 height 20
type input "200.00"
click at [704, 513] on button "Save & Close" at bounding box center [715, 511] width 73 height 22
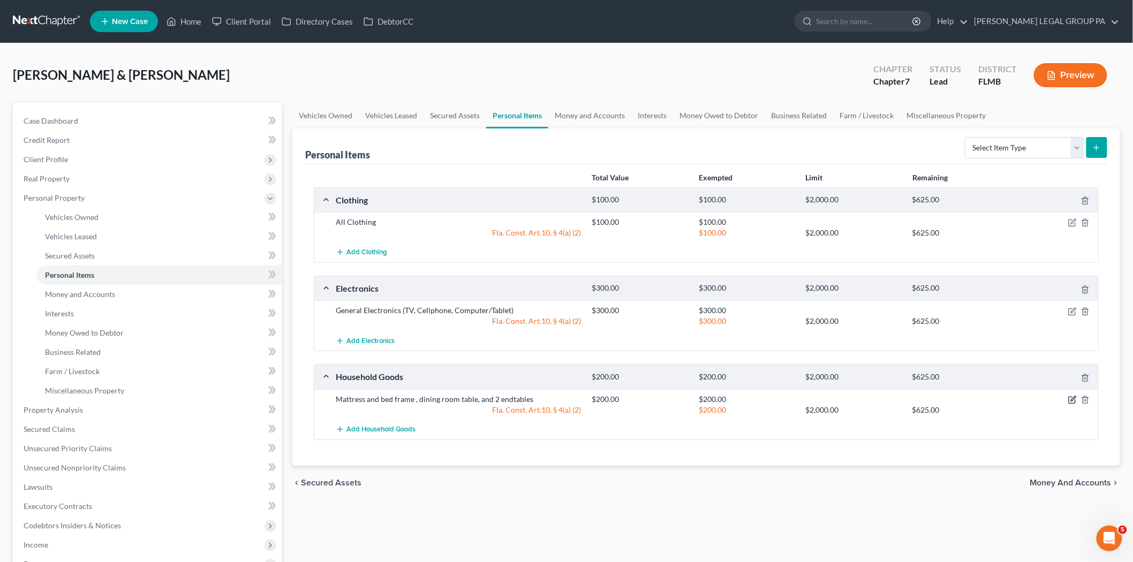
click at [1071, 400] on icon "button" at bounding box center [1073, 400] width 9 height 9
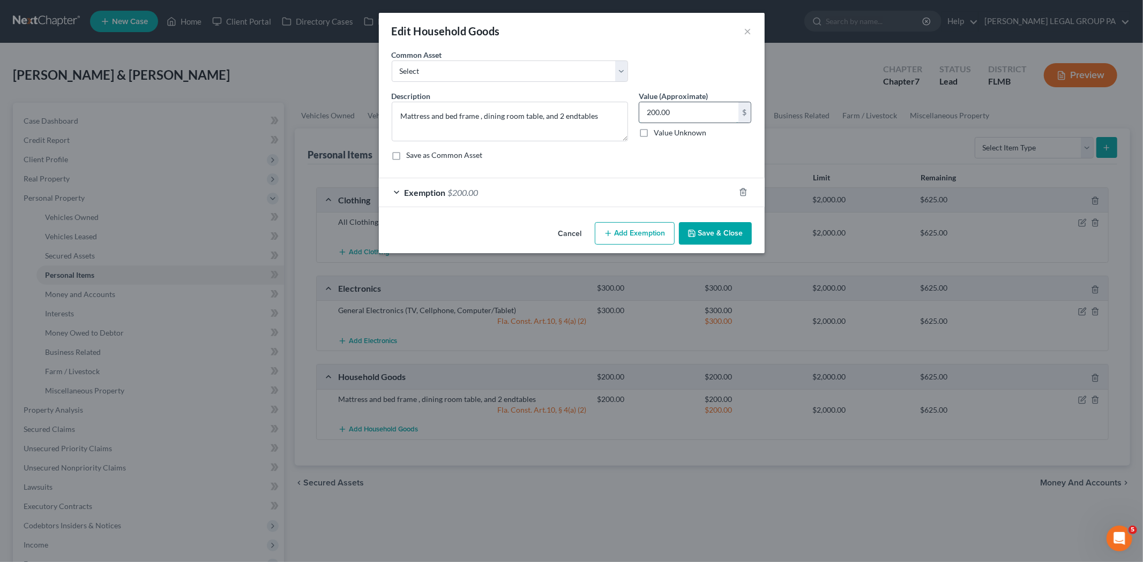
click at [665, 116] on input "200.00" at bounding box center [688, 112] width 99 height 20
type input "250.00"
click at [599, 198] on div "Exemption $200.00" at bounding box center [557, 192] width 356 height 28
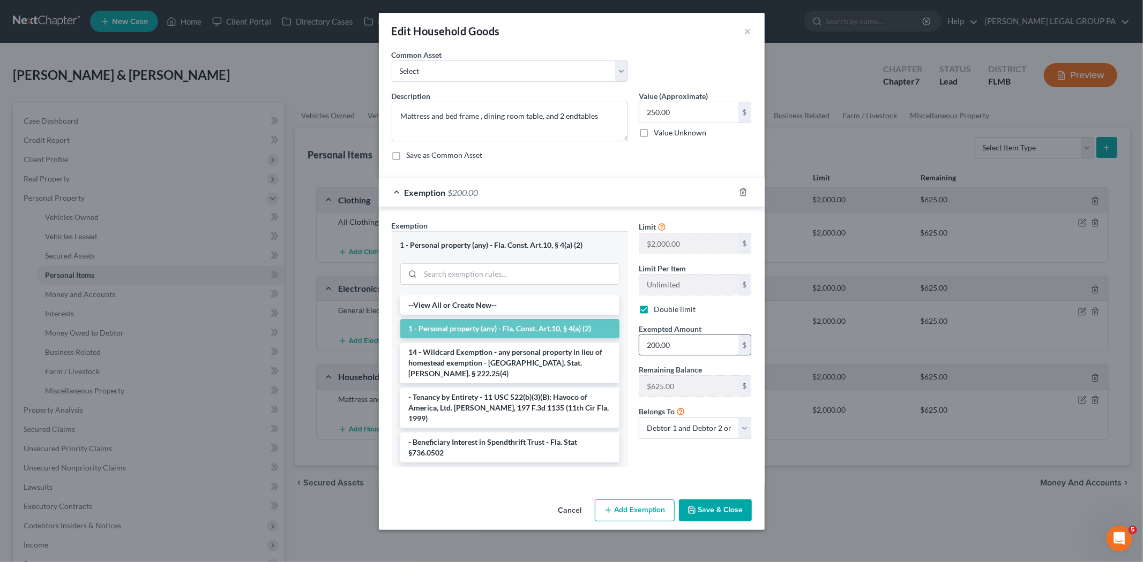
click at [688, 346] on input "200.00" at bounding box center [688, 345] width 99 height 20
type input "250.00"
click at [706, 510] on button "Save & Close" at bounding box center [715, 511] width 73 height 22
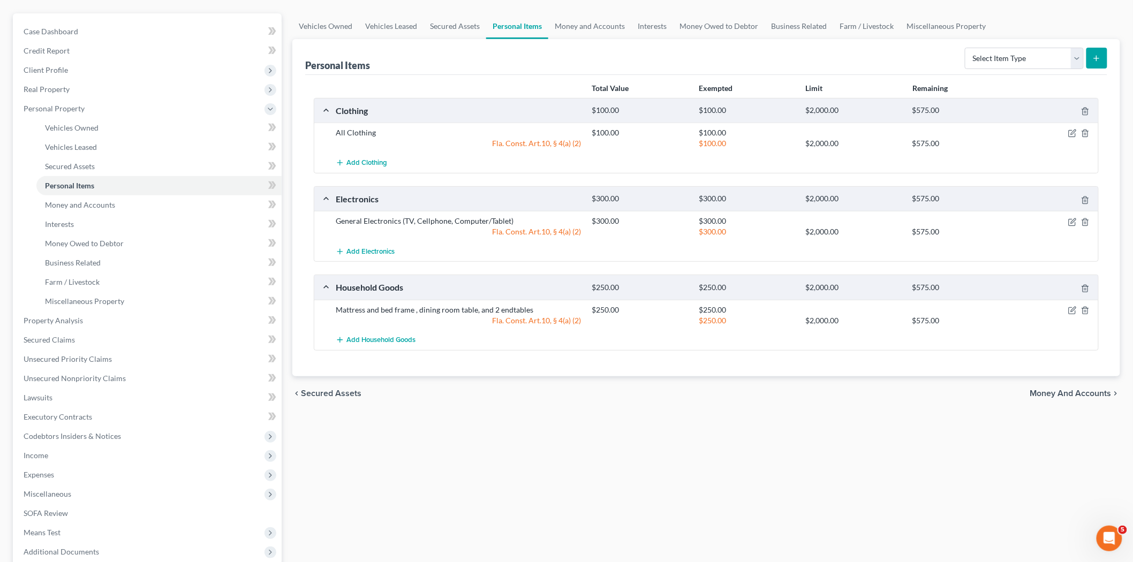
scroll to position [178, 0]
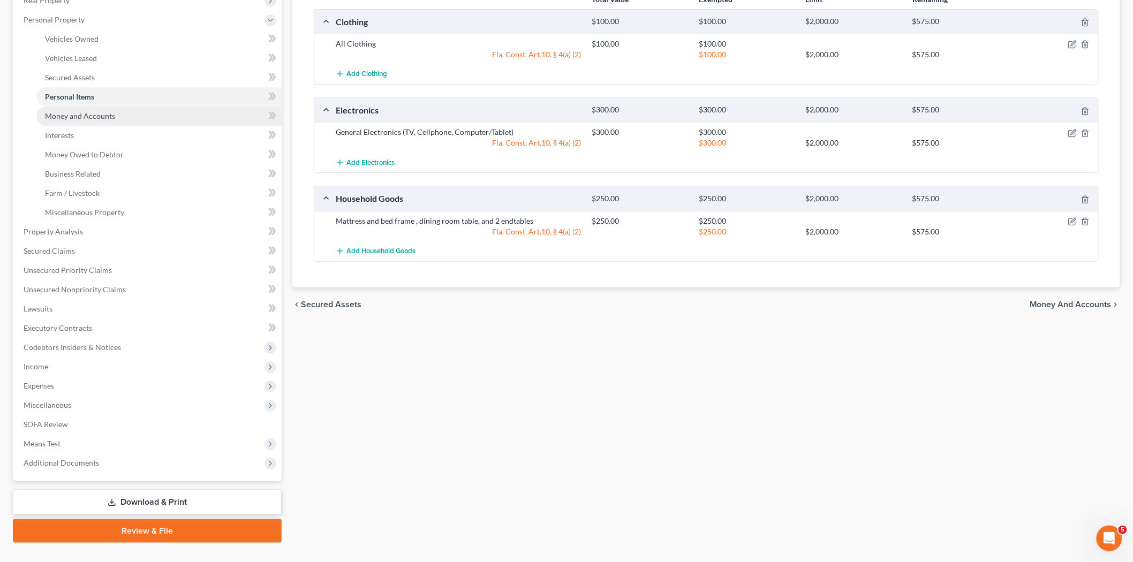
click at [152, 122] on link "Money and Accounts" at bounding box center [158, 116] width 245 height 19
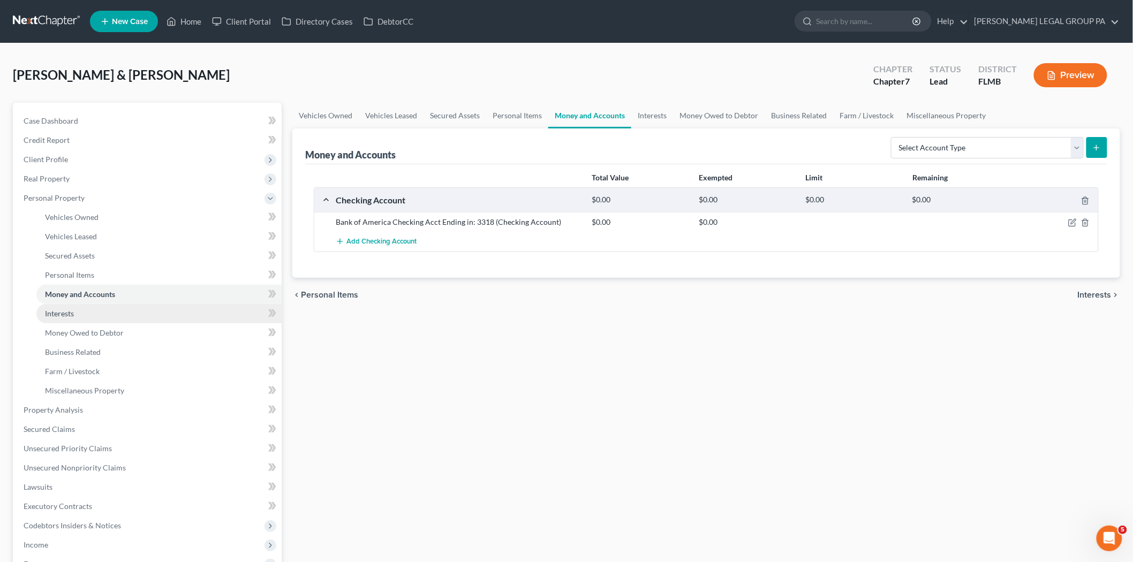
click at [125, 317] on link "Interests" at bounding box center [158, 313] width 245 height 19
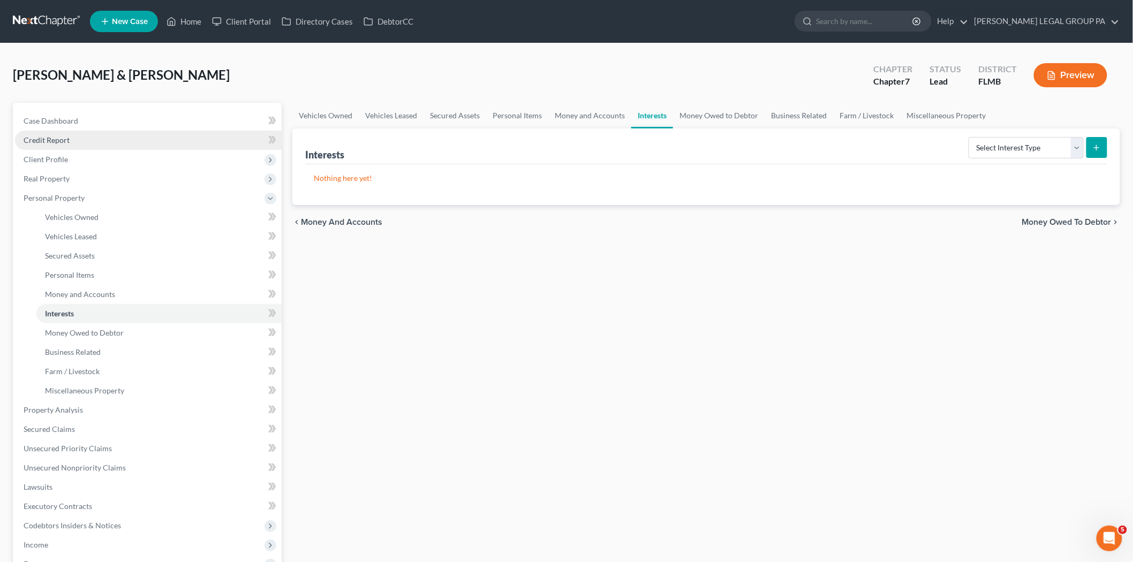
click at [110, 146] on link "Credit Report" at bounding box center [148, 140] width 267 height 19
click at [106, 157] on span "Client Profile" at bounding box center [148, 159] width 267 height 19
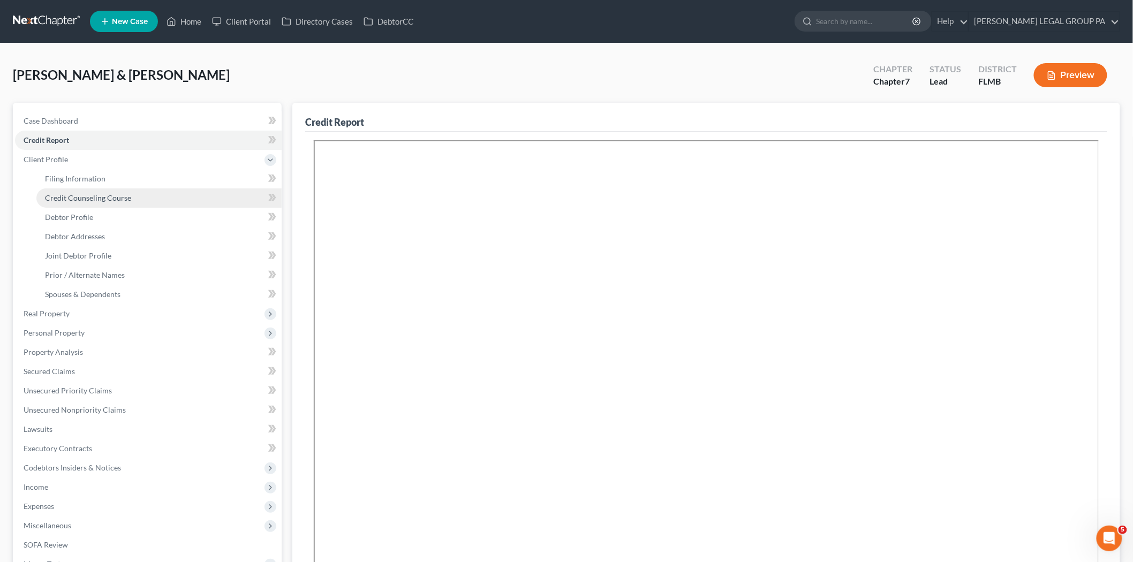
click at [98, 199] on span "Credit Counseling Course" at bounding box center [88, 197] width 86 height 9
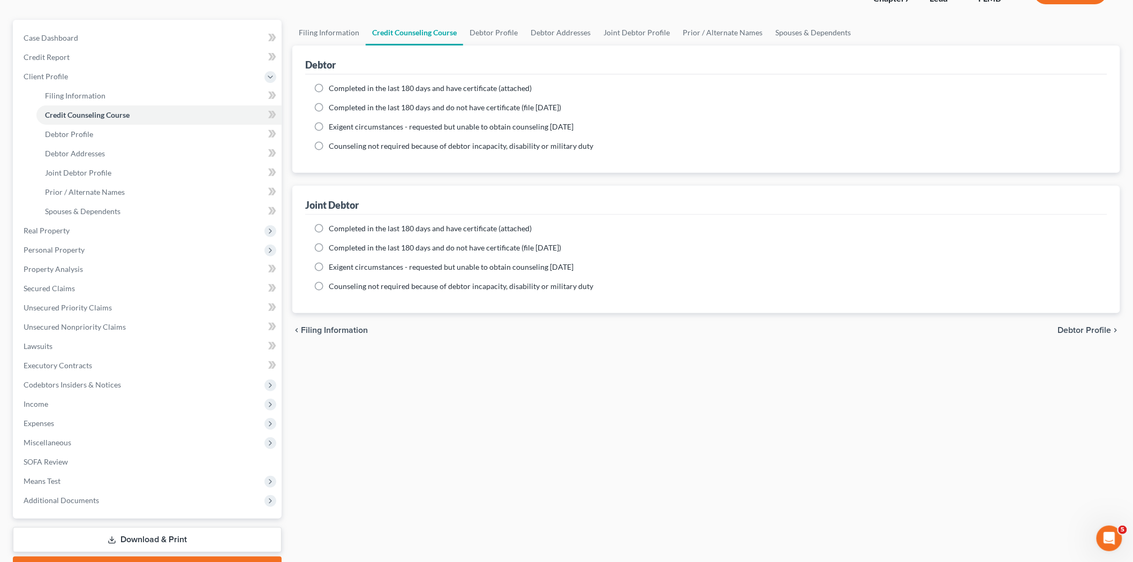
scroll to position [141, 0]
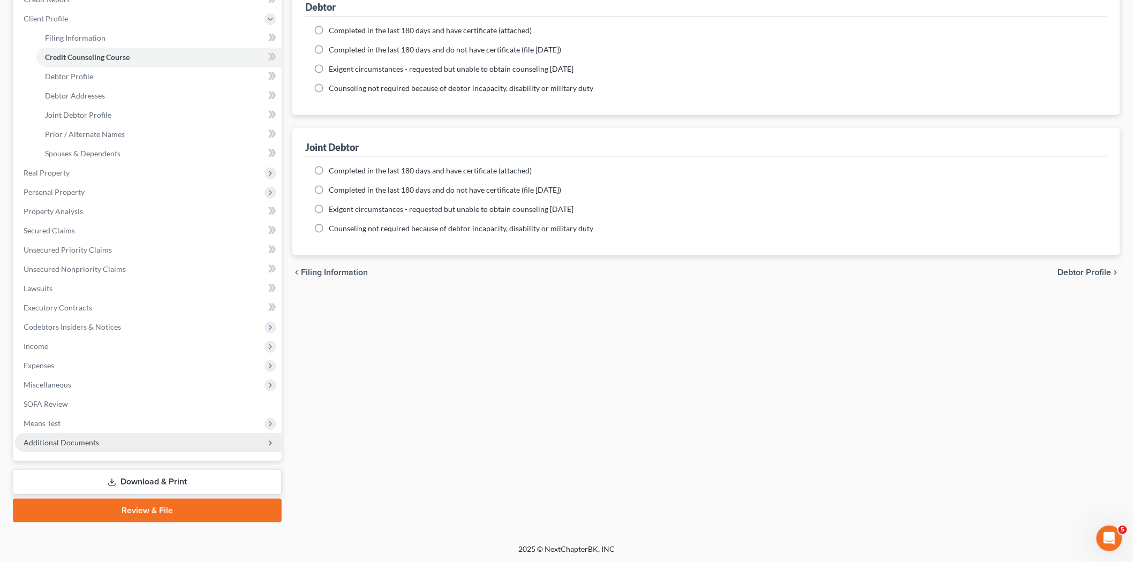
click at [129, 440] on span "Additional Documents" at bounding box center [148, 442] width 267 height 19
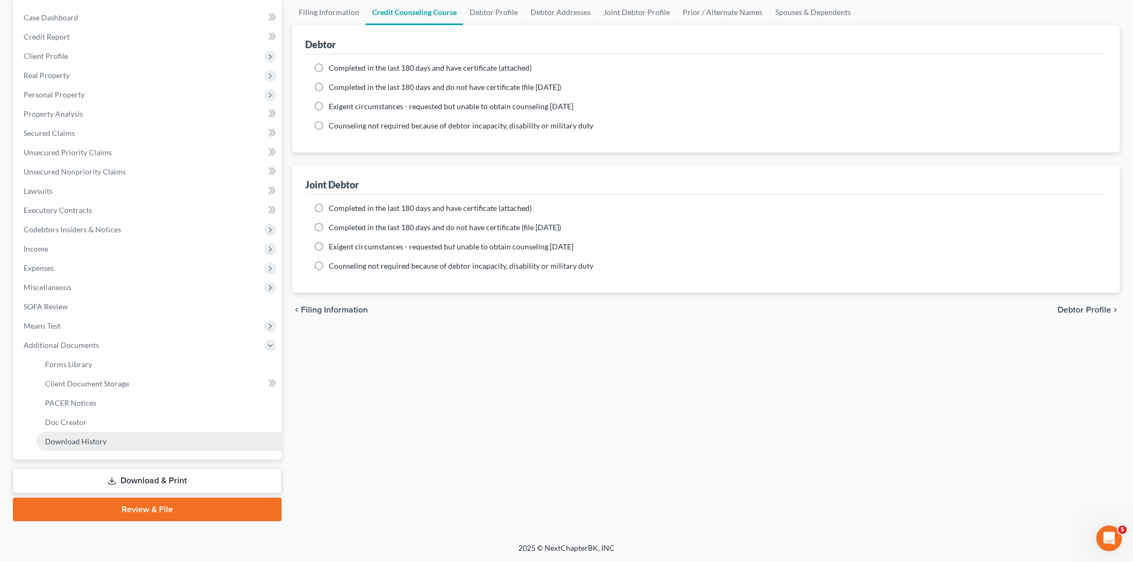
scroll to position [102, 0]
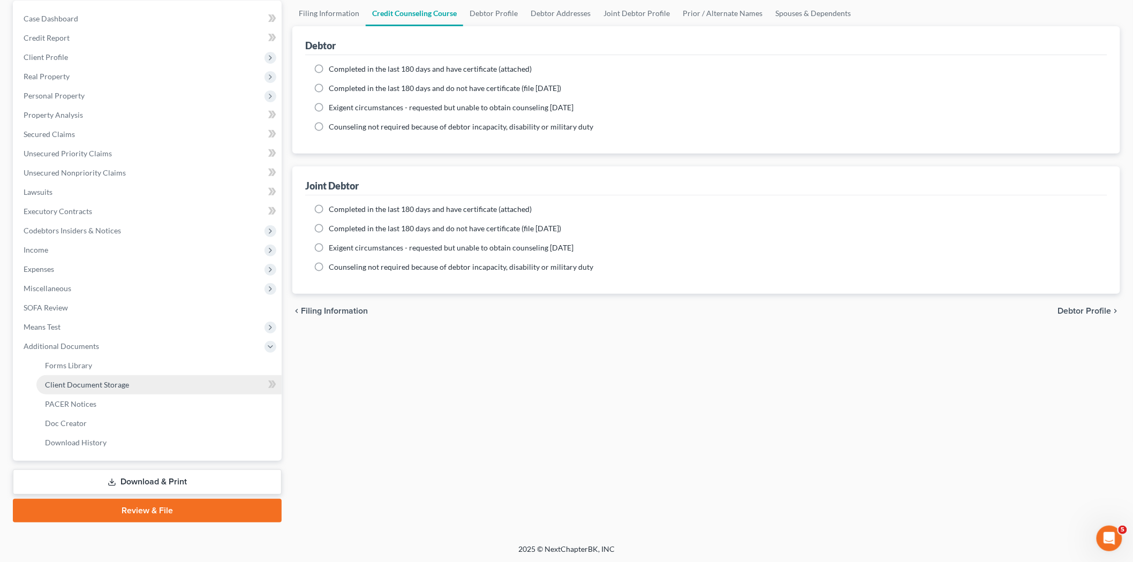
click at [115, 380] on span "Client Document Storage" at bounding box center [87, 384] width 84 height 9
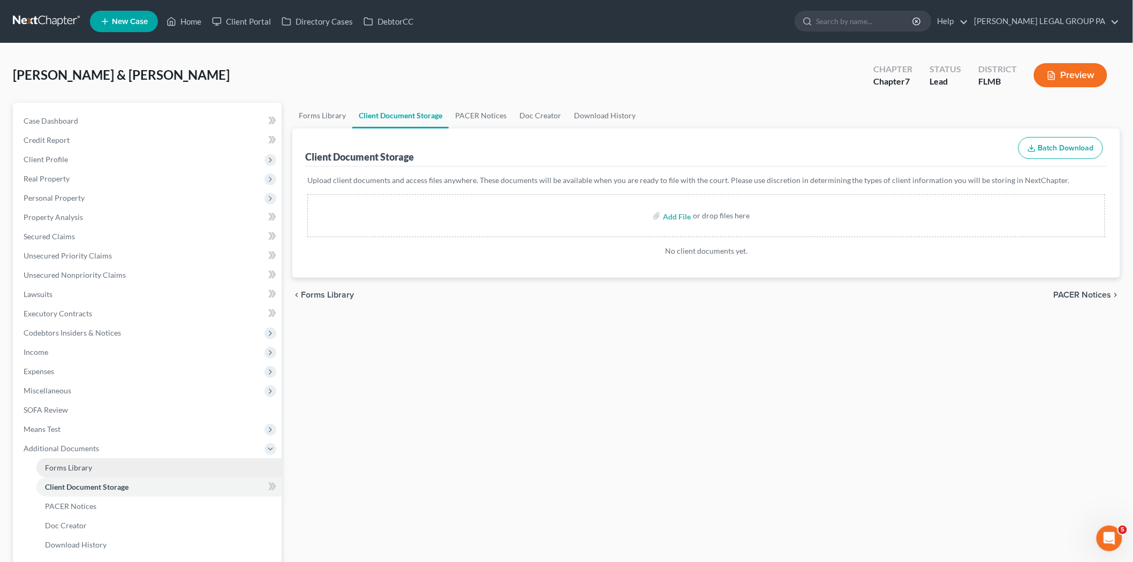
click at [108, 468] on link "Forms Library" at bounding box center [158, 468] width 245 height 19
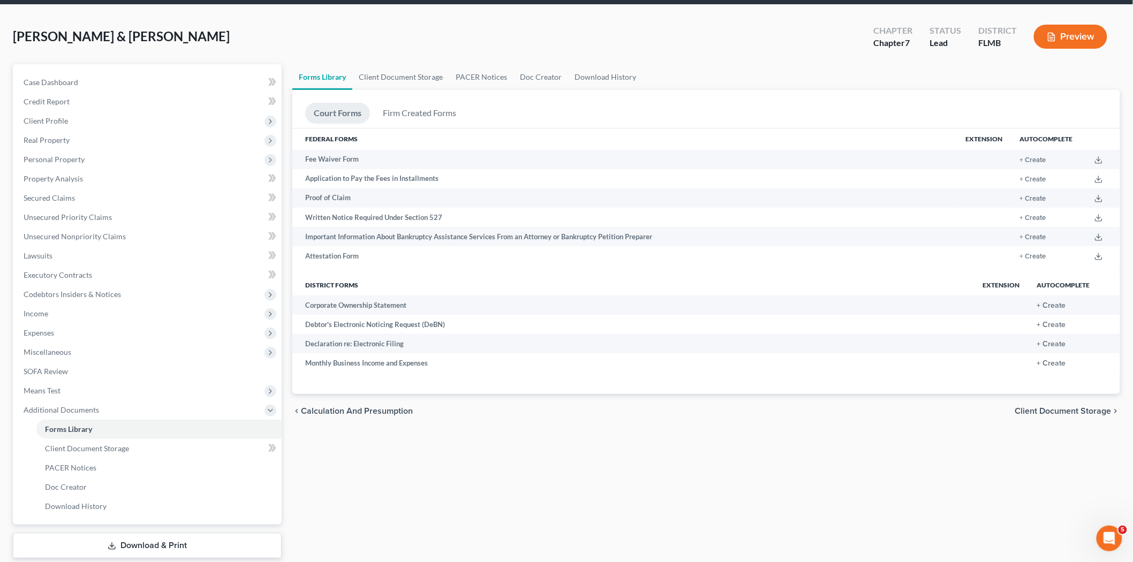
scroll to position [59, 0]
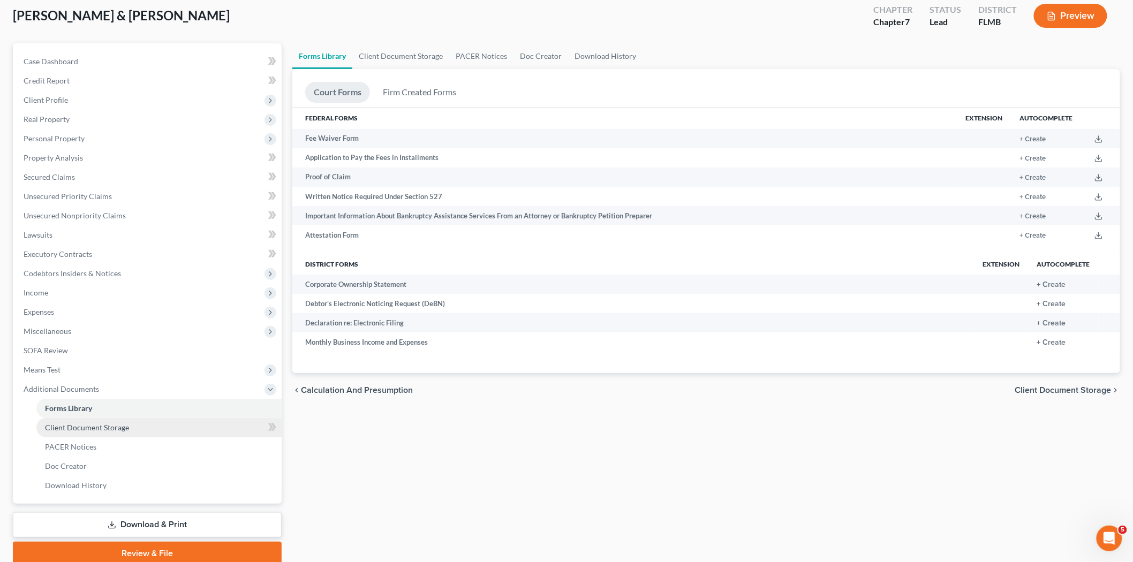
click at [112, 423] on span "Client Document Storage" at bounding box center [87, 427] width 84 height 9
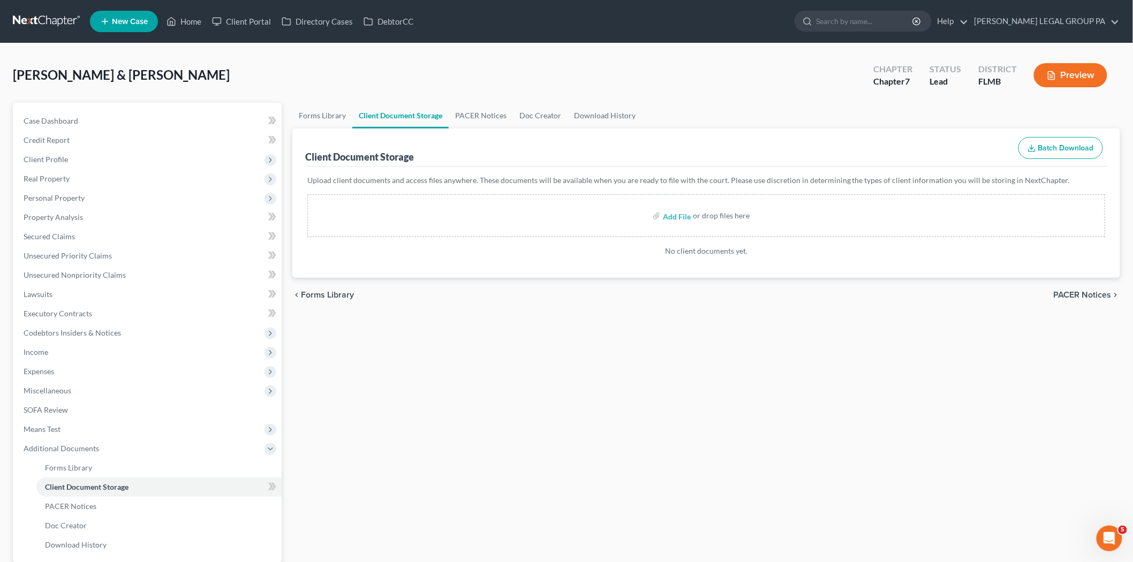
click at [681, 402] on div "Forms Library Client Document Storage PACER Notices Doc Creator Download Histor…" at bounding box center [706, 364] width 839 height 522
click at [33, 20] on link at bounding box center [47, 21] width 69 height 19
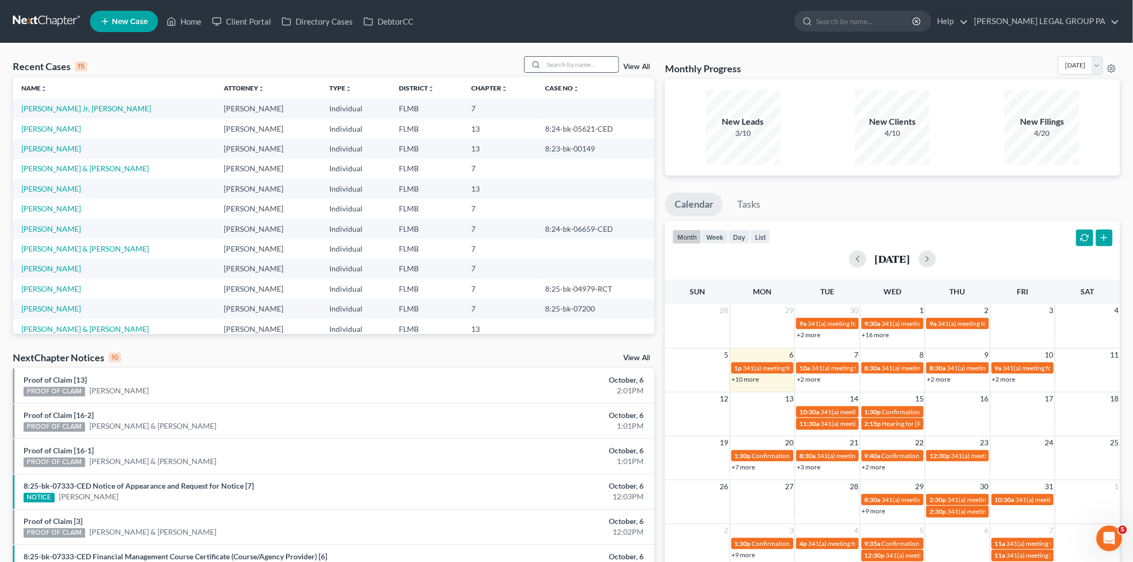
click at [590, 66] on input "search" at bounding box center [581, 65] width 75 height 16
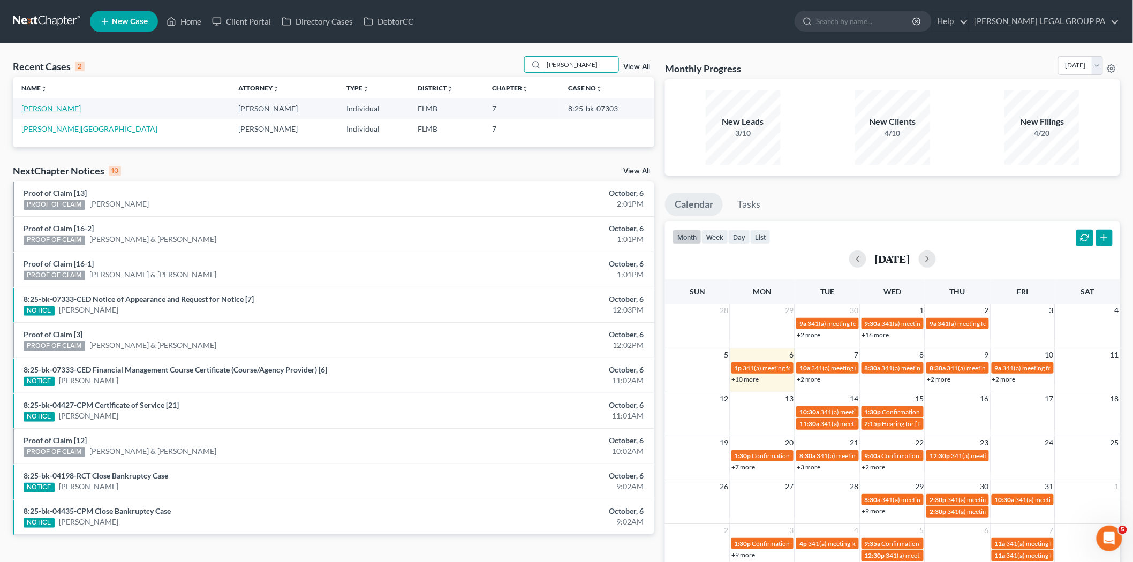
type input "kinne"
click at [54, 109] on link "[PERSON_NAME]" at bounding box center [50, 108] width 59 height 9
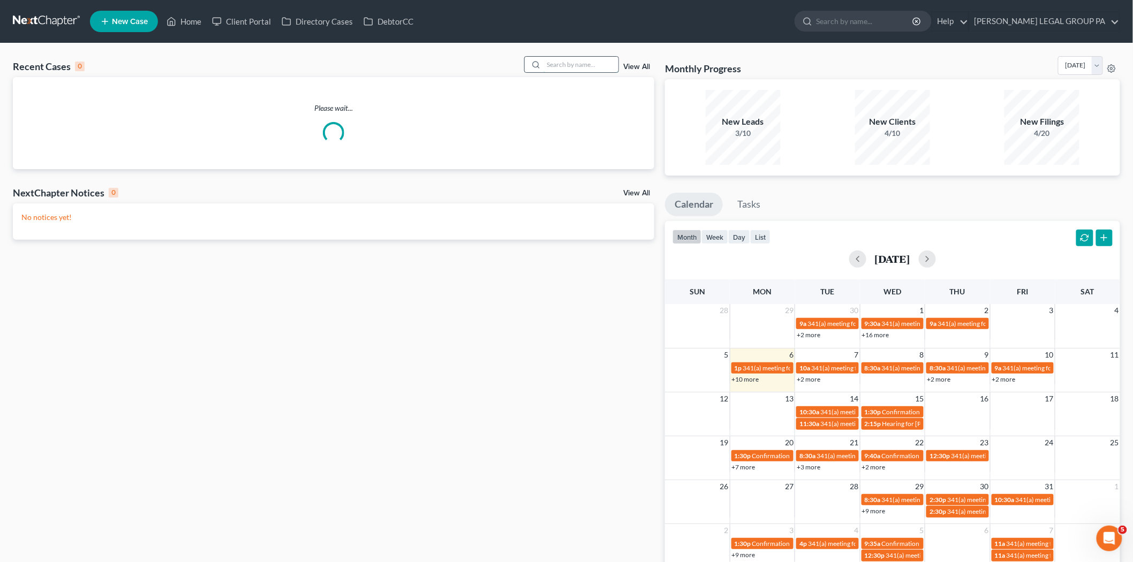
click at [580, 64] on input "search" at bounding box center [581, 65] width 75 height 16
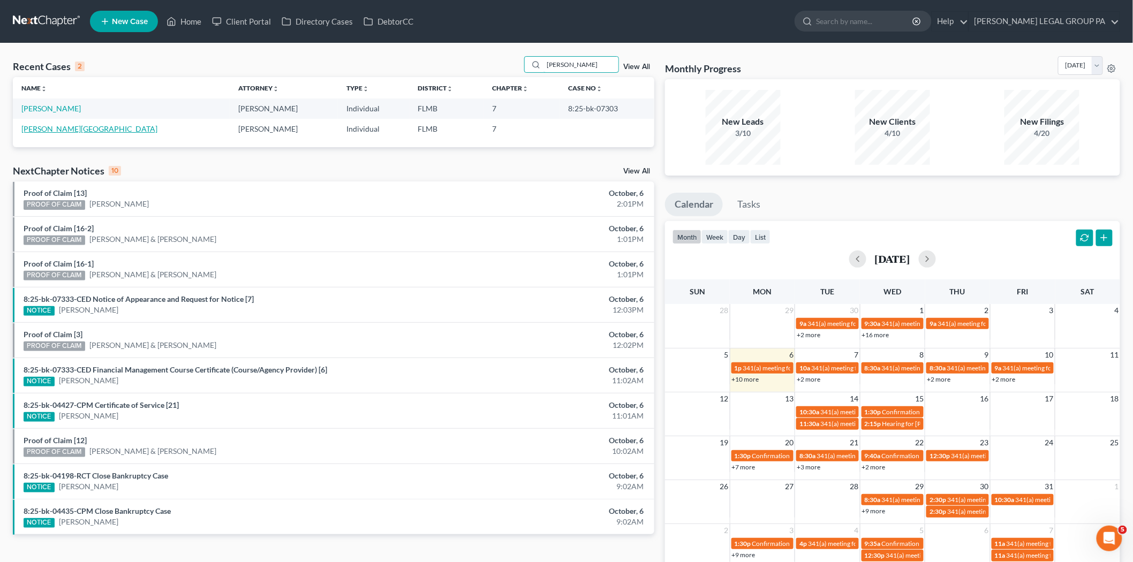
type input "kinney"
click at [43, 132] on link "[PERSON_NAME][GEOGRAPHIC_DATA]" at bounding box center [89, 128] width 136 height 9
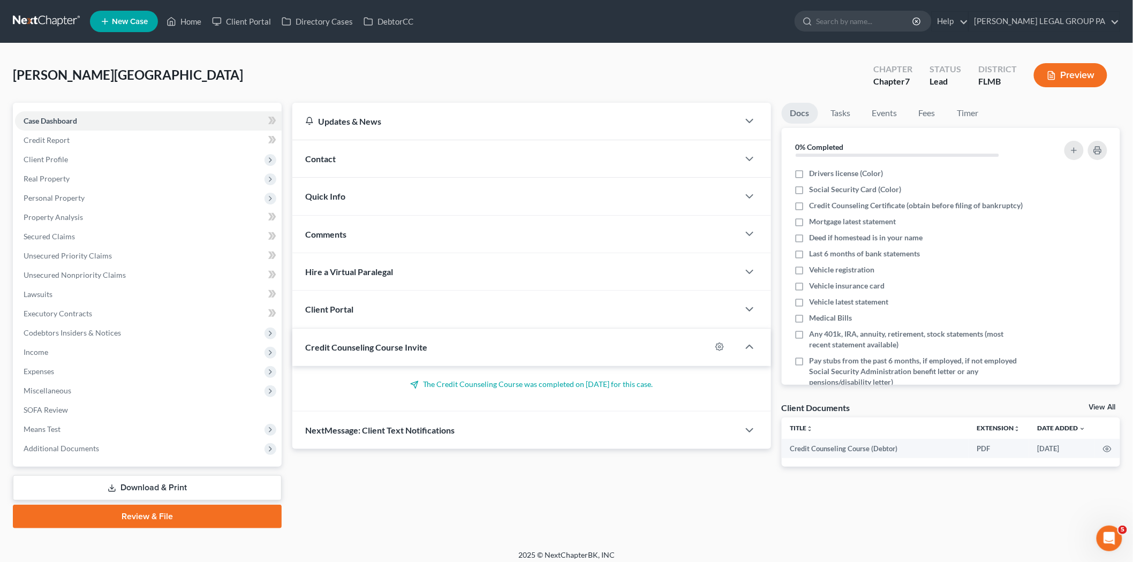
scroll to position [6, 0]
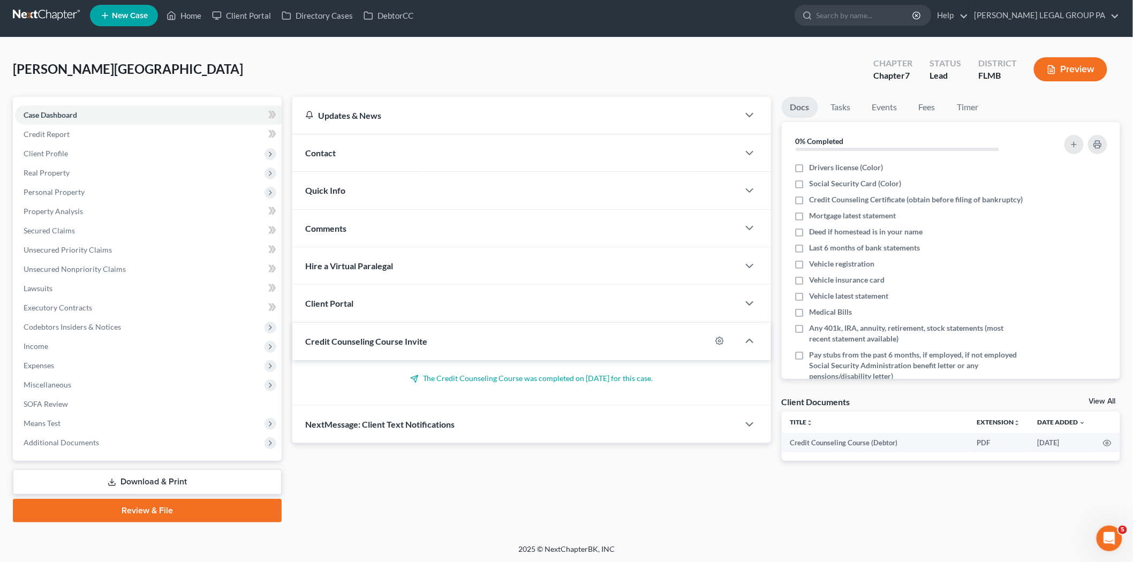
click at [108, 478] on icon at bounding box center [112, 482] width 9 height 9
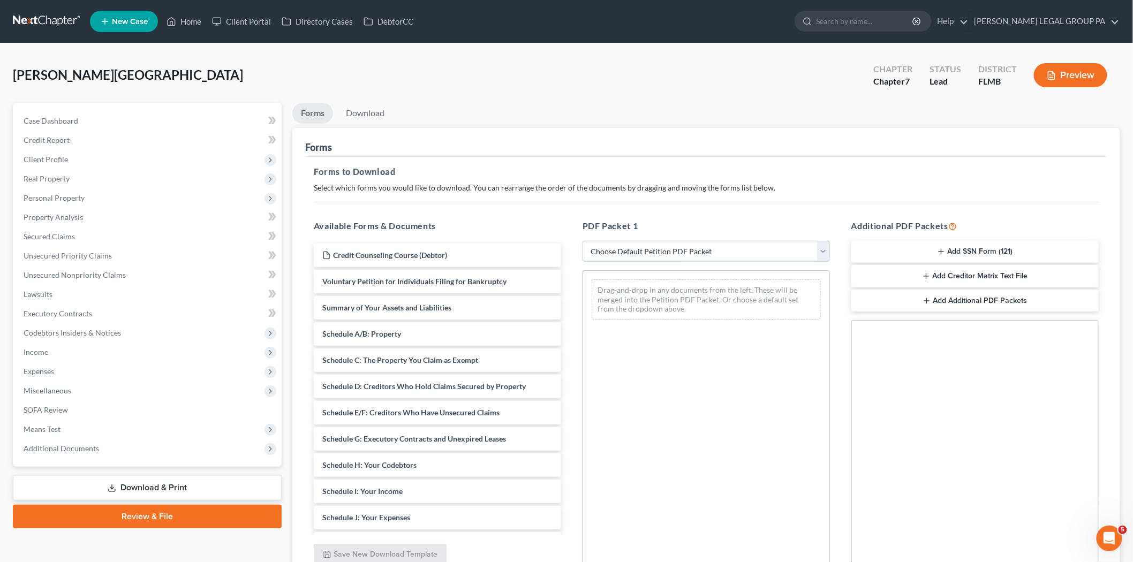
click at [698, 250] on select "Choose Default Petition PDF Packet Complete Bankruptcy Petition (all forms and …" at bounding box center [706, 251] width 247 height 21
select select "0"
click at [583, 241] on select "Choose Default Petition PDF Packet Complete Bankruptcy Petition (all forms and …" at bounding box center [706, 251] width 247 height 21
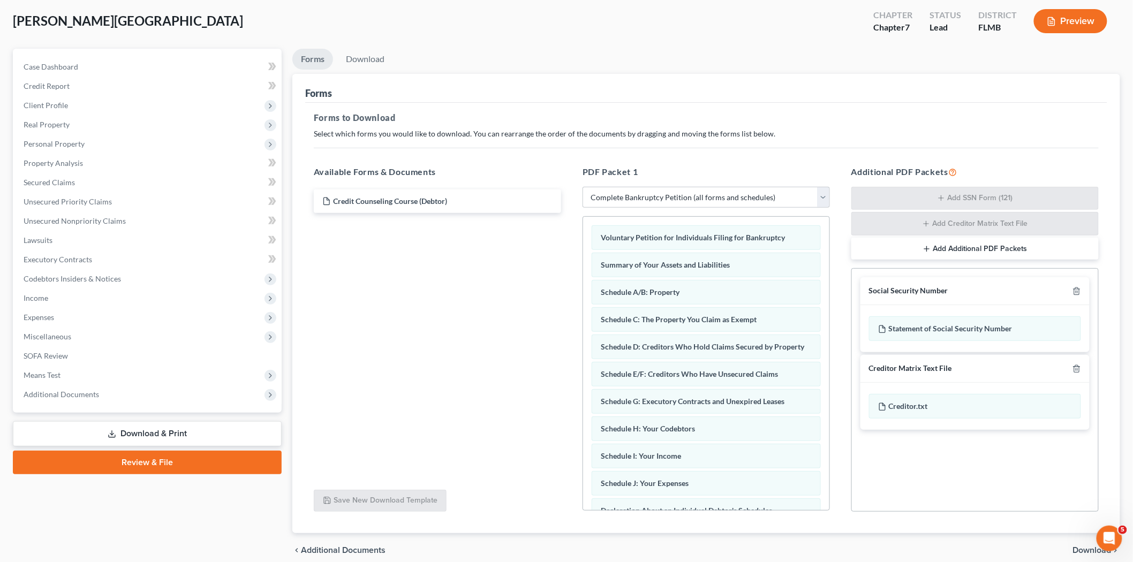
scroll to position [100, 0]
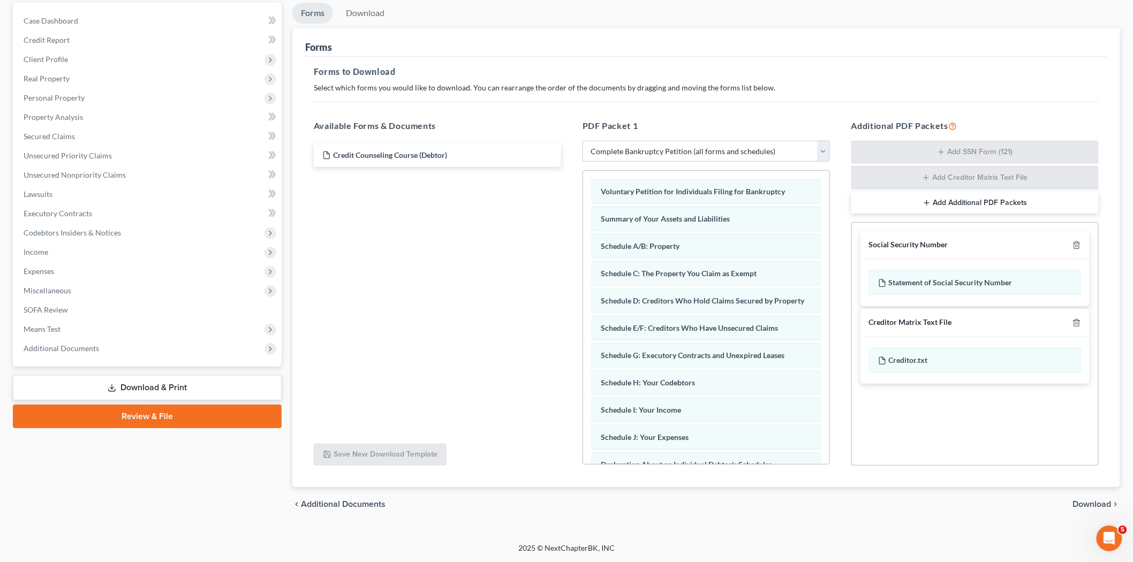
click at [1102, 506] on span "Download" at bounding box center [1092, 504] width 39 height 9
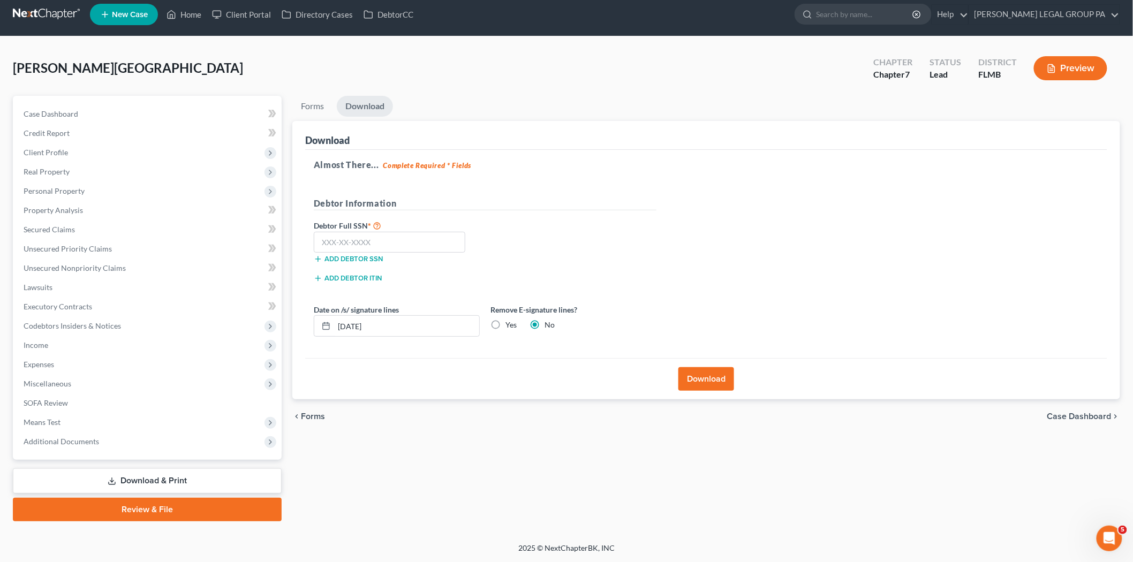
scroll to position [6, 0]
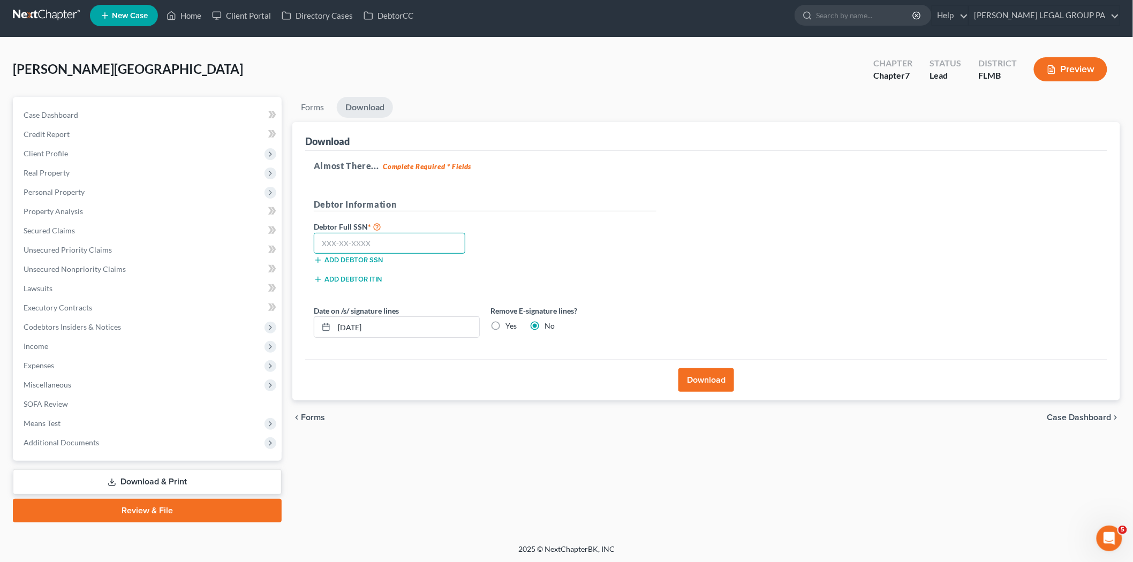
click at [446, 245] on input "text" at bounding box center [390, 243] width 152 height 21
type input "406-51-1627"
click at [718, 384] on button "Download" at bounding box center [707, 381] width 56 height 24
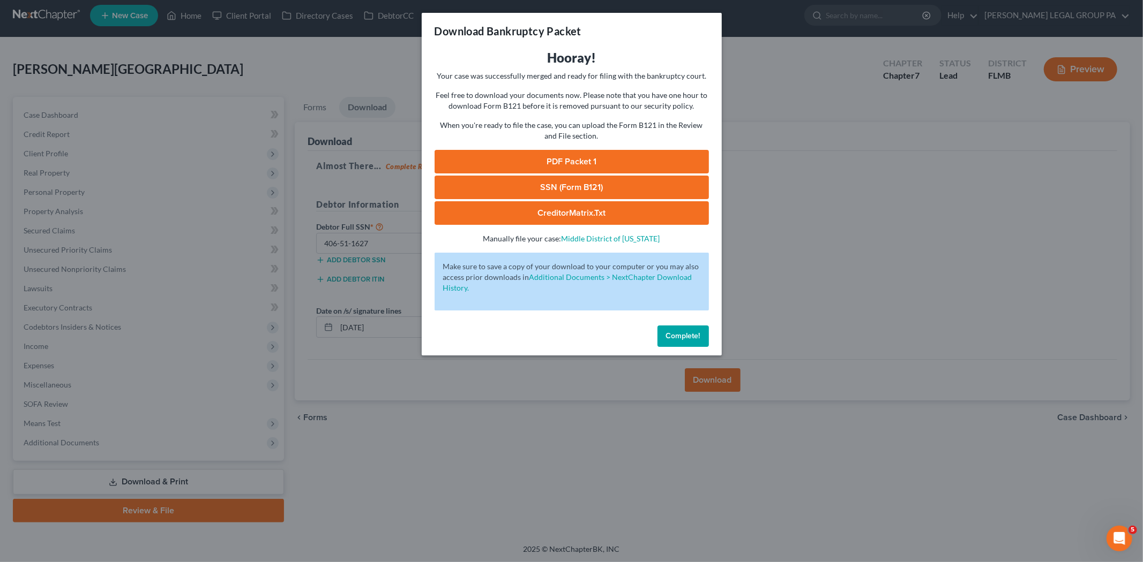
click at [604, 159] on link "PDF Packet 1" at bounding box center [571, 162] width 274 height 24
click at [556, 184] on link "SSN (Form B121)" at bounding box center [571, 188] width 274 height 24
click at [700, 340] on button "Complete!" at bounding box center [682, 336] width 51 height 21
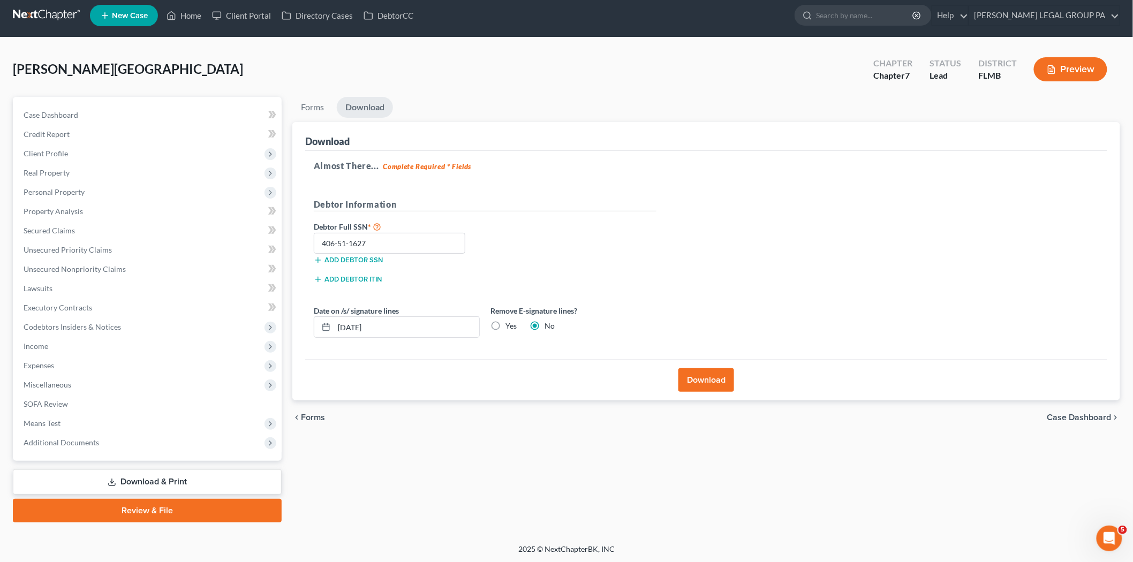
click at [61, 17] on link at bounding box center [47, 15] width 69 height 19
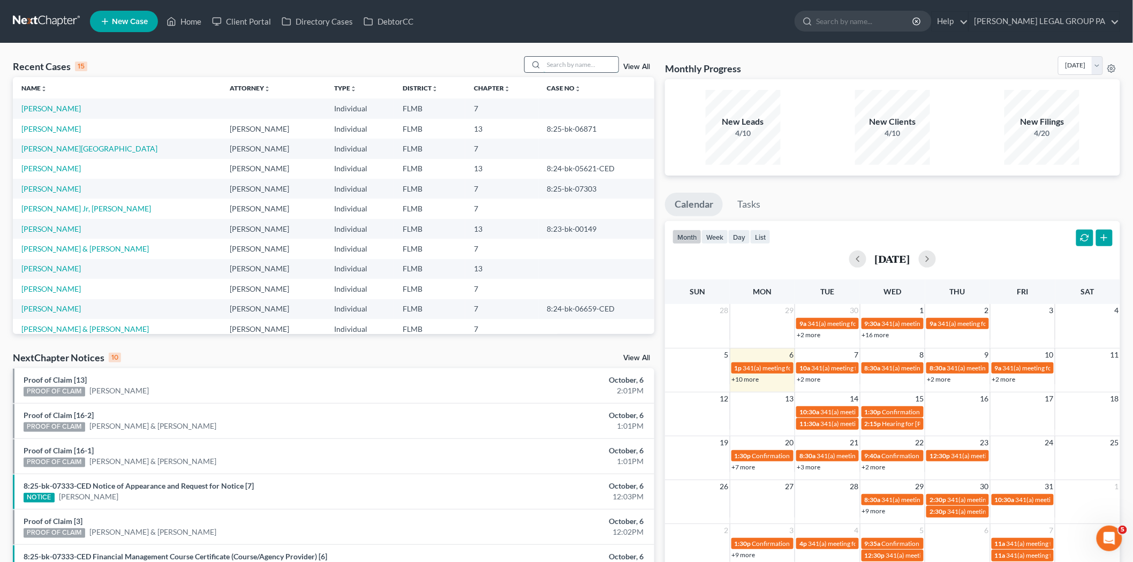
click at [568, 57] on input "search" at bounding box center [581, 65] width 75 height 16
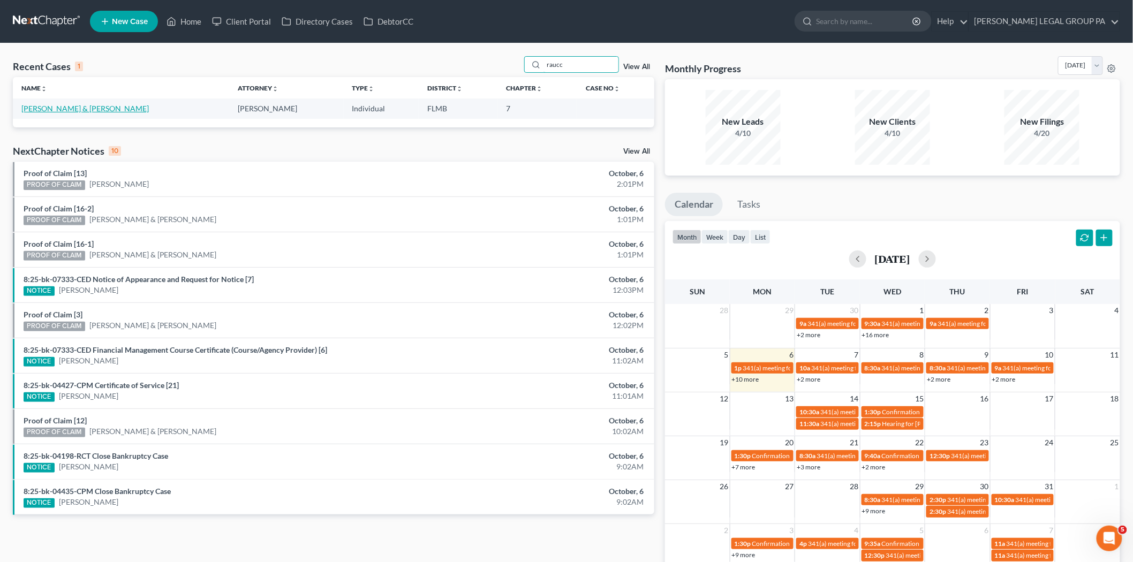
type input "raucc"
click at [65, 110] on link "[PERSON_NAME] & [PERSON_NAME]" at bounding box center [84, 108] width 127 height 9
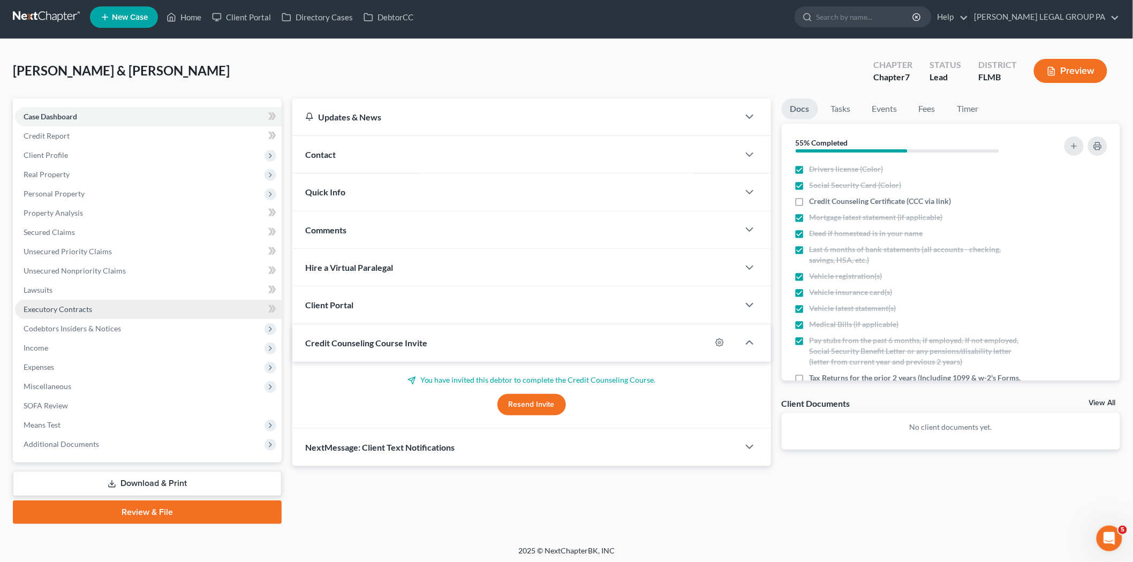
scroll to position [6, 0]
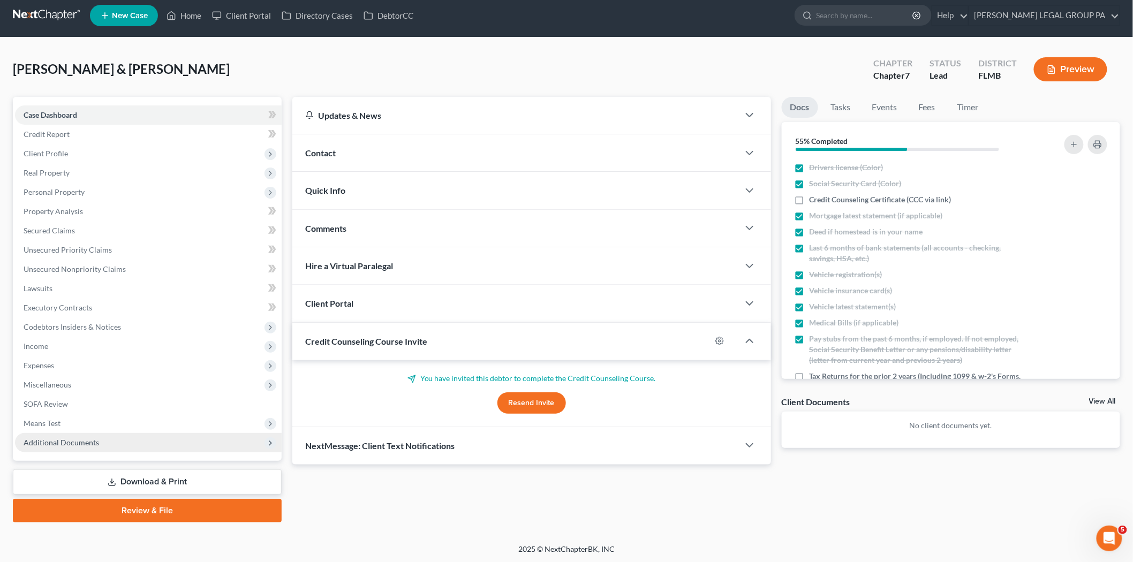
click at [118, 451] on span "Additional Documents" at bounding box center [148, 442] width 267 height 19
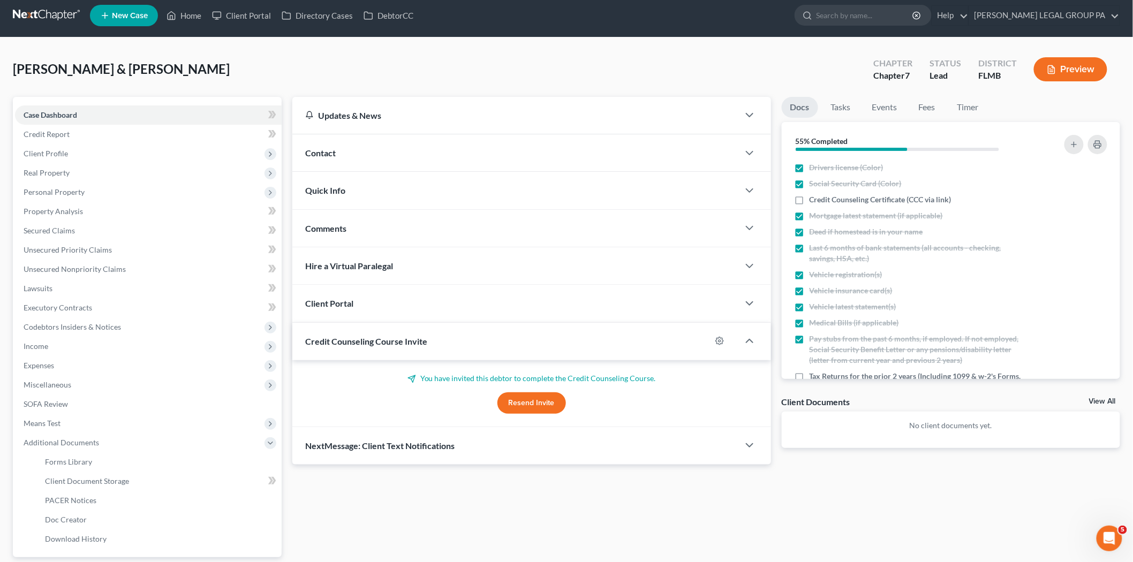
click at [71, 6] on link at bounding box center [47, 15] width 69 height 19
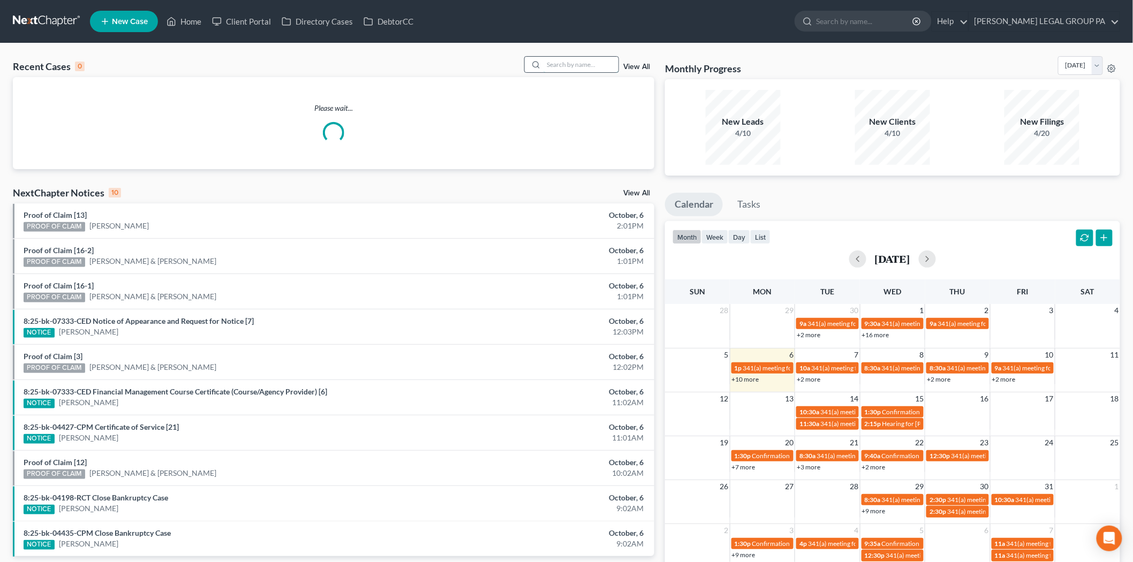
click at [590, 62] on input "search" at bounding box center [581, 65] width 75 height 16
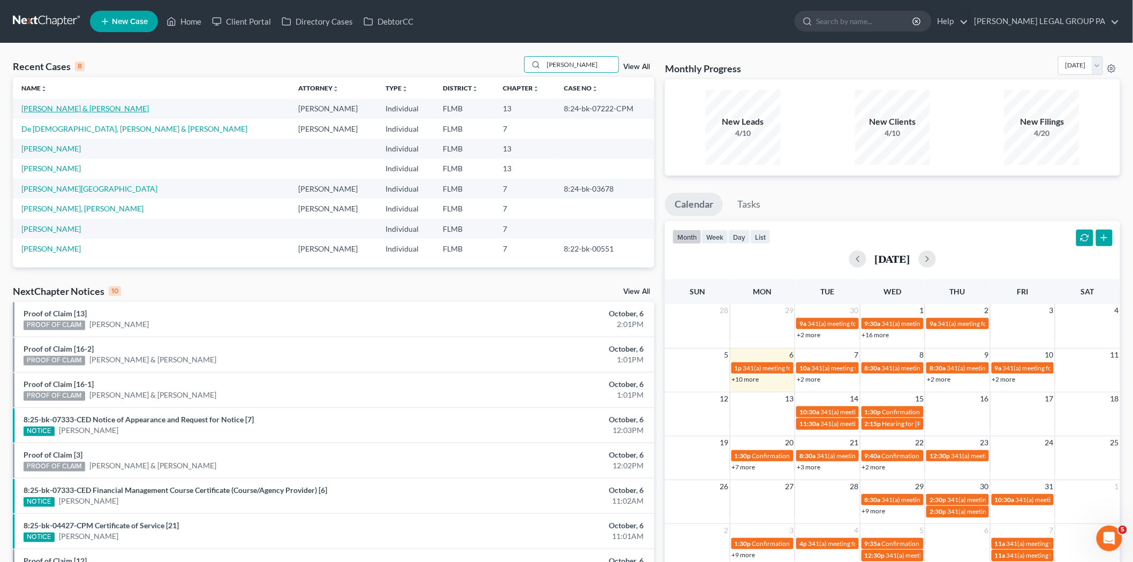
type input "[PERSON_NAME]"
click at [66, 108] on link "[PERSON_NAME] & [PERSON_NAME]" at bounding box center [84, 108] width 127 height 9
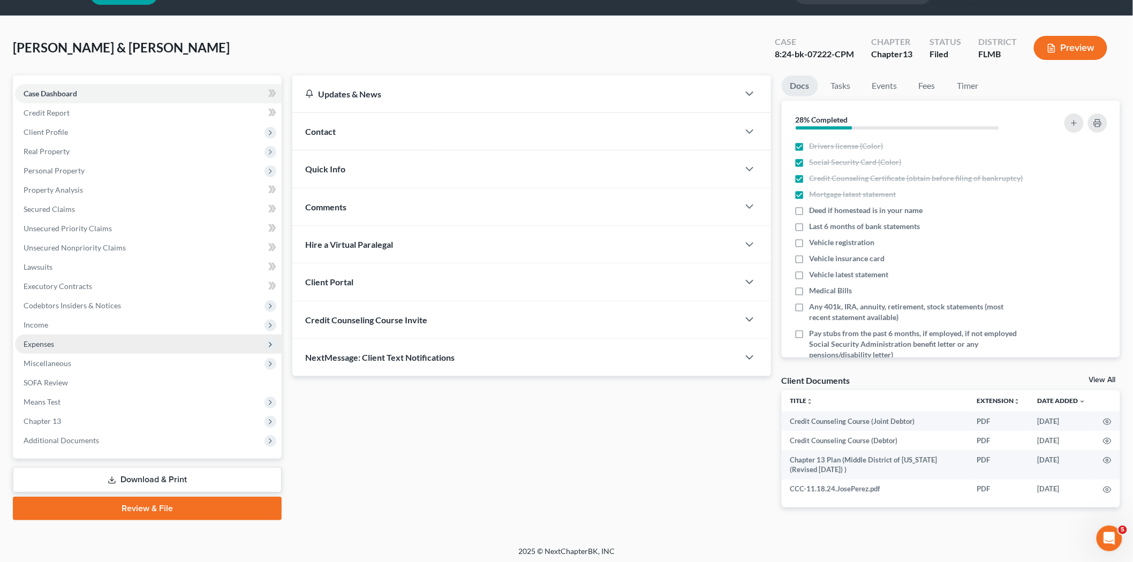
scroll to position [31, 0]
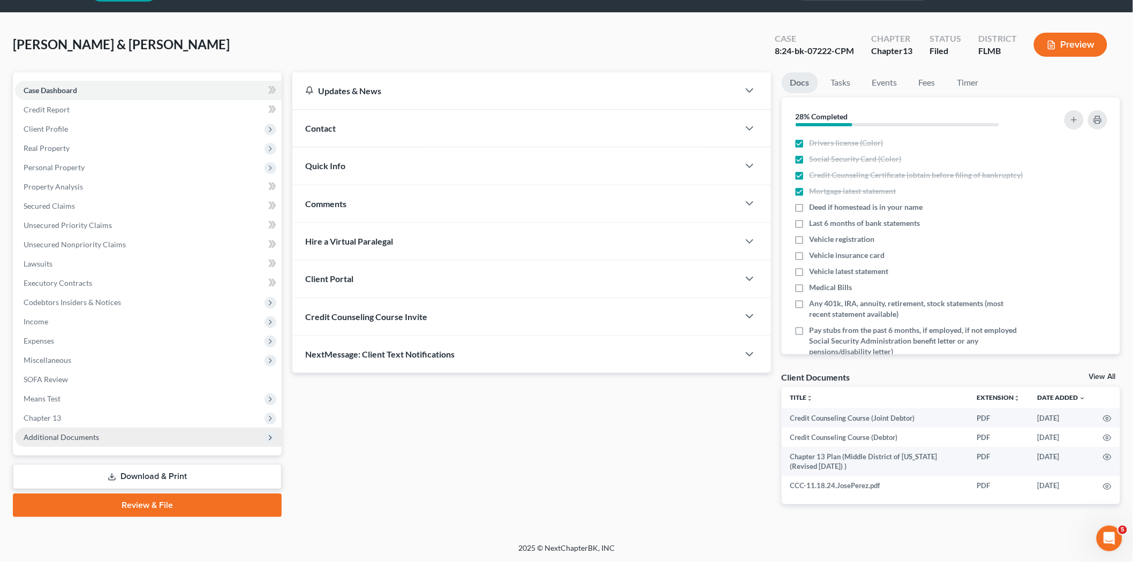
click at [71, 433] on span "Additional Documents" at bounding box center [62, 437] width 76 height 9
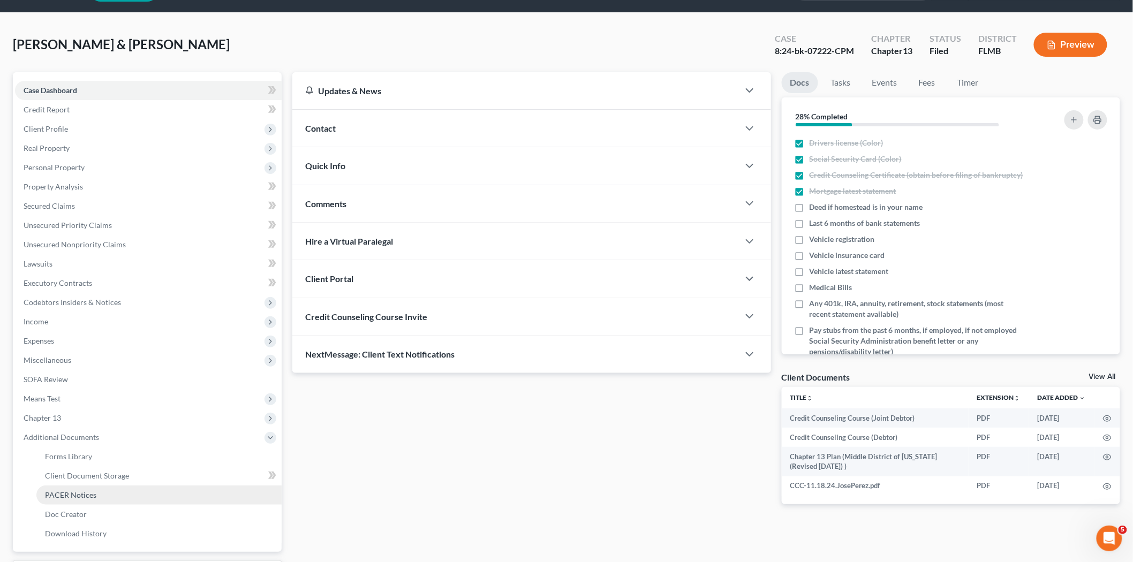
click at [79, 486] on link "PACER Notices" at bounding box center [158, 495] width 245 height 19
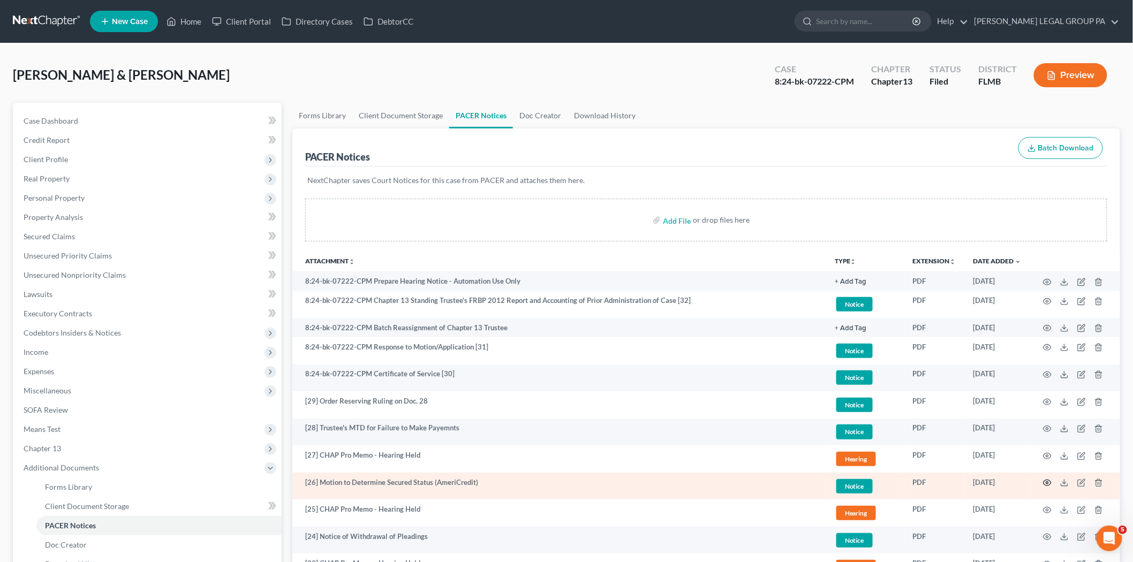
click at [1048, 483] on icon "button" at bounding box center [1047, 483] width 9 height 9
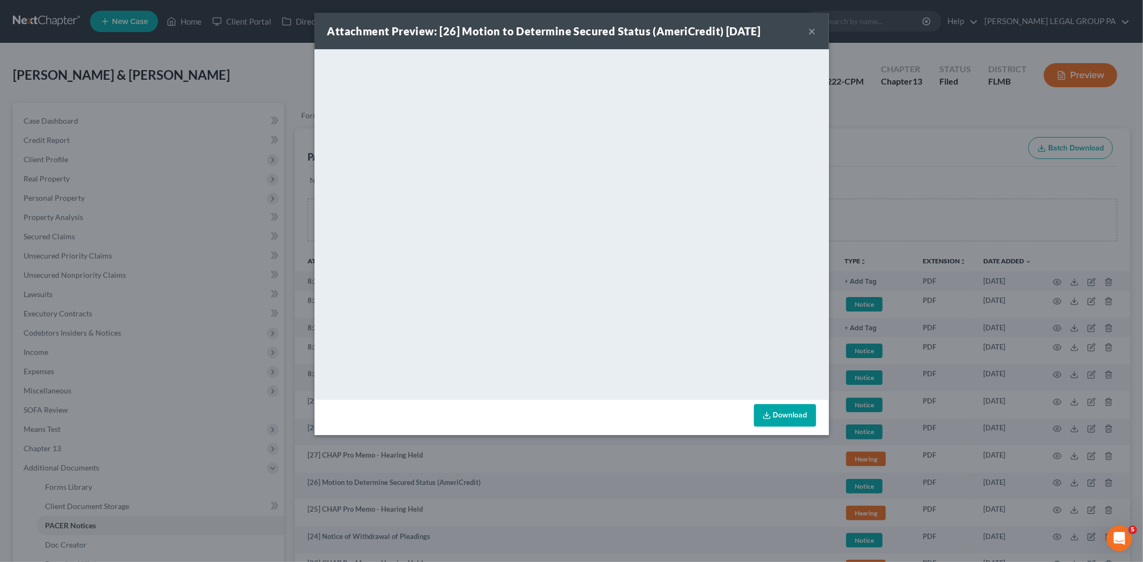
click at [812, 31] on button "×" at bounding box center [811, 31] width 7 height 13
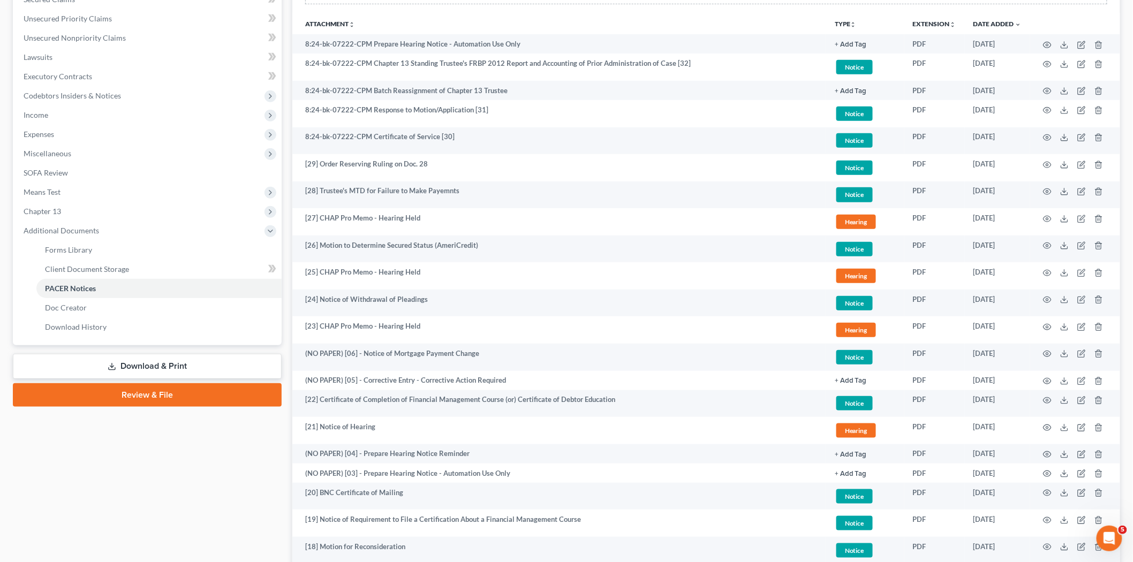
scroll to position [238, 0]
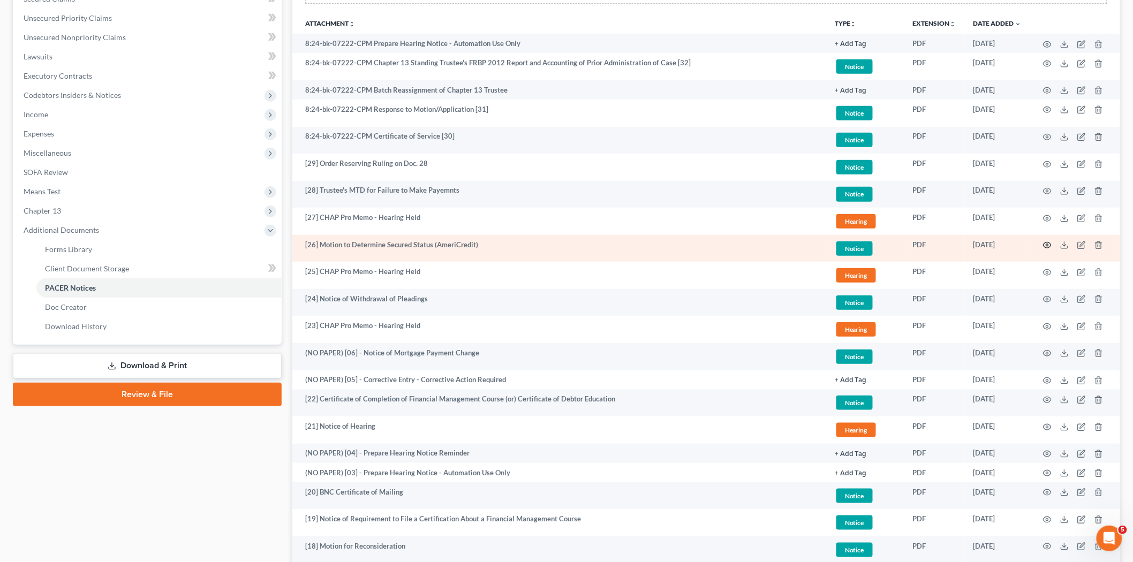
click at [1050, 244] on icon "button" at bounding box center [1047, 245] width 9 height 9
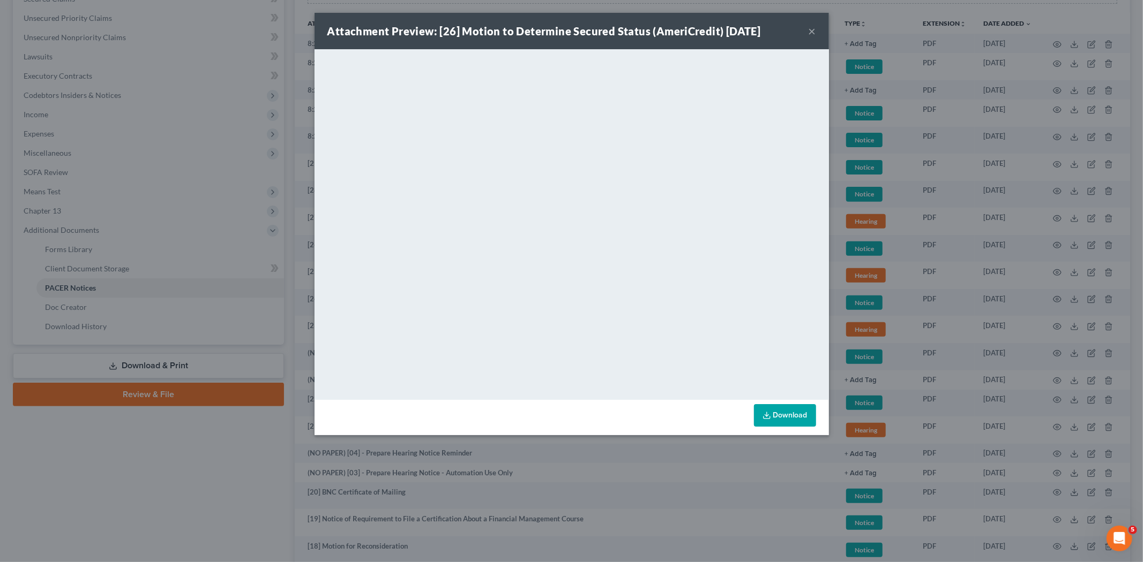
click at [813, 29] on button "×" at bounding box center [811, 31] width 7 height 13
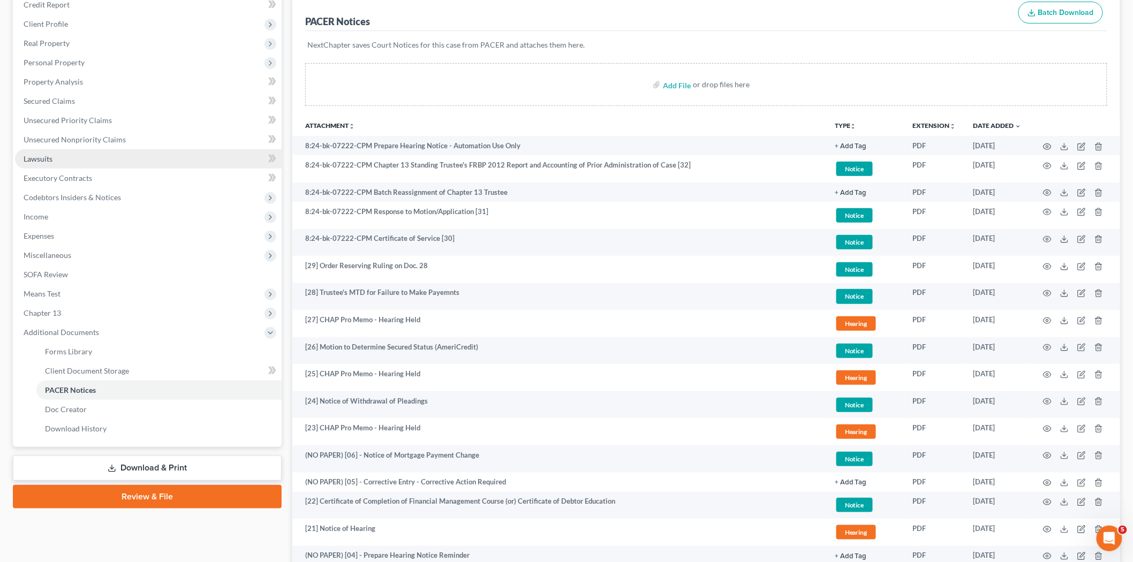
scroll to position [0, 0]
